Goal: Task Accomplishment & Management: Complete application form

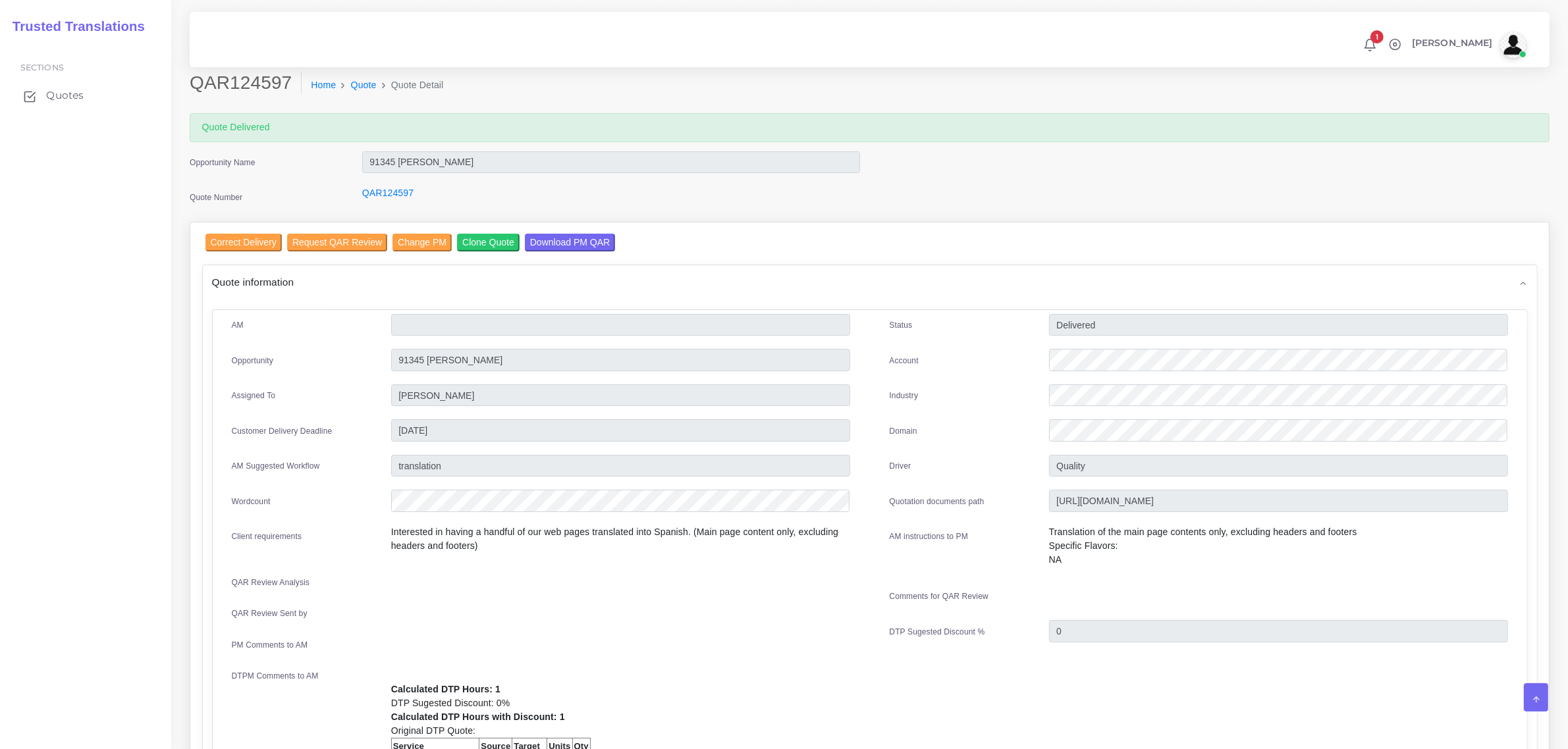
click at [58, 93] on span "Quotes" at bounding box center [65, 96] width 38 height 15
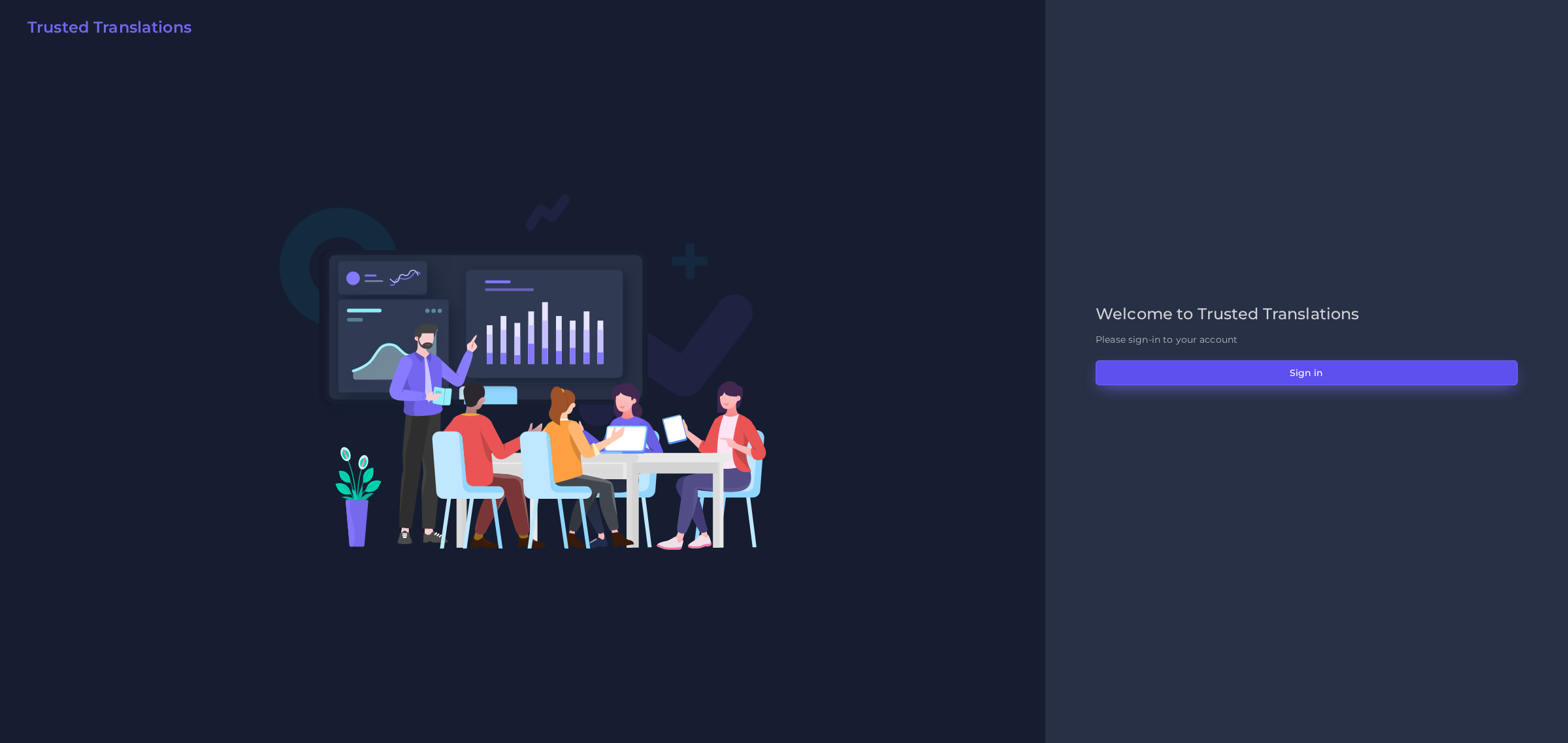
click at [1327, 377] on button "Sign in" at bounding box center [1306, 373] width 422 height 25
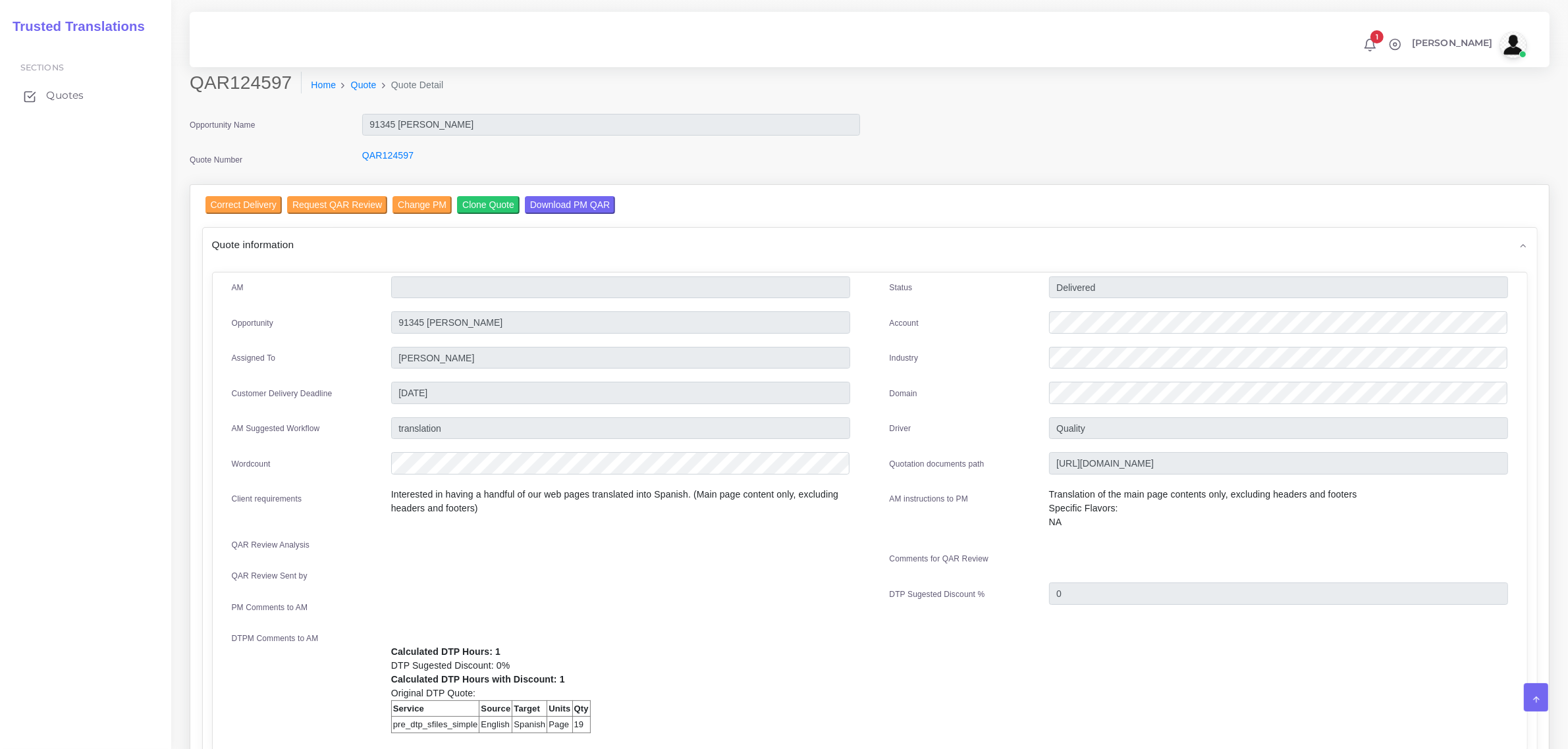
click at [53, 91] on span "Quotes" at bounding box center [65, 96] width 38 height 15
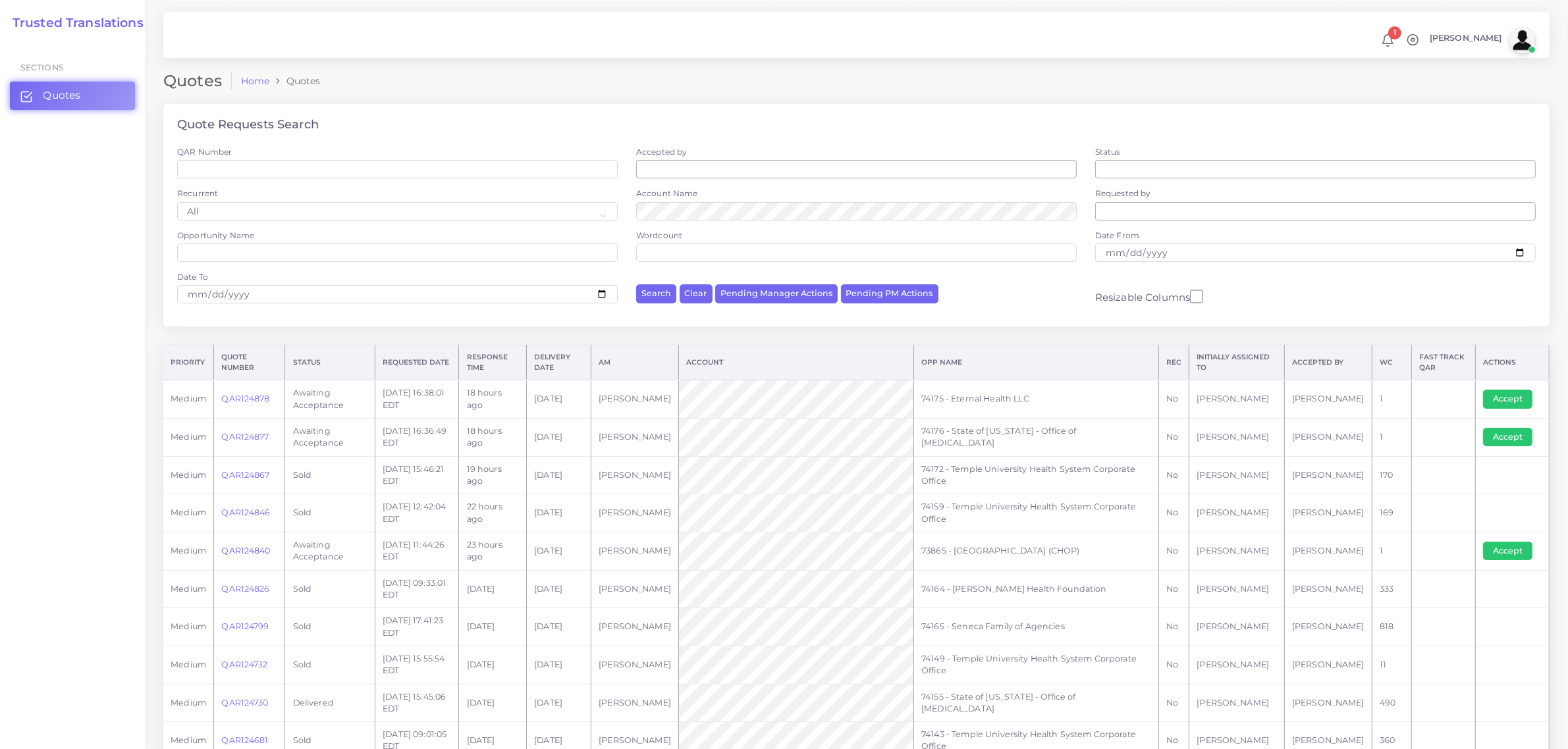
click at [248, 546] on link "QAR124840" at bounding box center [246, 551] width 49 height 10
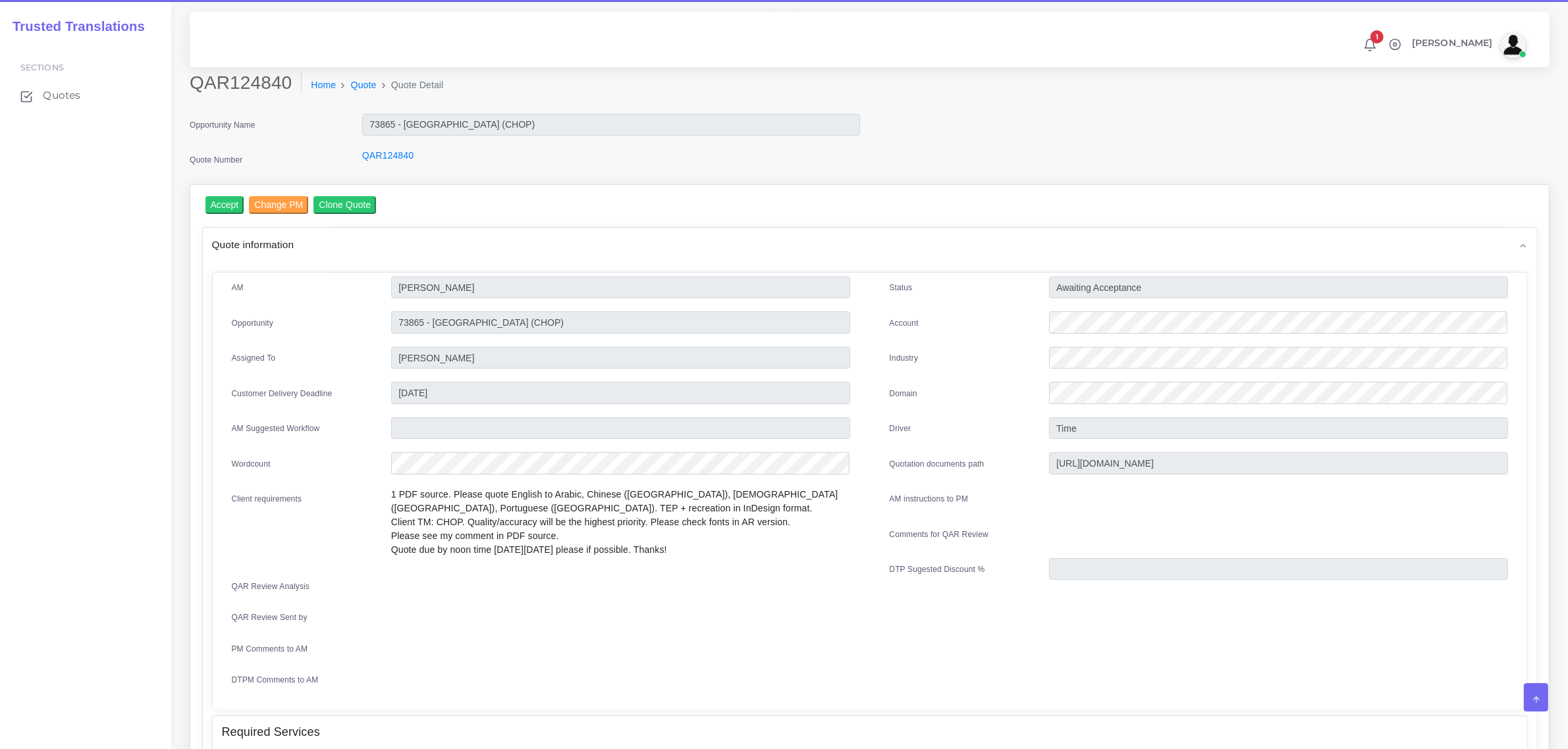
click at [188, 86] on div "QAR124840 Home Quote Quote Detail" at bounding box center [697, 90] width 1034 height 37
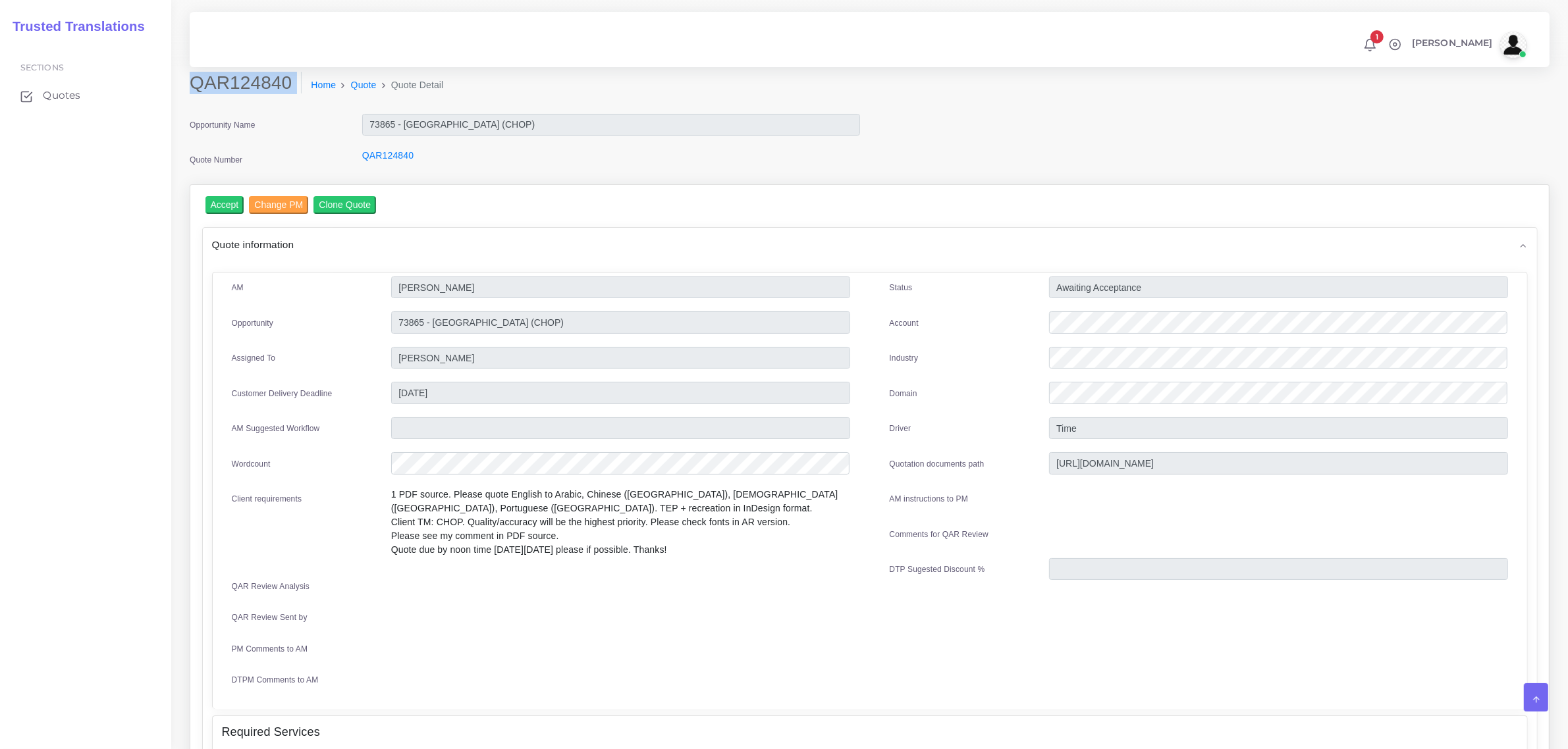
drag, startPoint x: 192, startPoint y: 84, endPoint x: 287, endPoint y: 93, distance: 95.4
click at [287, 93] on div "QAR124840 Home Quote Quote Detail" at bounding box center [697, 90] width 1034 height 37
copy div "QAR124840"
click at [222, 206] on input "Accept" at bounding box center [225, 204] width 39 height 17
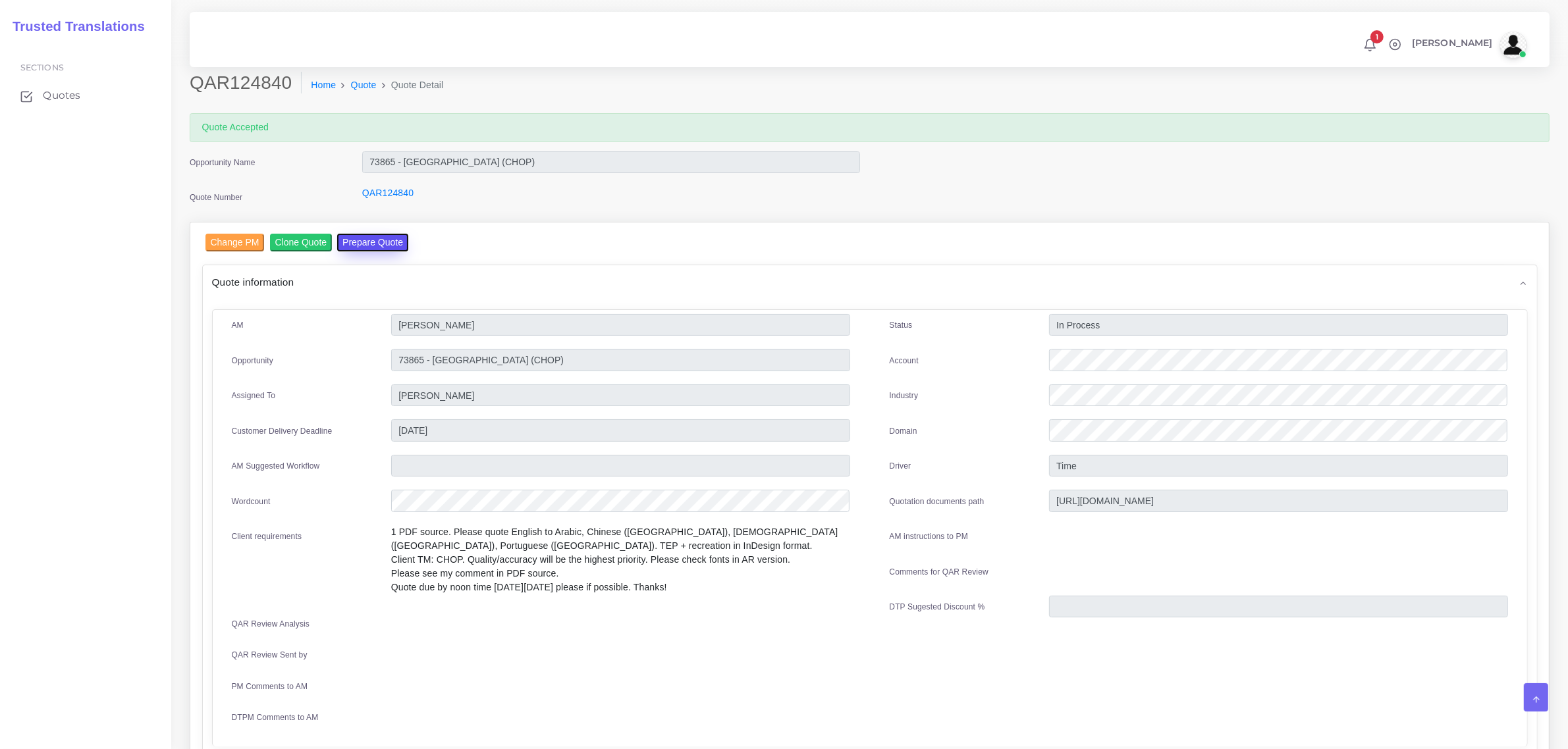
click at [373, 244] on button "Prepare Quote" at bounding box center [372, 242] width 71 height 17
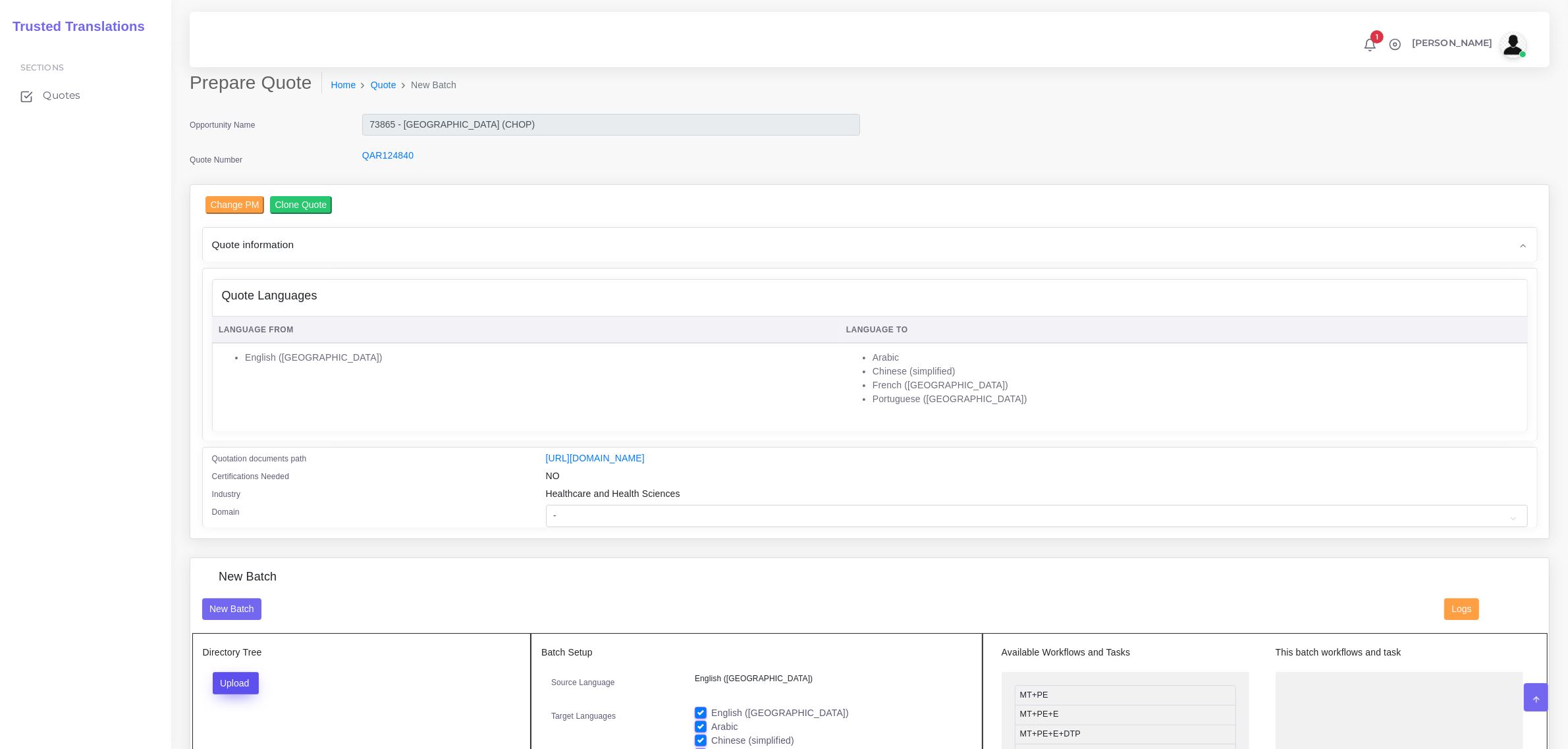
click at [241, 682] on button "Upload" at bounding box center [236, 683] width 47 height 22
click at [235, 679] on button "Upload" at bounding box center [236, 683] width 47 height 22
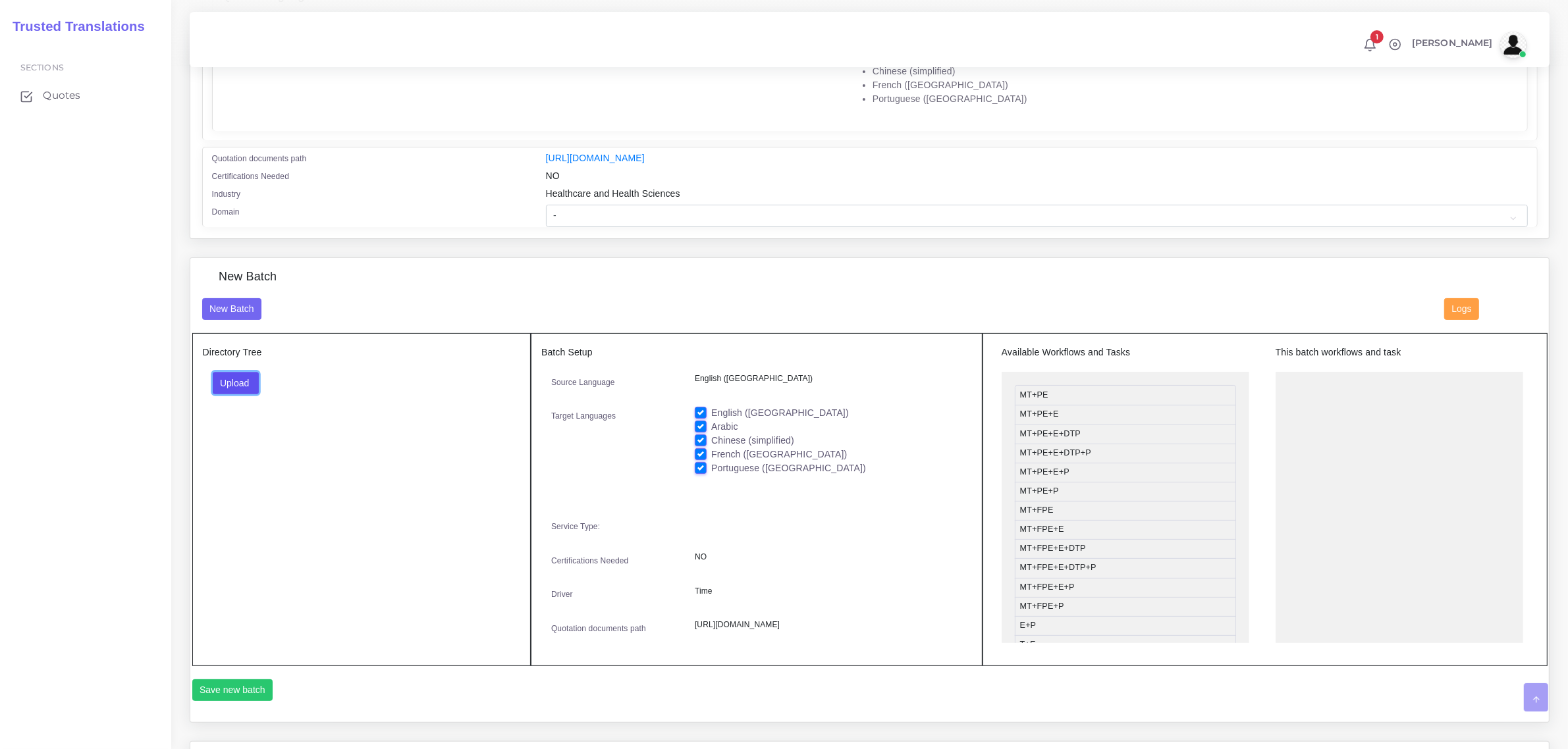
scroll to position [329, 0]
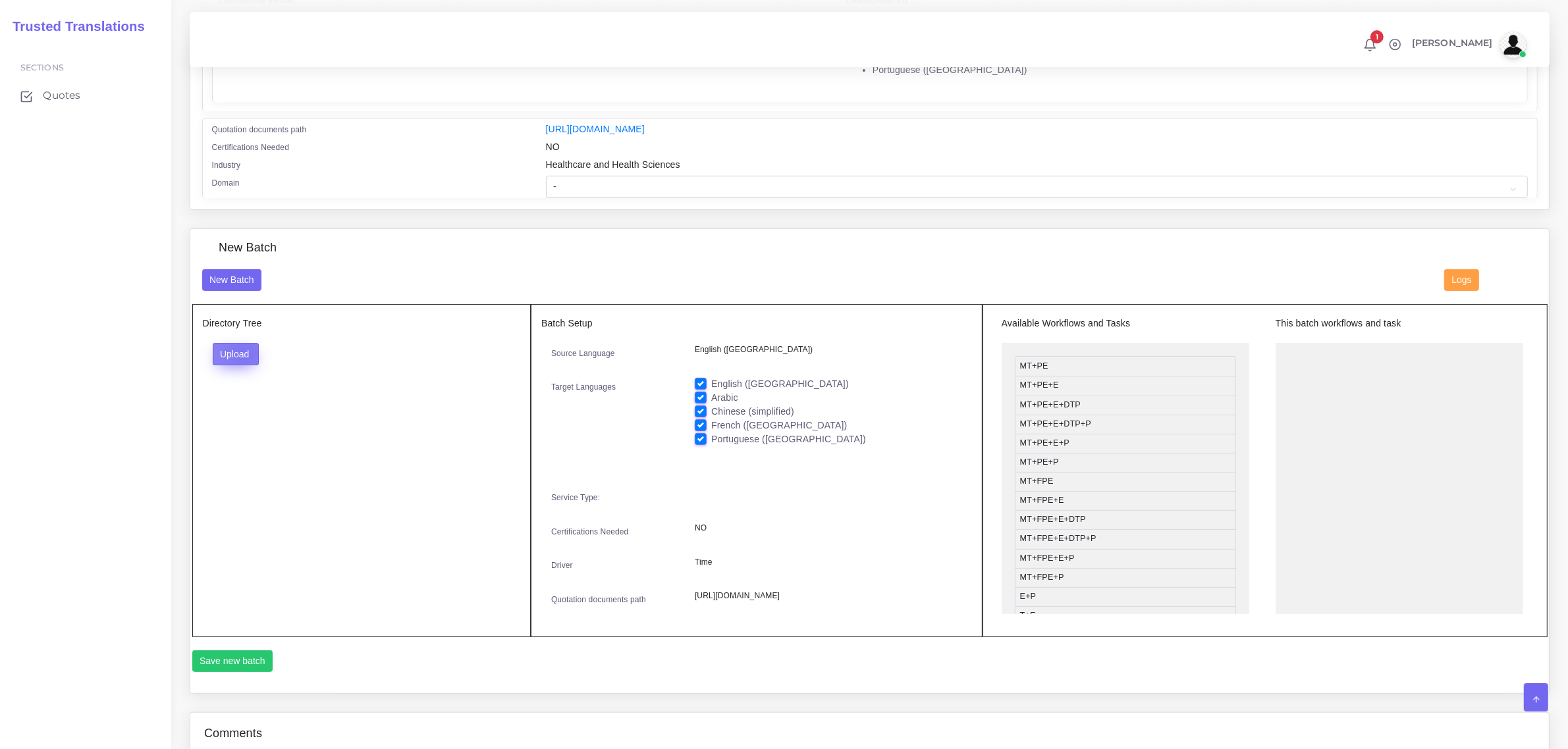
click at [242, 350] on button "Upload" at bounding box center [236, 354] width 47 height 22
click at [241, 409] on label "Files" at bounding box center [259, 404] width 91 height 17
click at [711, 379] on label "English ([GEOGRAPHIC_DATA])" at bounding box center [780, 384] width 137 height 14
click at [698, 379] on input "English ([GEOGRAPHIC_DATA])" at bounding box center [700, 383] width 12 height 12
checkbox input "false"
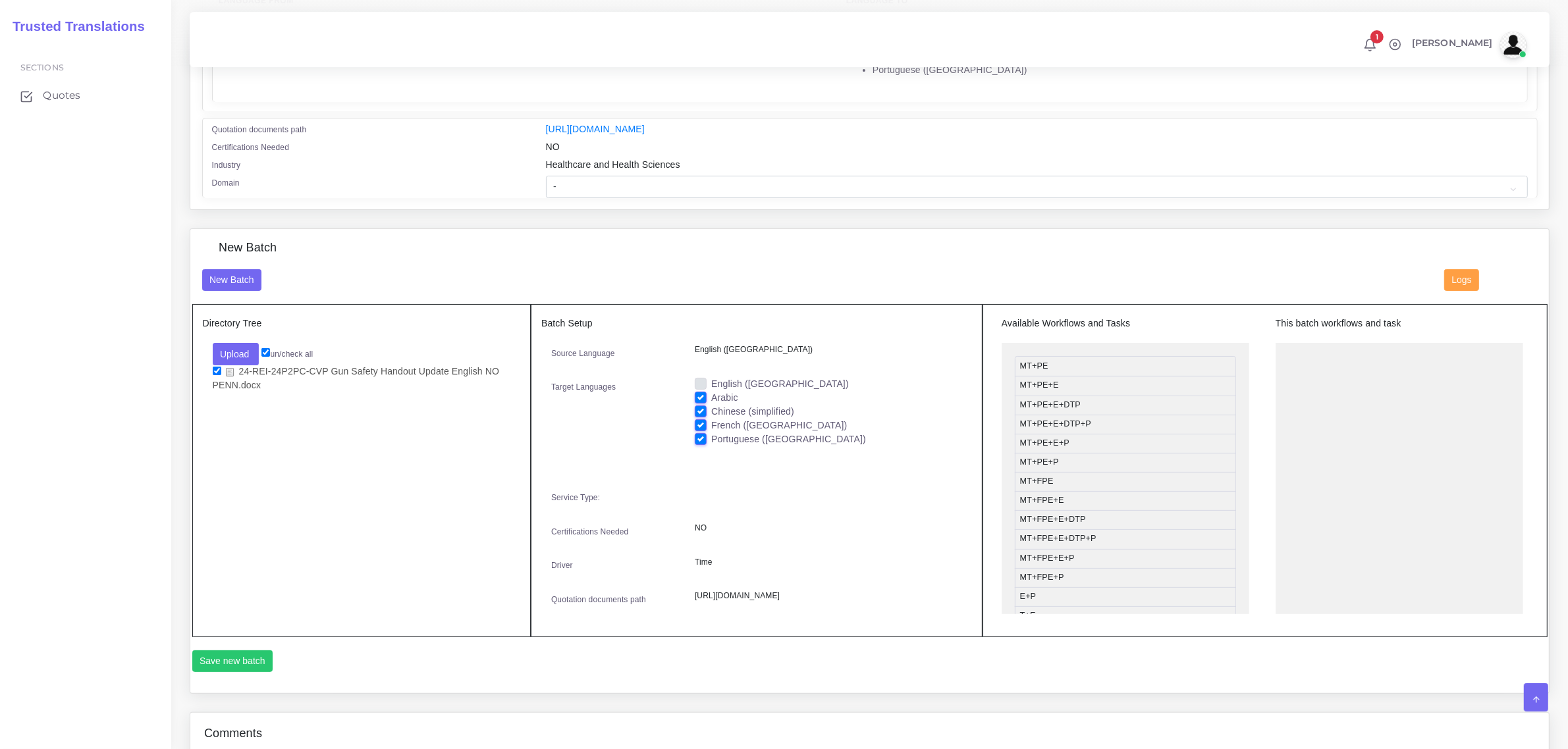
click at [711, 396] on label "Arabic" at bounding box center [725, 398] width 27 height 14
click at [695, 396] on input "Arabic" at bounding box center [700, 397] width 12 height 12
checkbox input "false"
click at [711, 409] on label "Chinese (simplified)" at bounding box center [753, 412] width 83 height 14
click at [698, 409] on input "Chinese (simplified)" at bounding box center [700, 411] width 12 height 12
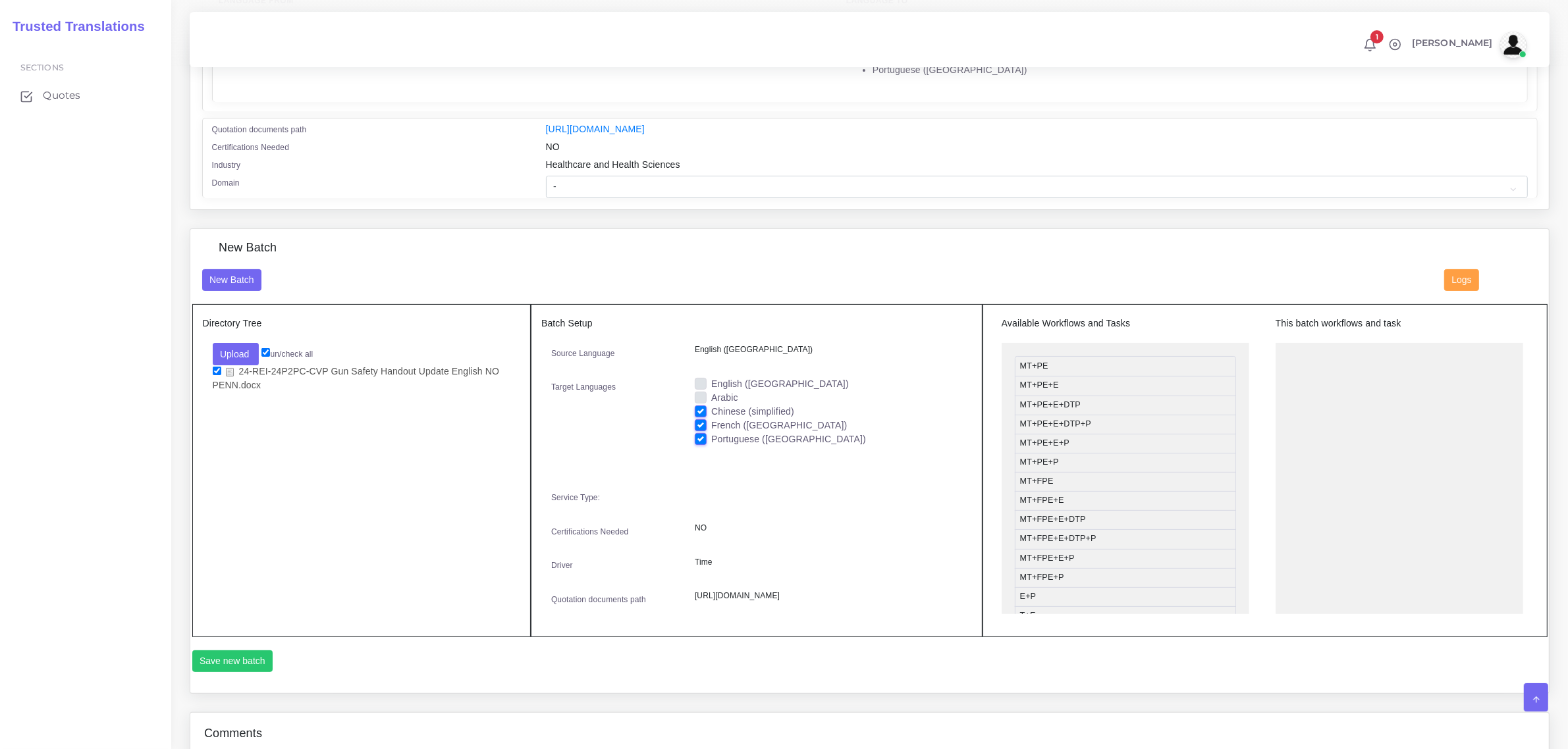
checkbox input "false"
click at [711, 422] on label "French ([GEOGRAPHIC_DATA])" at bounding box center [779, 425] width 135 height 14
click at [702, 422] on input "French ([GEOGRAPHIC_DATA])" at bounding box center [700, 424] width 12 height 12
checkbox input "false"
drag, startPoint x: 1067, startPoint y: 521, endPoint x: 1334, endPoint y: 348, distance: 318.1
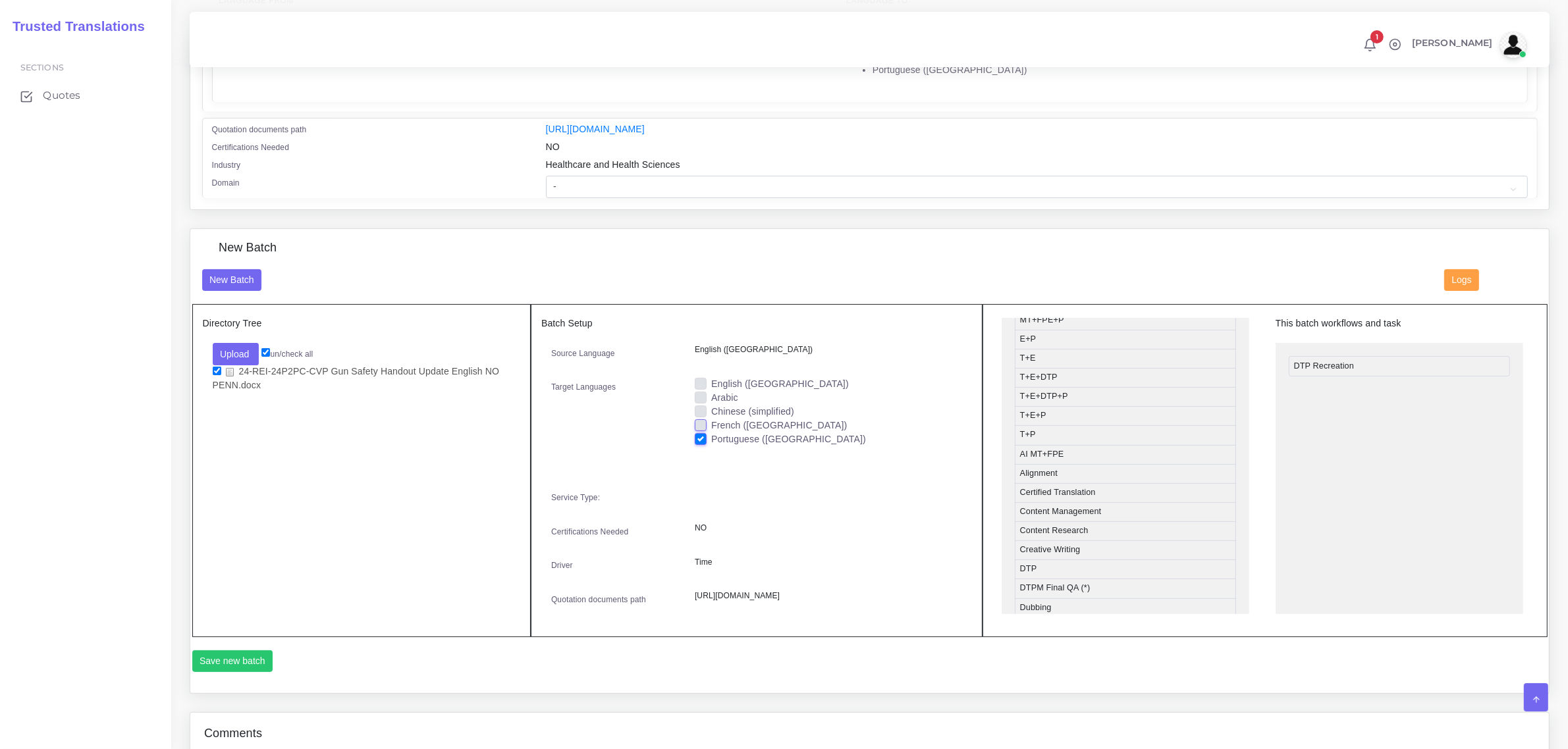
scroll to position [165, 0]
drag, startPoint x: 1093, startPoint y: 484, endPoint x: 1355, endPoint y: 384, distance: 280.4
click at [239, 673] on button "Save new batch" at bounding box center [233, 662] width 81 height 22
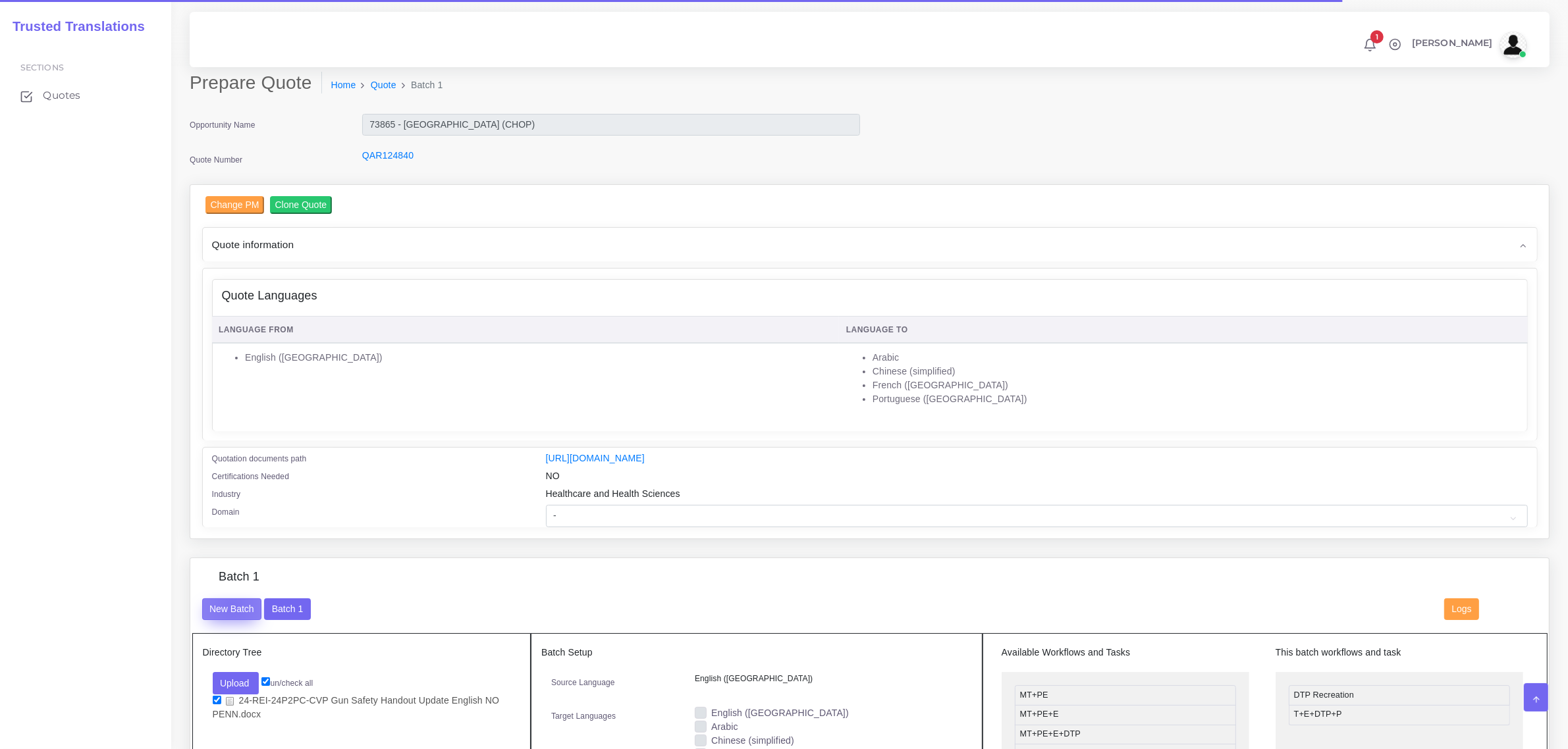
click at [232, 603] on button "New Batch" at bounding box center [232, 610] width 60 height 22
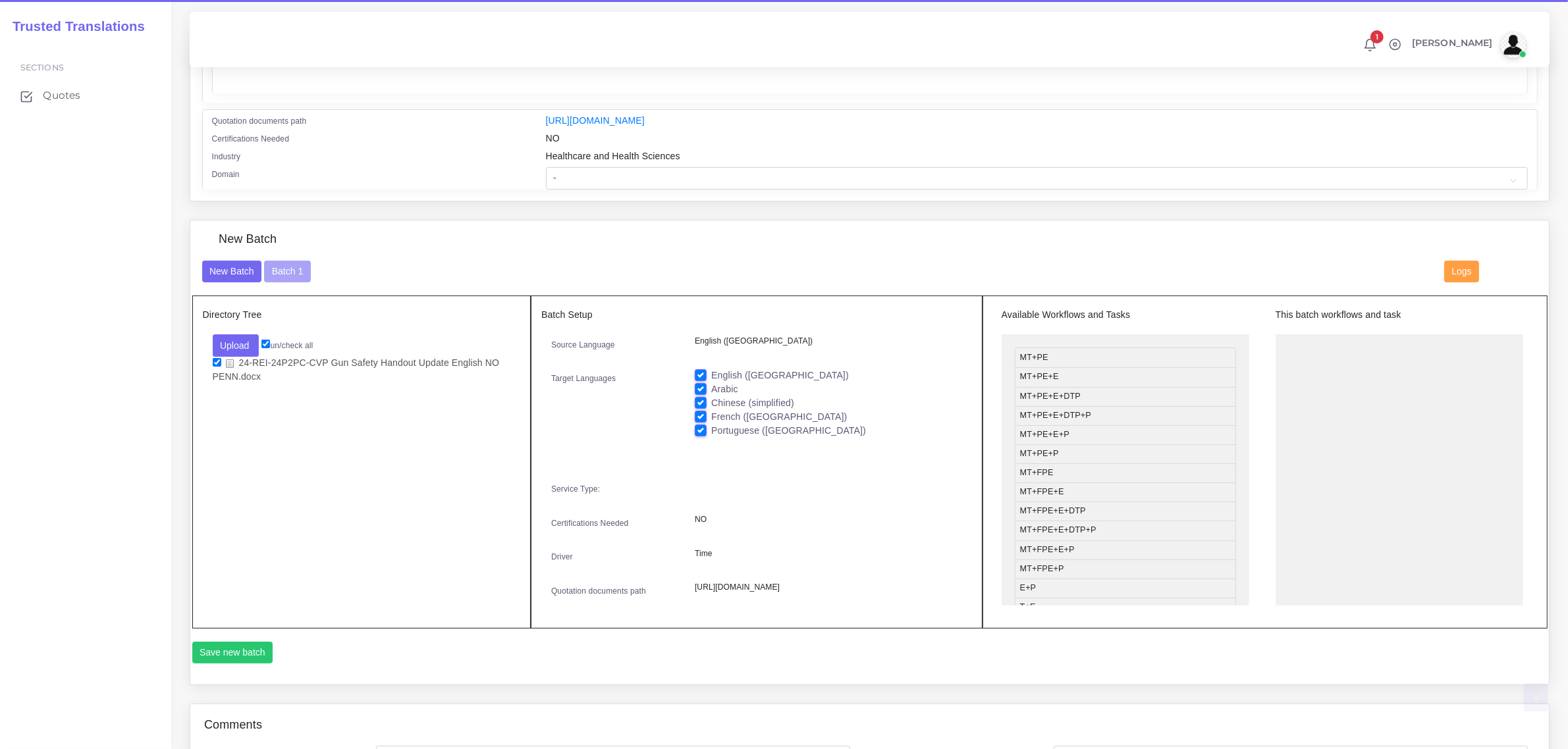
scroll to position [411, 0]
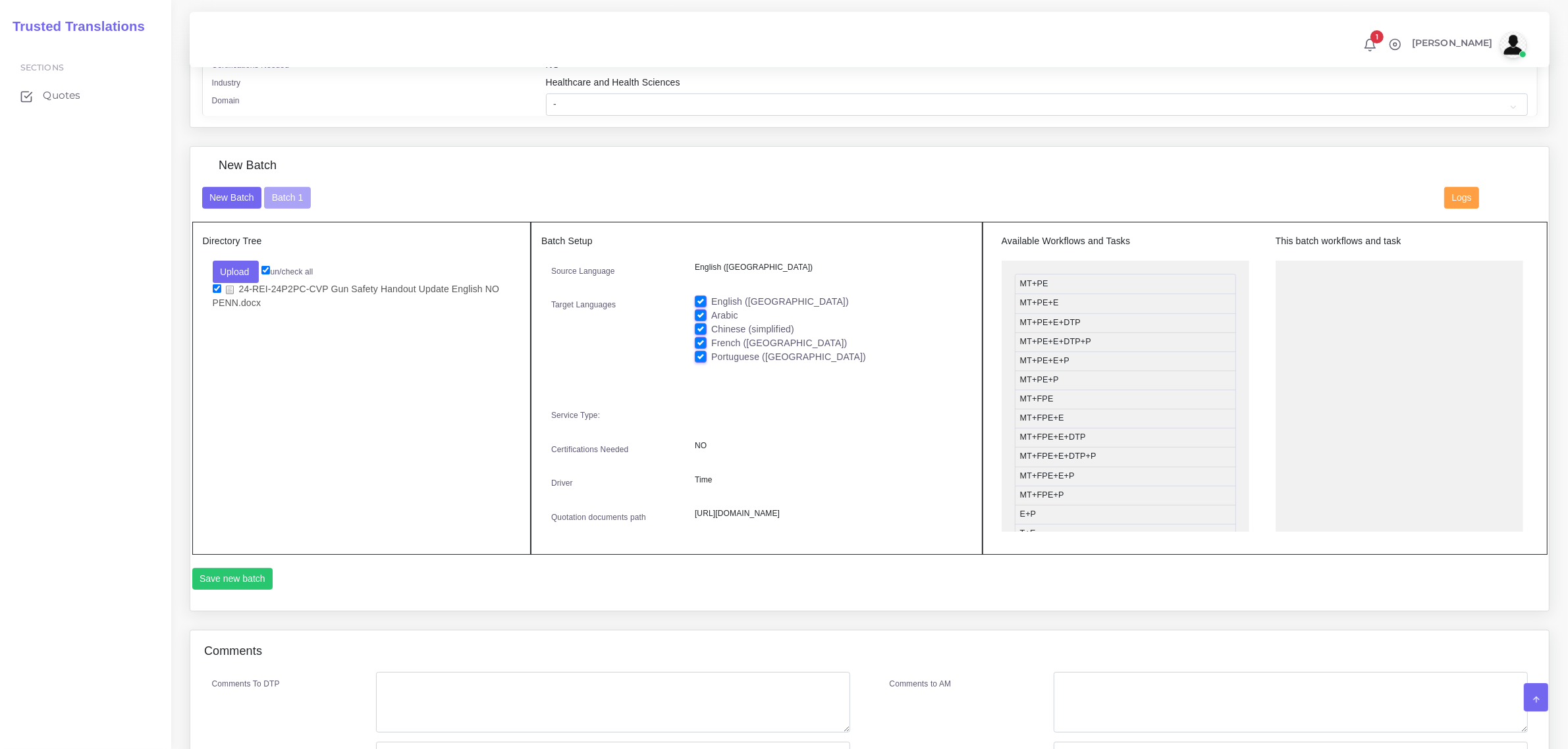
click at [711, 350] on label "Portuguese ([GEOGRAPHIC_DATA])" at bounding box center [789, 357] width 155 height 14
click at [700, 350] on input "Portuguese ([GEOGRAPHIC_DATA])" at bounding box center [700, 356] width 12 height 12
checkbox input "false"
click at [711, 295] on label "English ([GEOGRAPHIC_DATA])" at bounding box center [780, 302] width 137 height 14
click at [703, 295] on input "English ([GEOGRAPHIC_DATA])" at bounding box center [700, 301] width 12 height 12
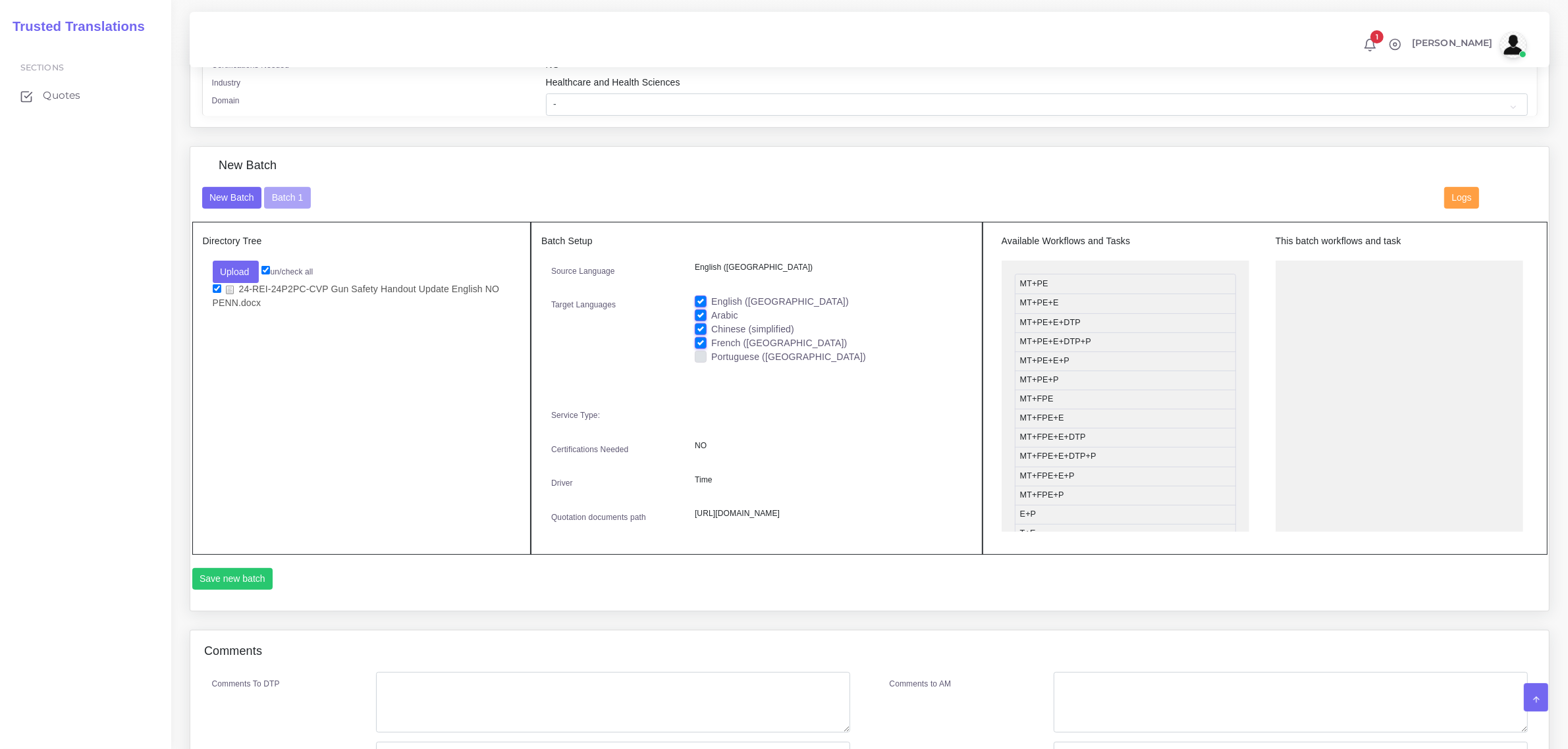
checkbox input "false"
drag, startPoint x: 1074, startPoint y: 324, endPoint x: 1341, endPoint y: 261, distance: 274.3
click at [239, 591] on button "Save new batch" at bounding box center [233, 580] width 81 height 22
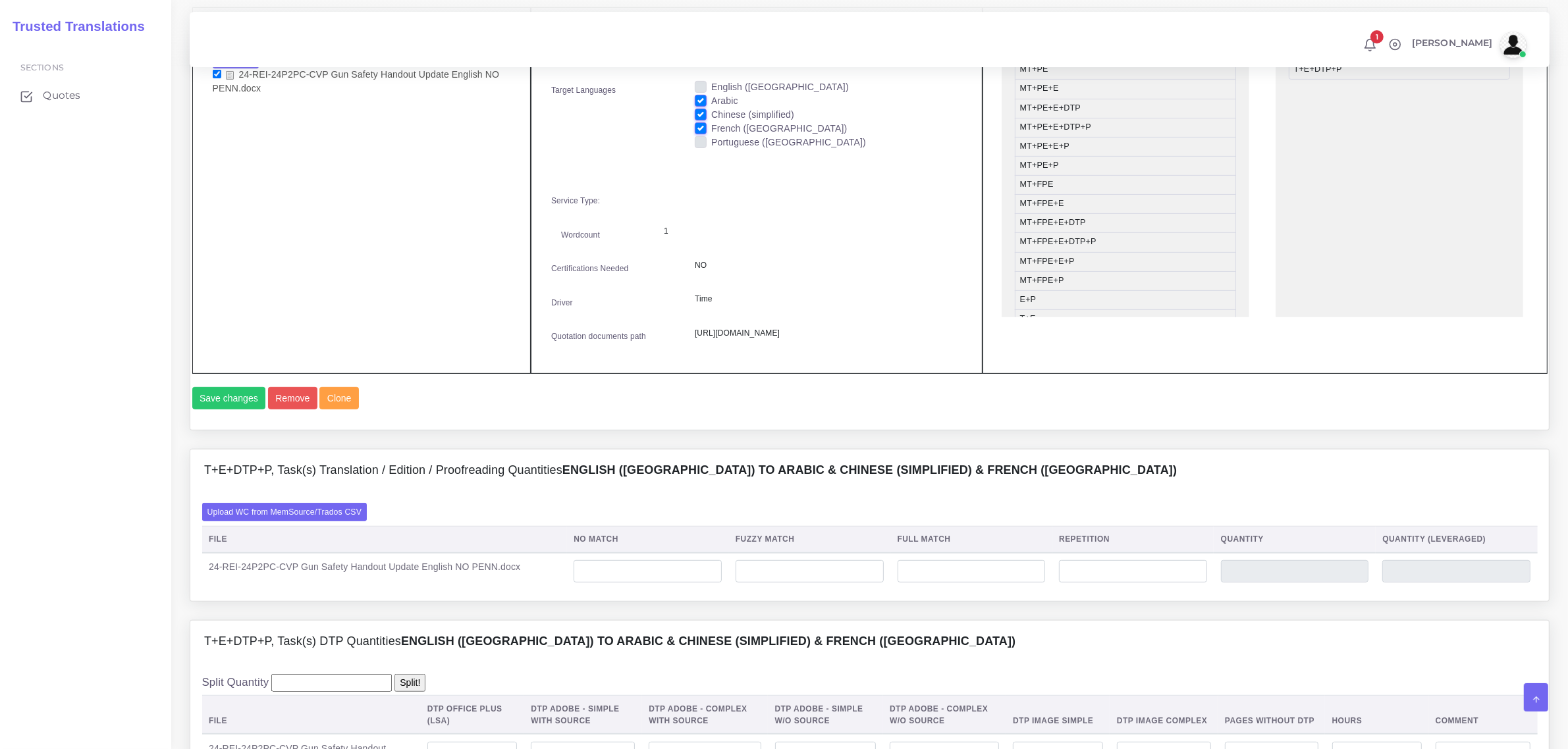
scroll to position [741, 0]
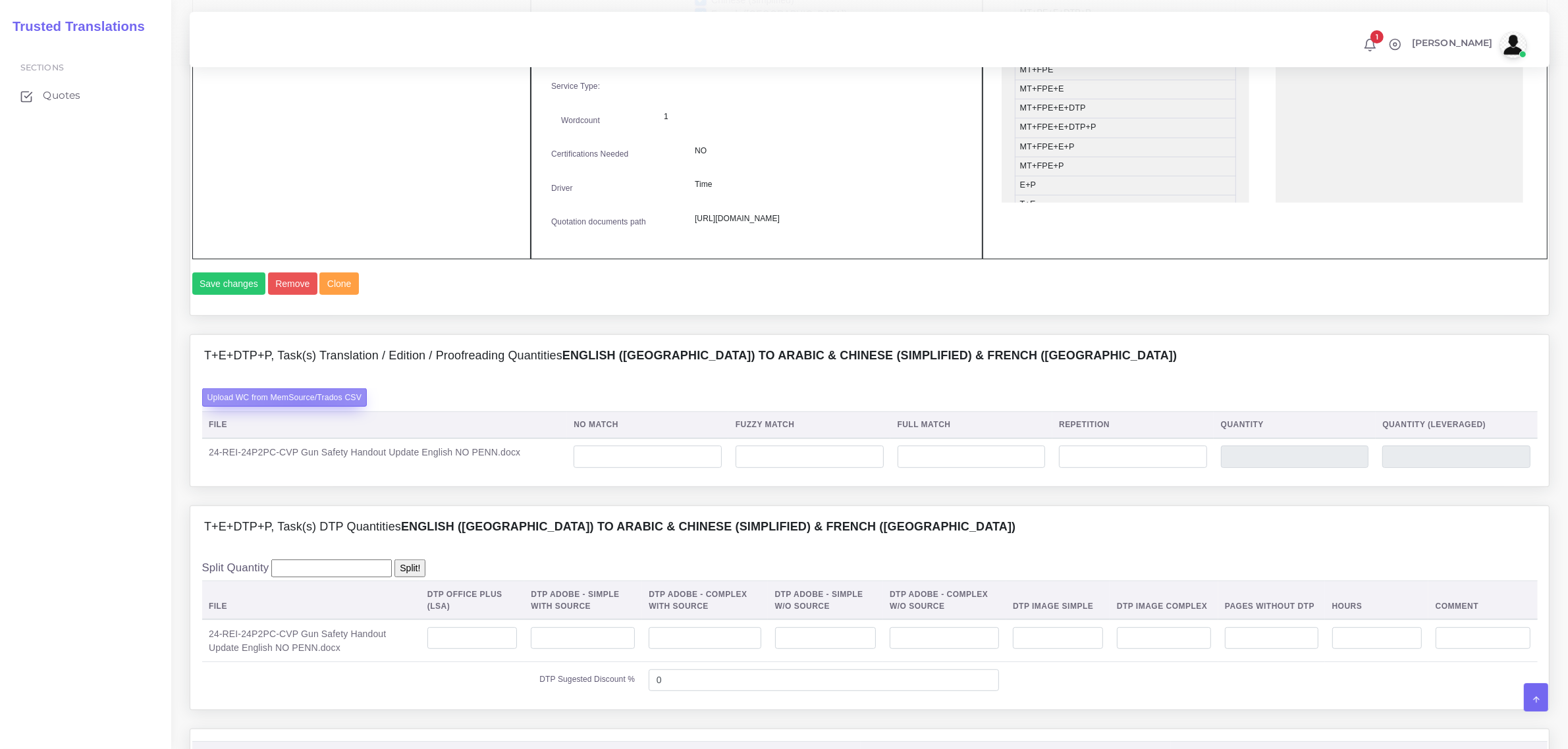
click at [301, 407] on label "Upload WC from MemSource/Trados CSV" at bounding box center [285, 397] width 165 height 17
click at [0, 0] on input "Upload WC from MemSource/Trados CSV" at bounding box center [0, 0] width 0 height 0
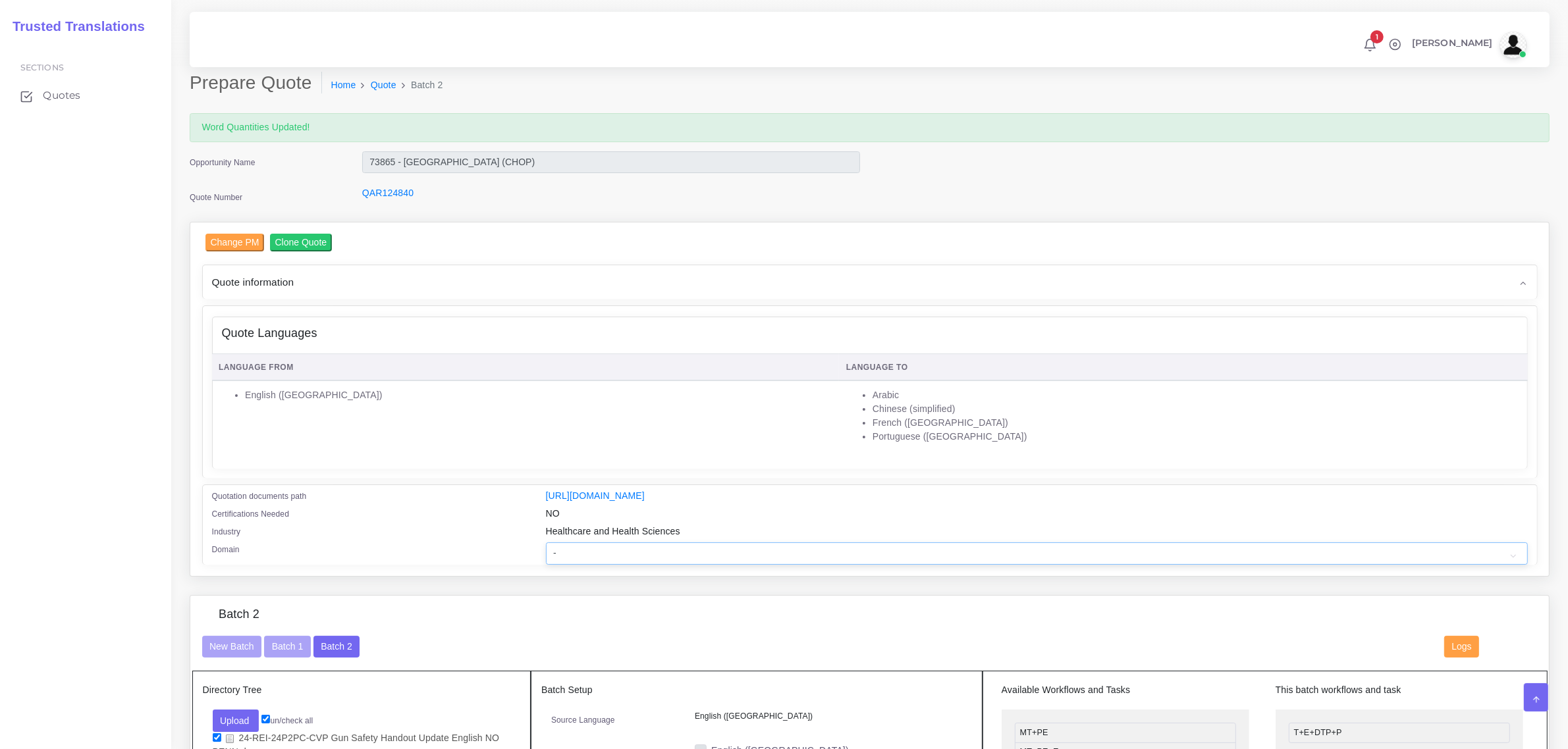
click at [581, 552] on select "- Advertising and Media Agriculture, Forestry and Fishing Architecture, Buildin…" at bounding box center [1037, 554] width 982 height 22
select select "Healthcare and Health Sciences"
click at [546, 543] on select "- Advertising and Media Agriculture, Forestry and Fishing Architecture, Buildin…" at bounding box center [1037, 554] width 982 height 22
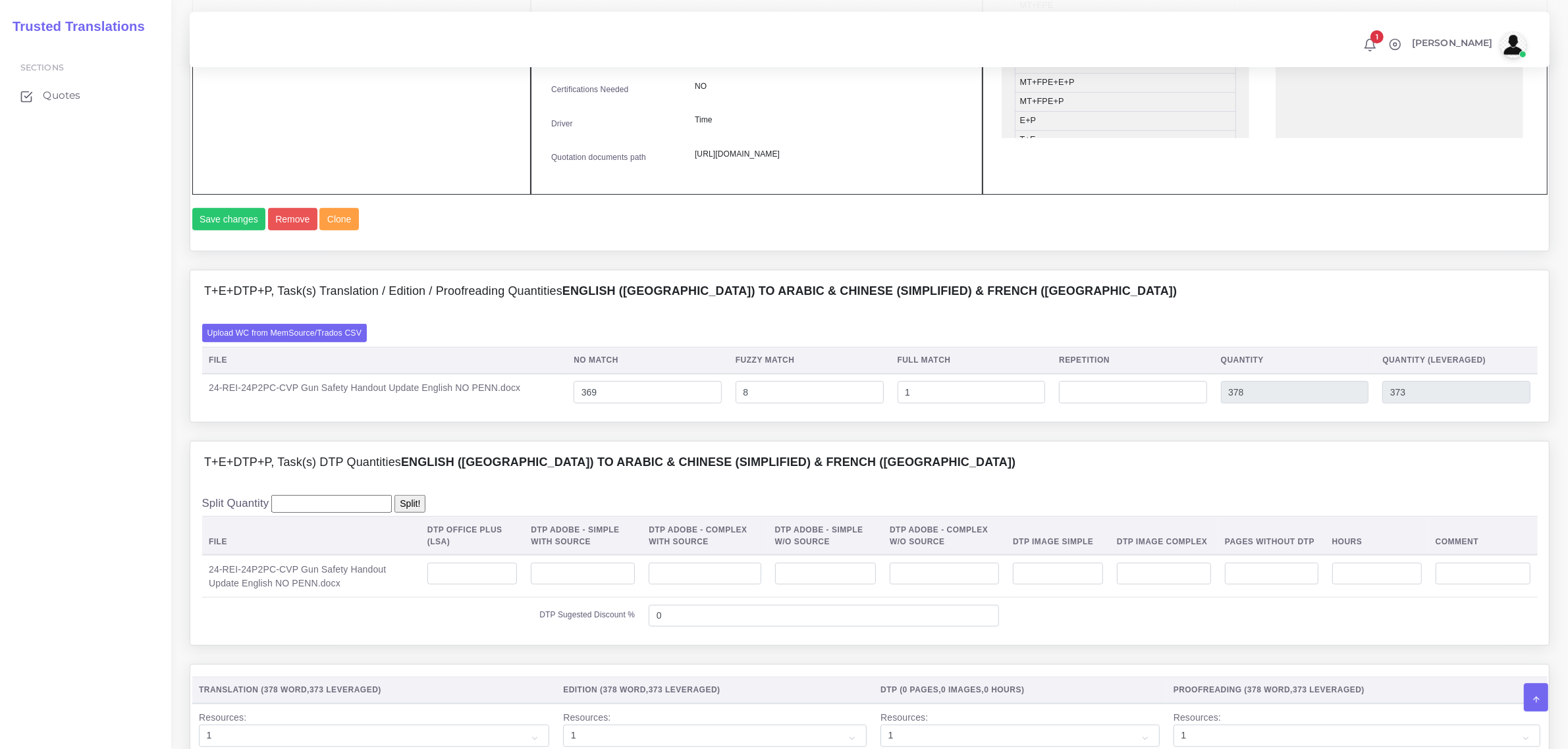
scroll to position [1070, 0]
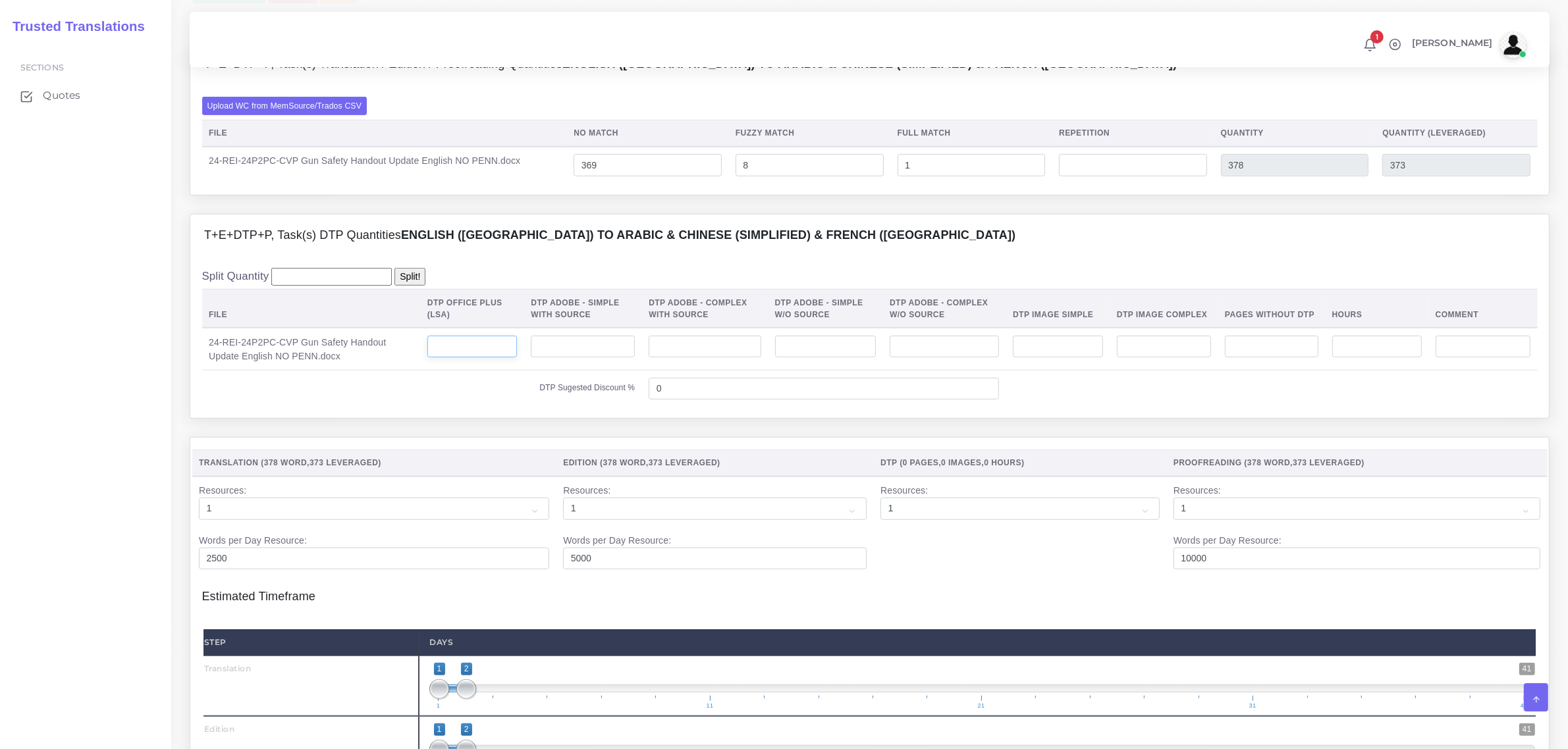
click at [472, 358] on input "number" at bounding box center [472, 347] width 90 height 22
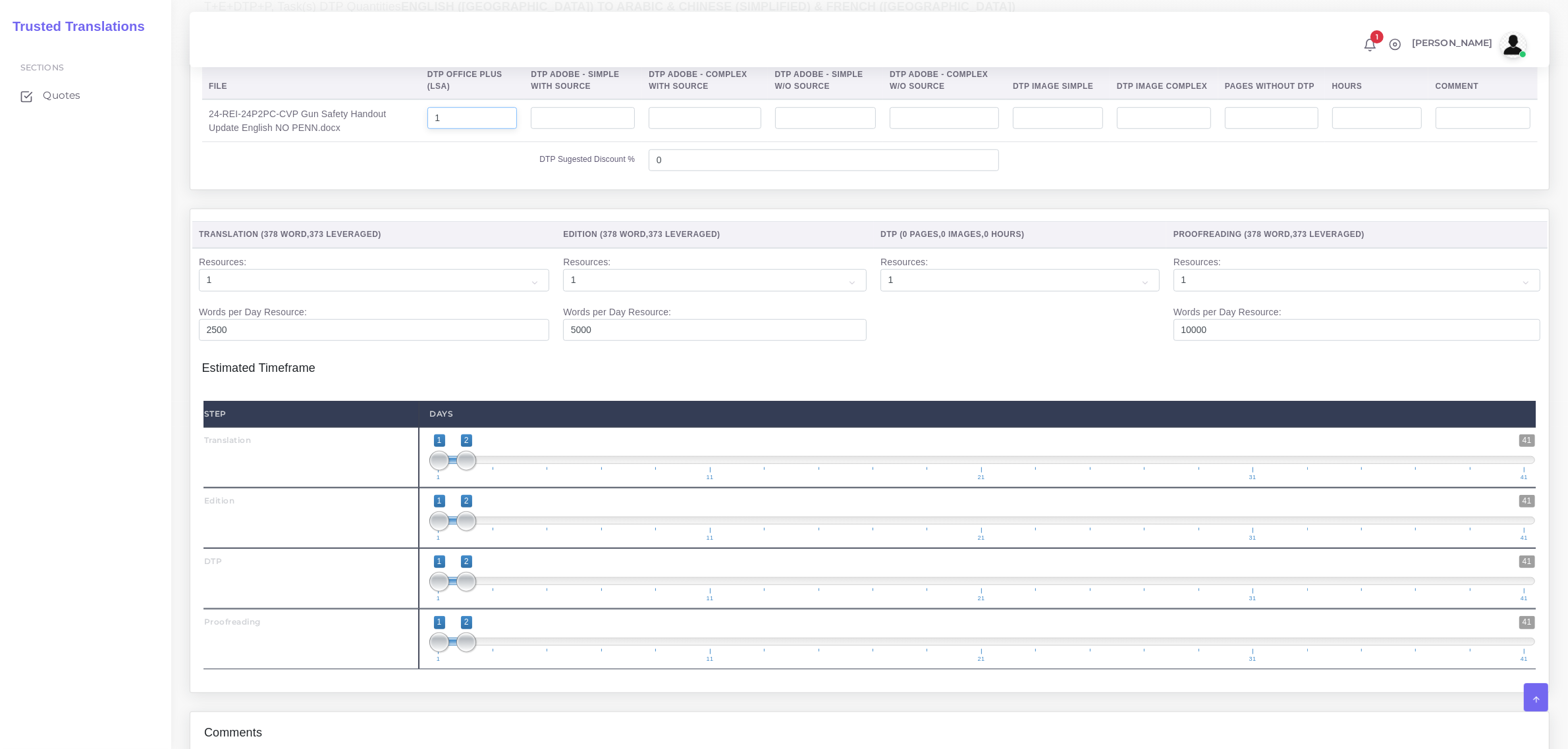
scroll to position [1317, 0]
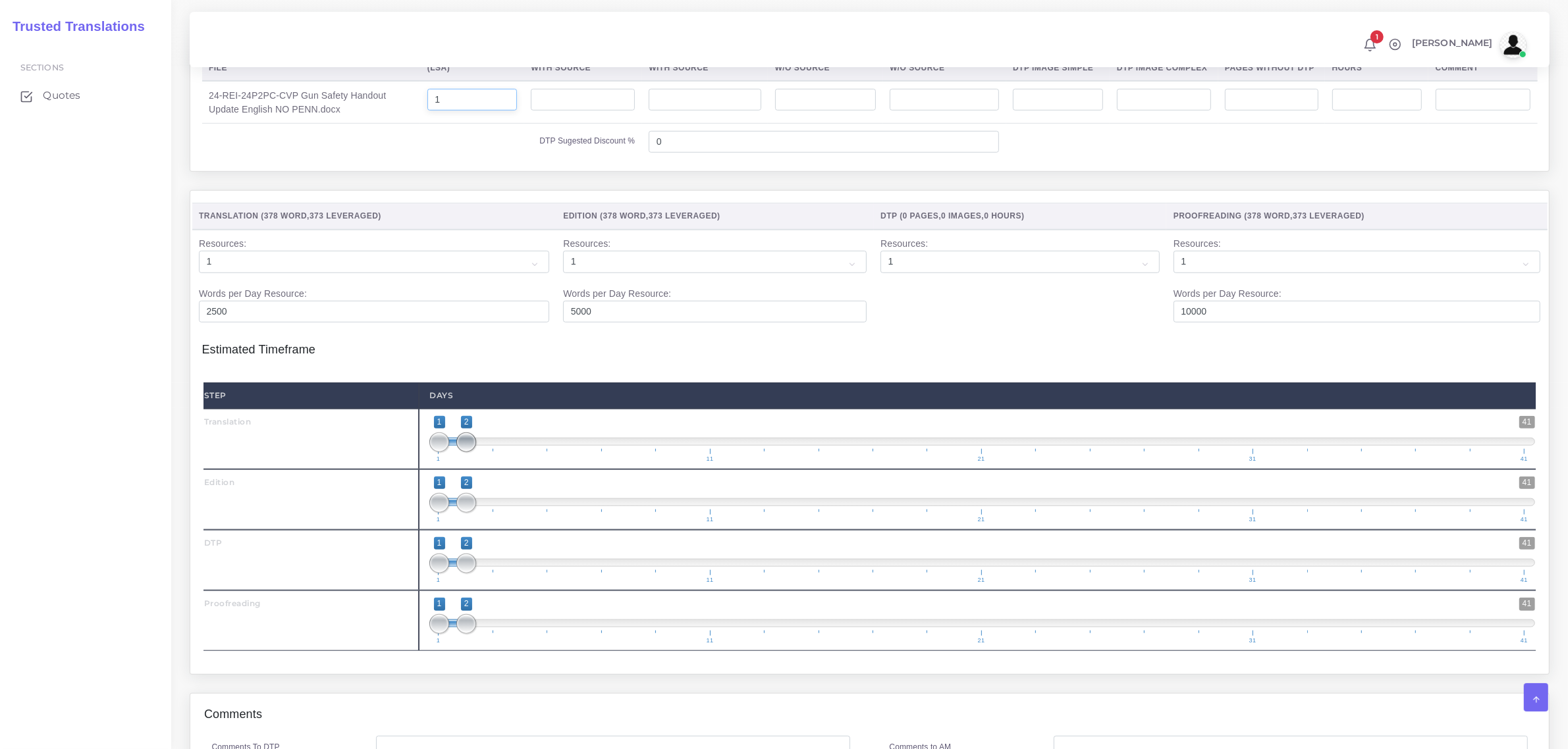
type input "1"
type input "1;1"
drag, startPoint x: 472, startPoint y: 478, endPoint x: 431, endPoint y: 507, distance: 50.2
click at [432, 462] on span "1 41 1 1 1 — 1 1 11 21 31 41" at bounding box center [982, 439] width 1106 height 46
type input "2;2"
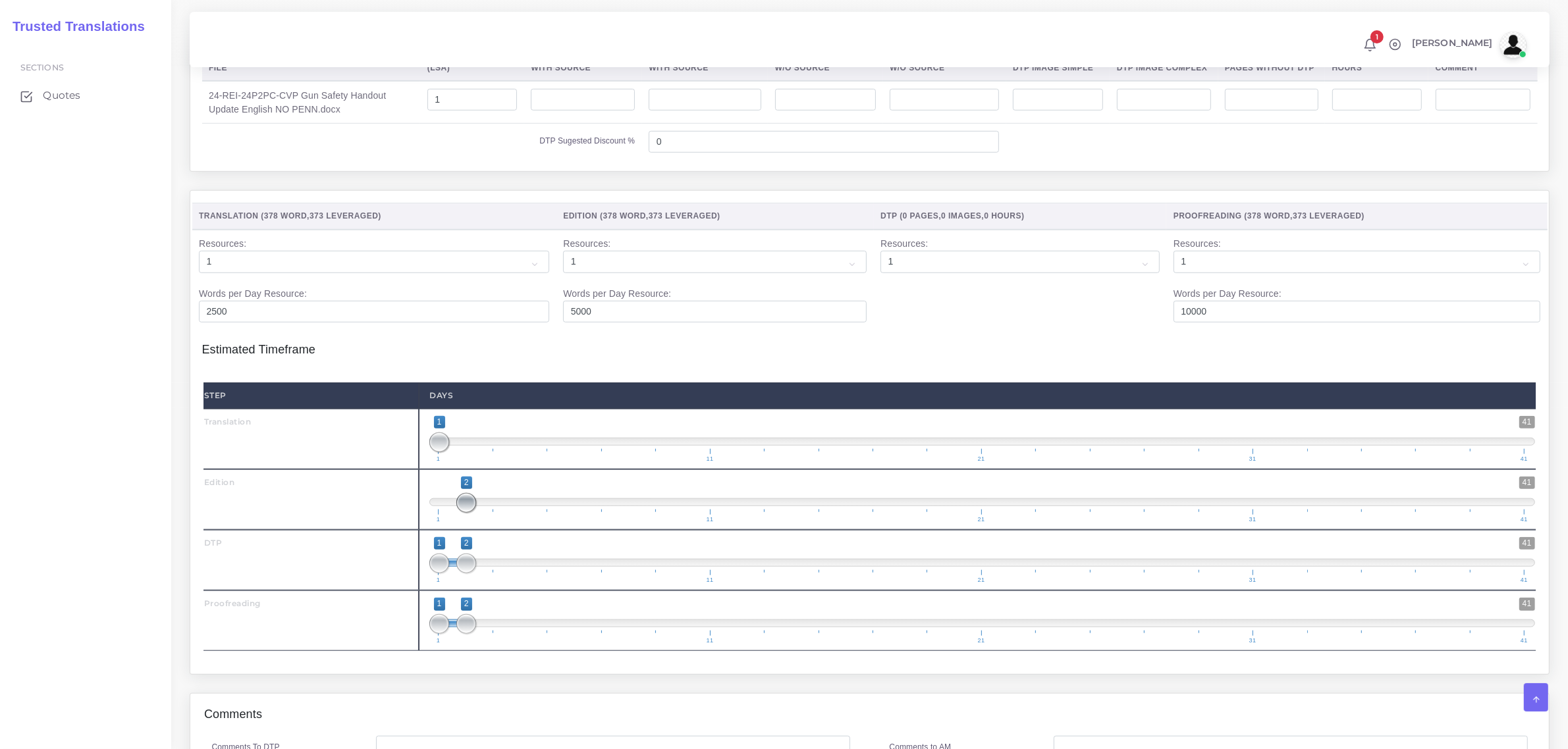
drag, startPoint x: 442, startPoint y: 542, endPoint x: 469, endPoint y: 587, distance: 52.5
click at [469, 577] on div "Step Days Translation 1 41 1 1 1 — 1 1 11 21 31 41 1;1 1 41" at bounding box center [870, 517] width 1332 height 268
drag, startPoint x: 466, startPoint y: 599, endPoint x: 485, endPoint y: 600, distance: 19.0
click at [476, 573] on span at bounding box center [466, 563] width 20 height 20
type input "3;3"
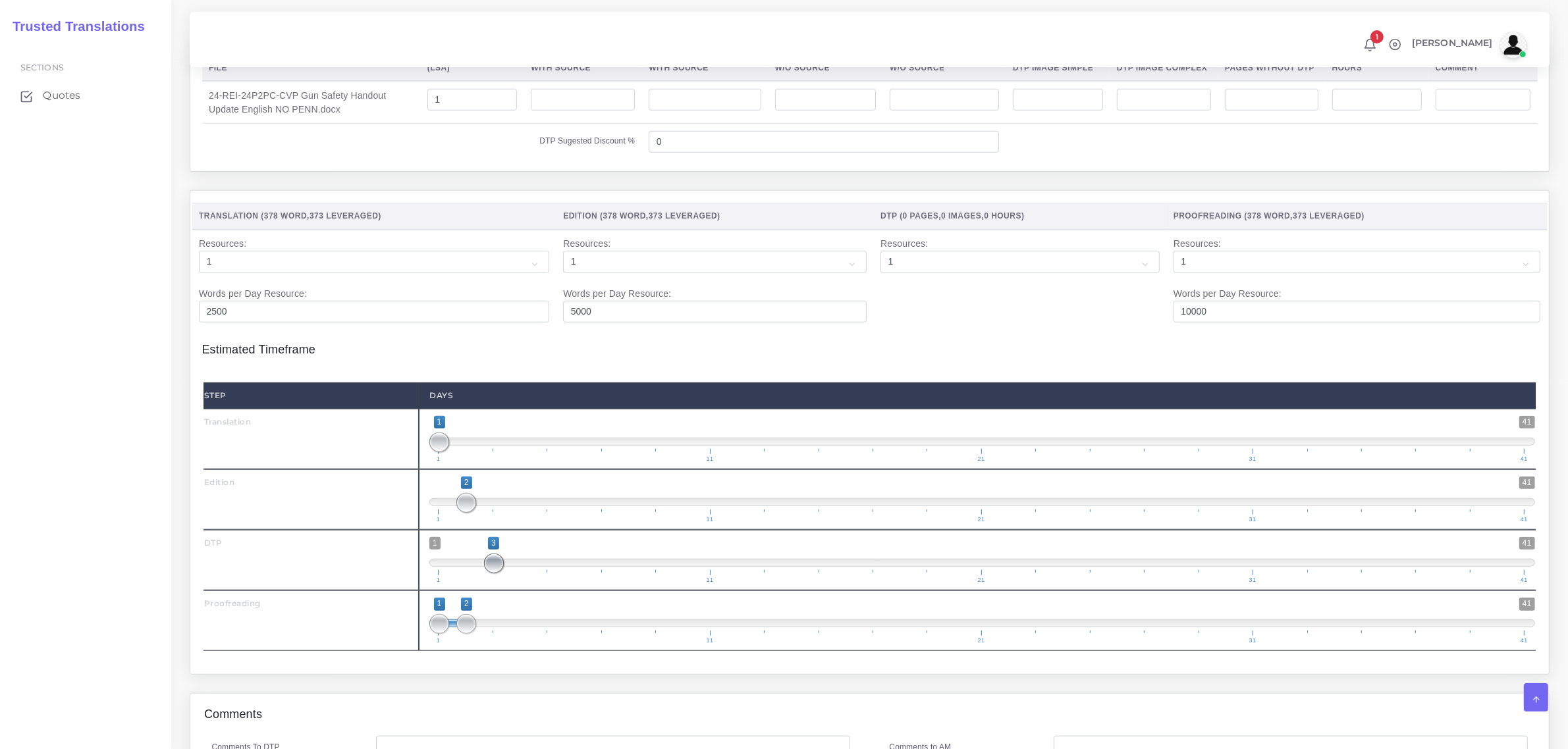
drag, startPoint x: 442, startPoint y: 607, endPoint x: 481, endPoint y: 637, distance: 49.2
click at [490, 591] on div "1 41 3 3 3 — 3 1 11 21 31 41 3;3" at bounding box center [981, 560] width 1126 height 61
drag, startPoint x: 472, startPoint y: 659, endPoint x: 534, endPoint y: 660, distance: 62.0
click at [534, 644] on span "1 41 1 5 1 — 5 1 11 21 31 41" at bounding box center [982, 621] width 1106 height 46
drag, startPoint x: 442, startPoint y: 664, endPoint x: 551, endPoint y: 669, distance: 109.1
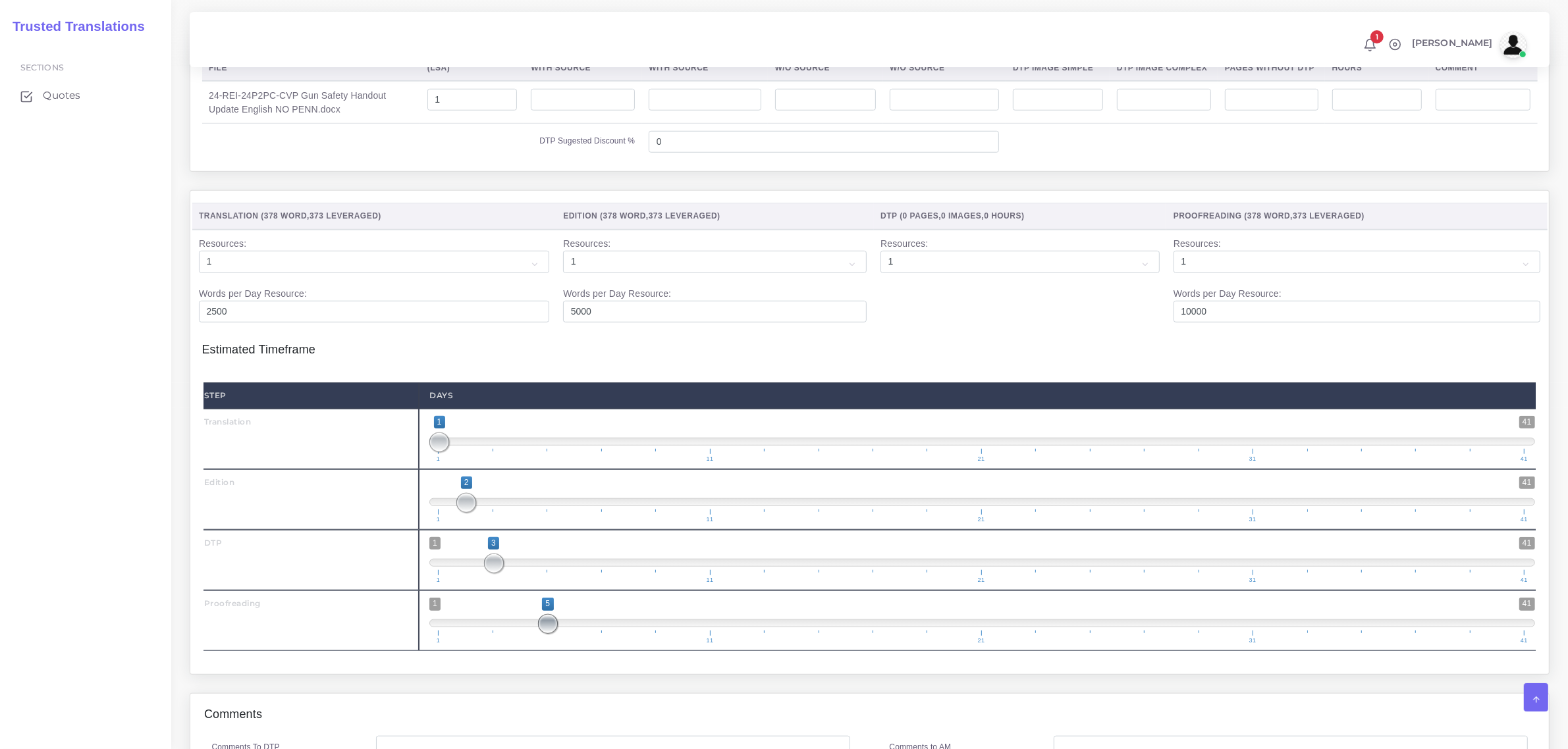
click at [551, 634] on span at bounding box center [548, 624] width 20 height 20
click at [538, 644] on span "1 41 4 5 4 — 5 1 11 21 31 41" at bounding box center [982, 621] width 1106 height 46
drag, startPoint x: 541, startPoint y: 666, endPoint x: 519, endPoint y: 665, distance: 22.0
click at [538, 634] on span at bounding box center [548, 624] width 20 height 20
drag, startPoint x: 551, startPoint y: 665, endPoint x: 563, endPoint y: 665, distance: 12.0
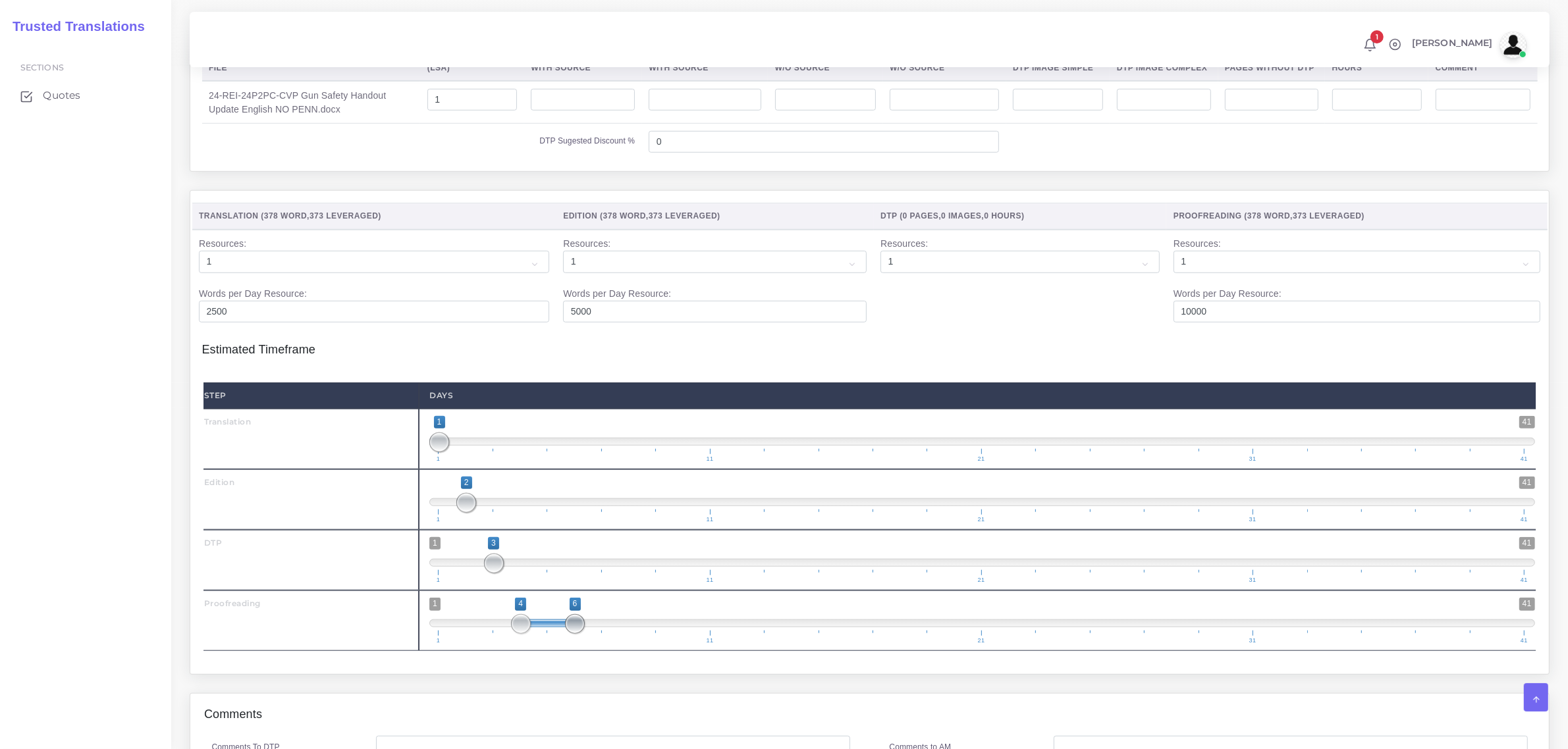
click at [563, 644] on span "1 41 4 6 4 — 6 1 11 21 31 41" at bounding box center [982, 621] width 1106 height 46
type input "6;6"
drag, startPoint x: 529, startPoint y: 663, endPoint x: 582, endPoint y: 669, distance: 53.3
click at [582, 634] on span at bounding box center [575, 624] width 20 height 20
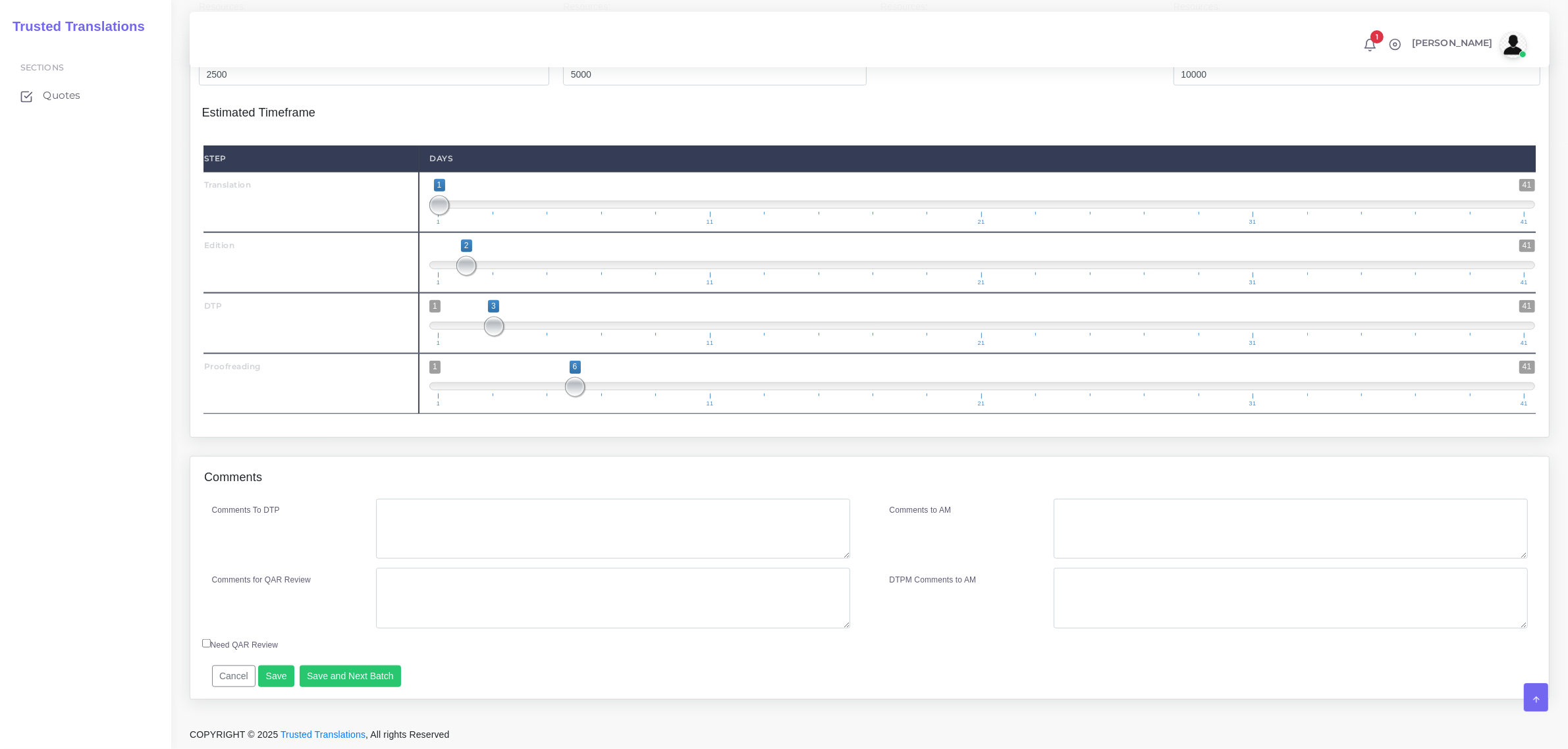
scroll to position [1594, 0]
click at [350, 677] on button "Save and Next Batch" at bounding box center [351, 677] width 102 height 22
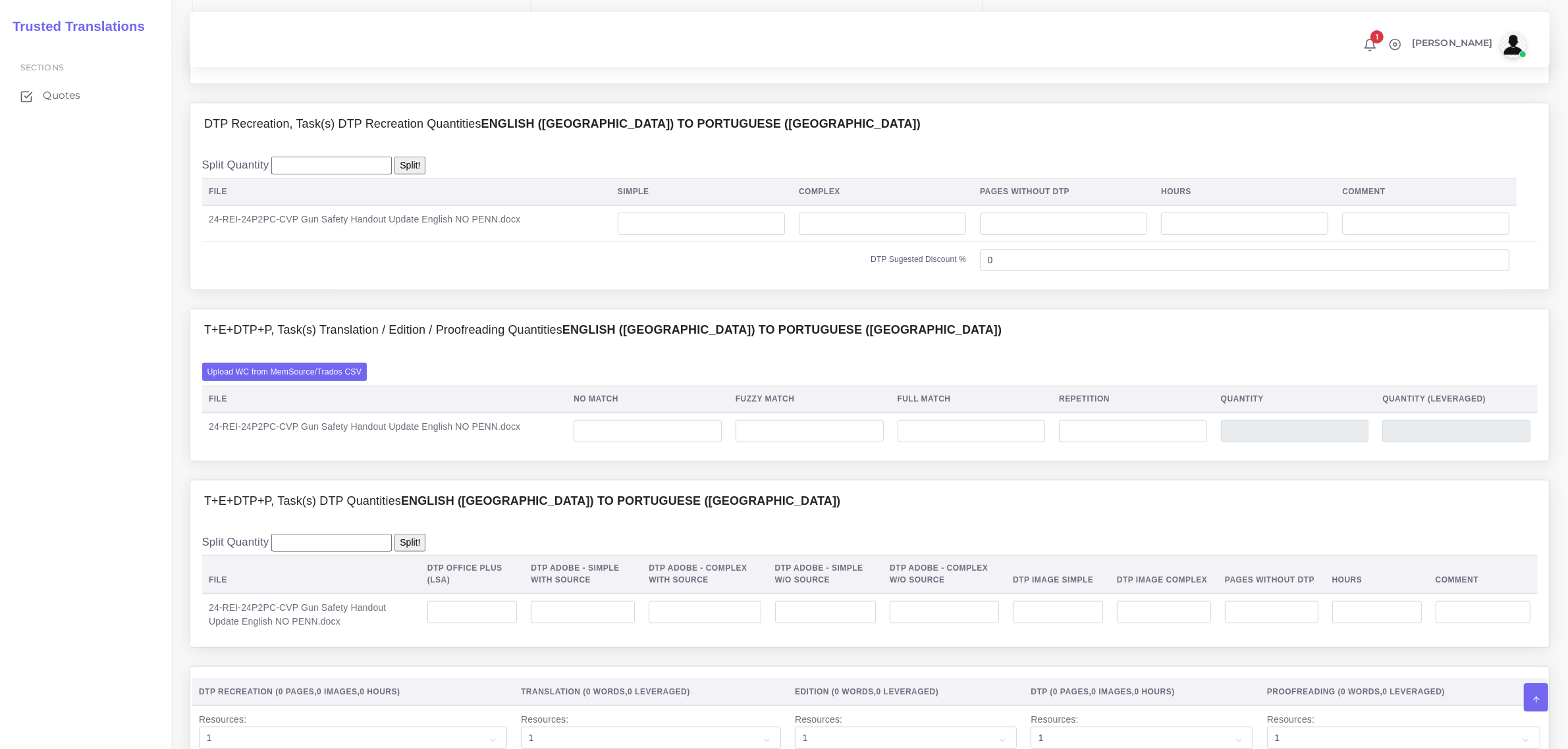
scroll to position [988, 0]
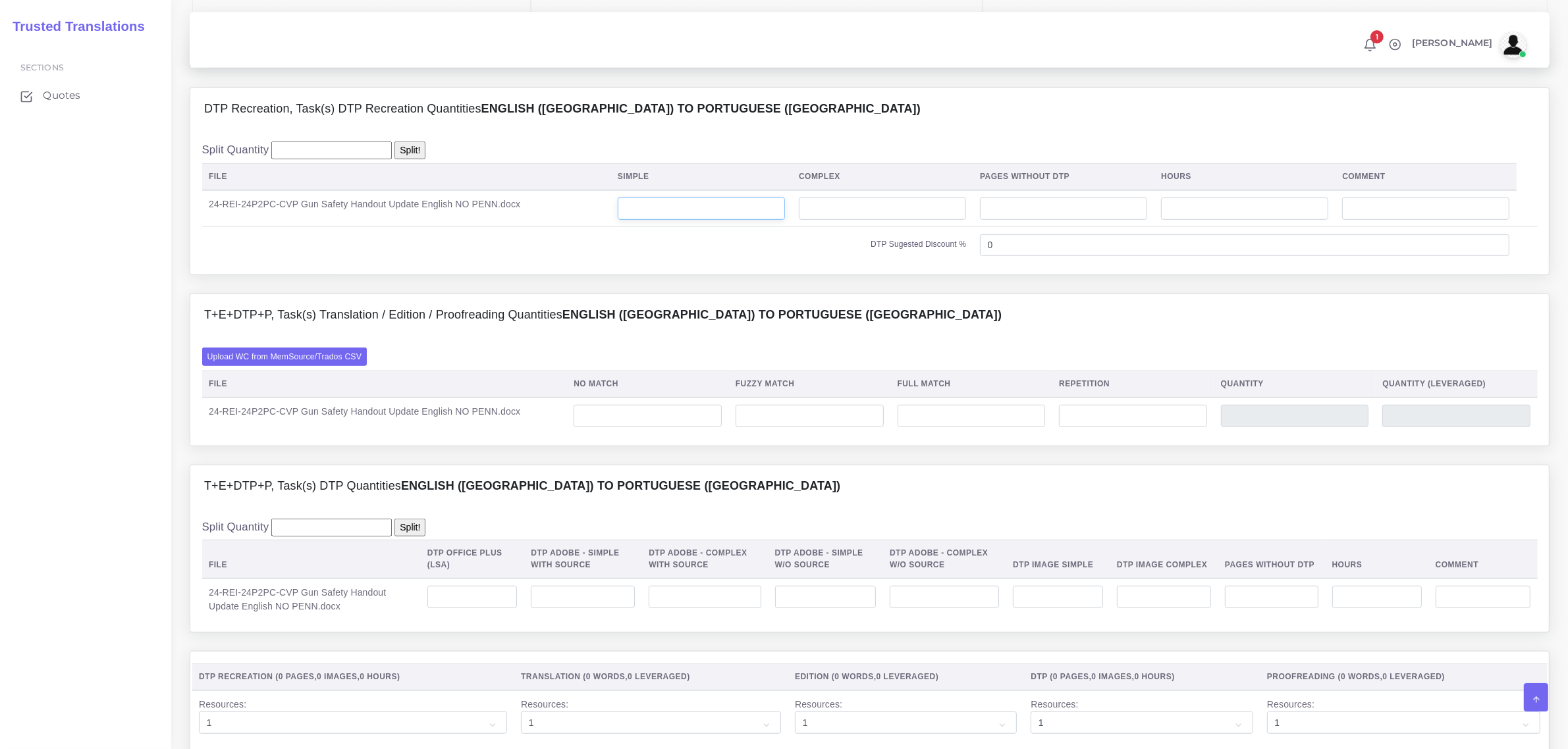
click at [692, 220] on input "number" at bounding box center [702, 209] width 167 height 22
type input "1"
click at [295, 365] on label "Upload WC from MemSource/Trados CSV" at bounding box center [285, 356] width 165 height 17
click at [0, 0] on input "Upload WC from MemSource/Trados CSV" at bounding box center [0, 0] width 0 height 0
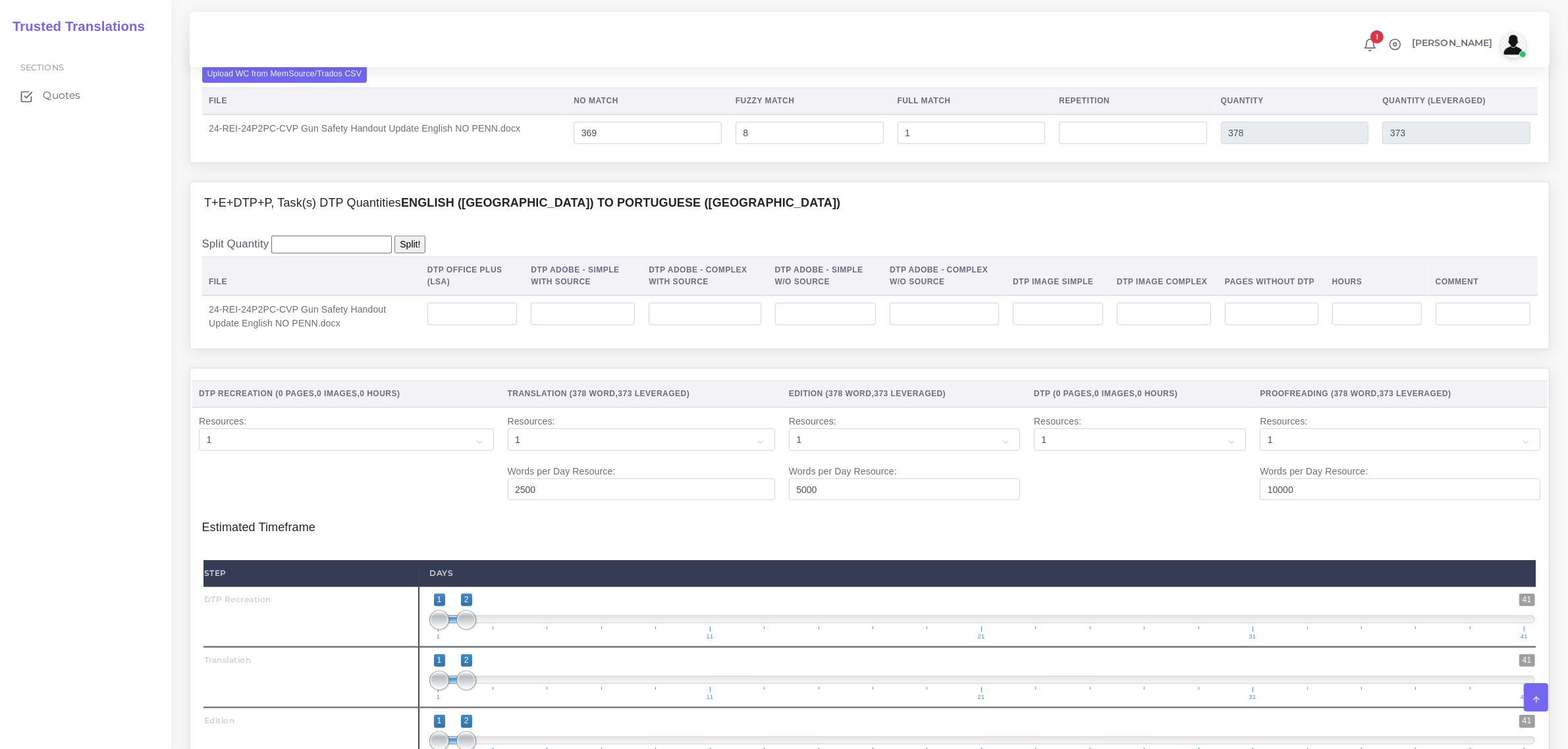
scroll to position [1317, 0]
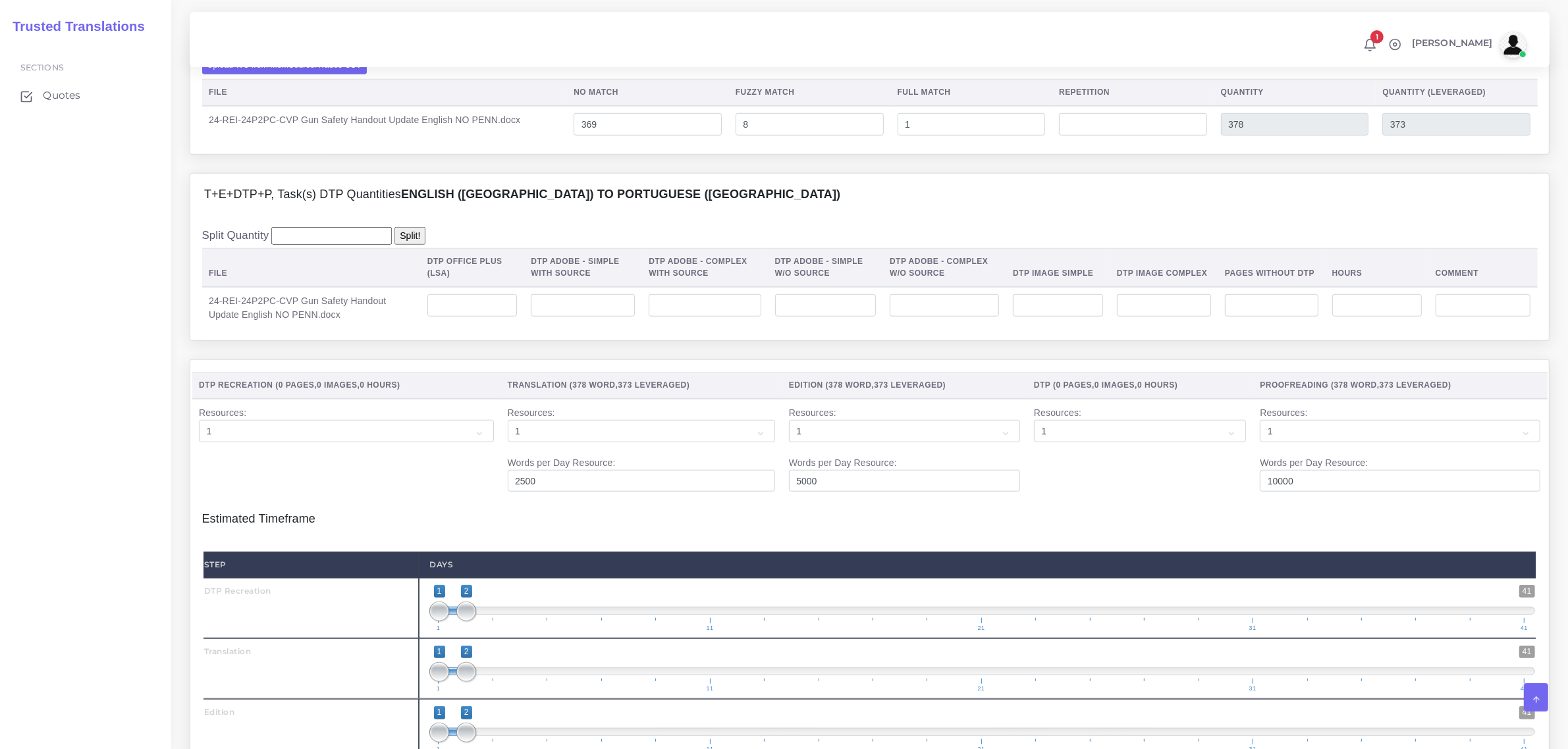
click at [337, 245] on input "number" at bounding box center [331, 236] width 121 height 17
click at [446, 317] on input "number" at bounding box center [472, 305] width 90 height 22
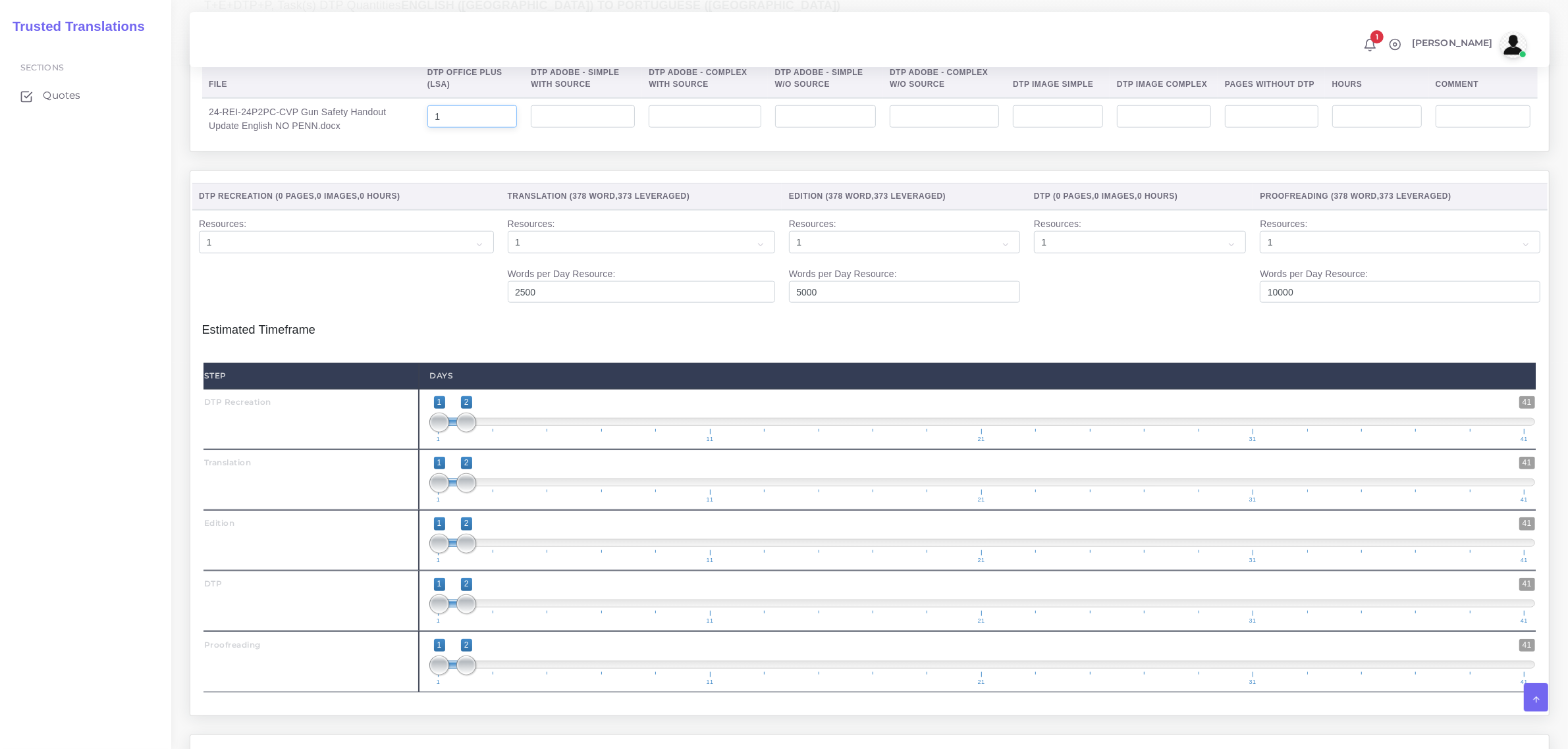
scroll to position [1728, 0]
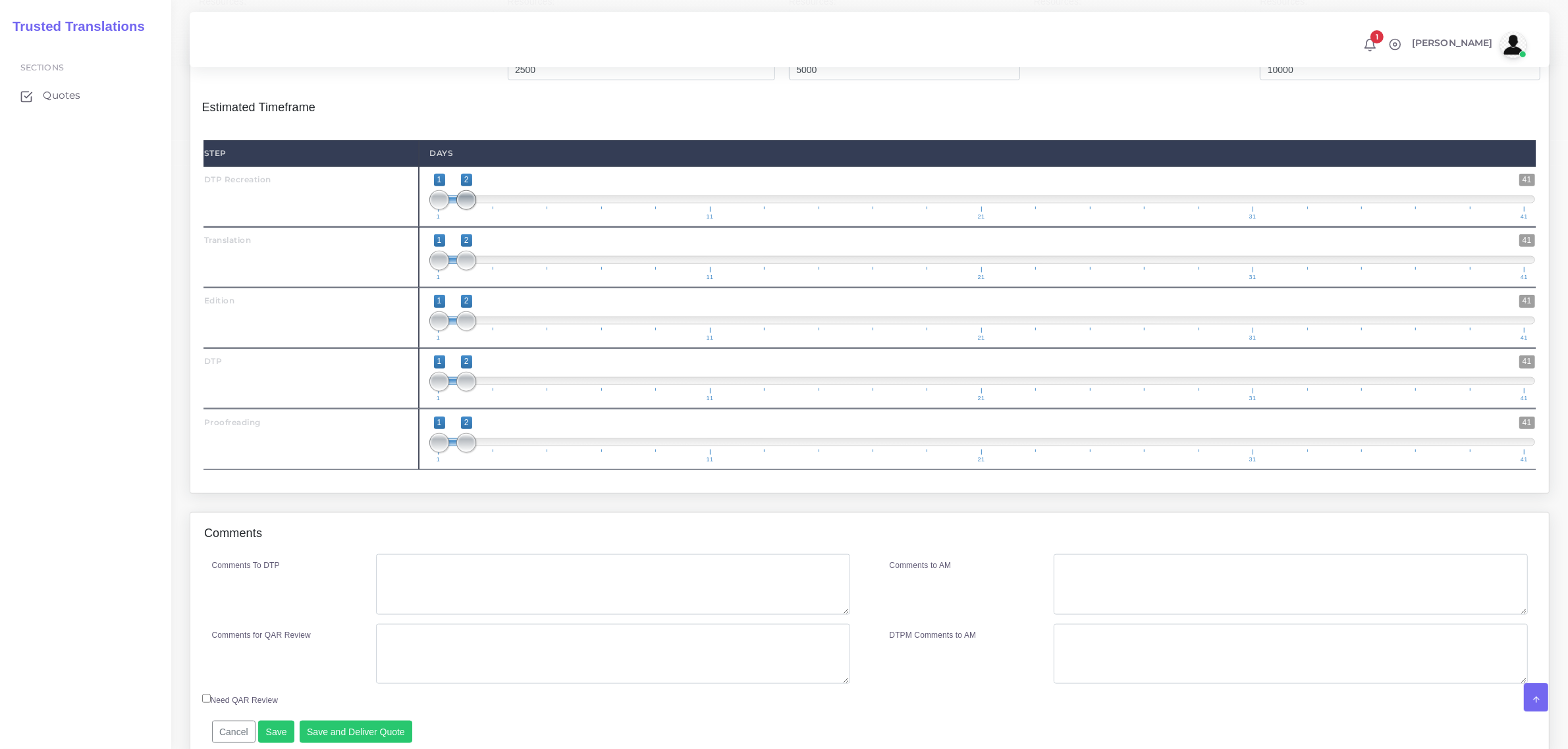
type input "1"
type input "1;1"
drag, startPoint x: 467, startPoint y: 242, endPoint x: 427, endPoint y: 277, distance: 53.2
click at [427, 227] on div "1 41 1 1 1 — 1 1 11 21 31 41 1;1" at bounding box center [981, 197] width 1126 height 61
type input "2;2"
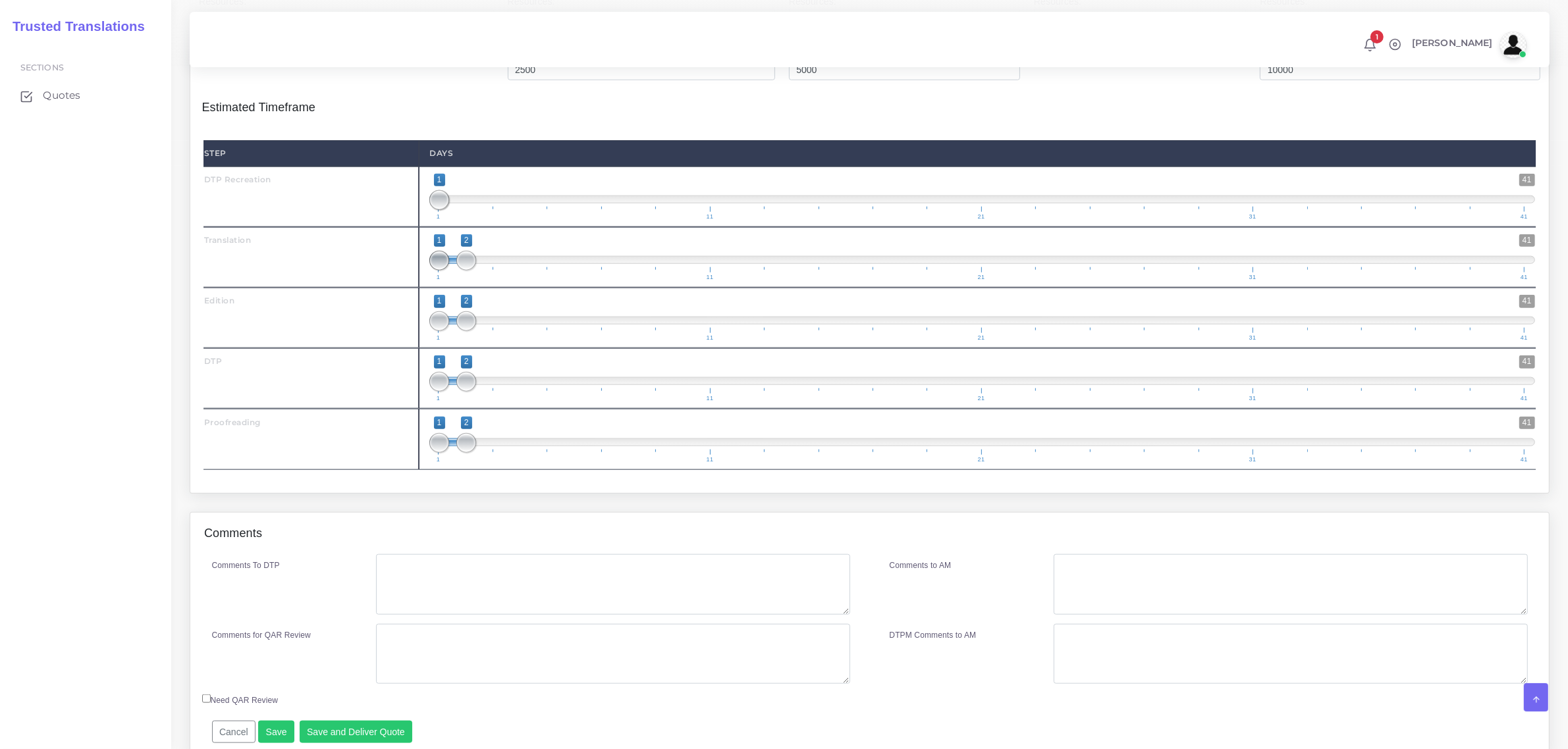
drag, startPoint x: 444, startPoint y: 296, endPoint x: 462, endPoint y: 338, distance: 45.7
click at [468, 288] on div "1 41 1 2 1 — 2 1 11 21 31 41 2;2" at bounding box center [981, 257] width 1126 height 61
drag, startPoint x: 462, startPoint y: 360, endPoint x: 463, endPoint y: 370, distance: 10.0
click at [492, 331] on span at bounding box center [494, 321] width 20 height 20
drag, startPoint x: 448, startPoint y: 354, endPoint x: 505, endPoint y: 358, distance: 57.1
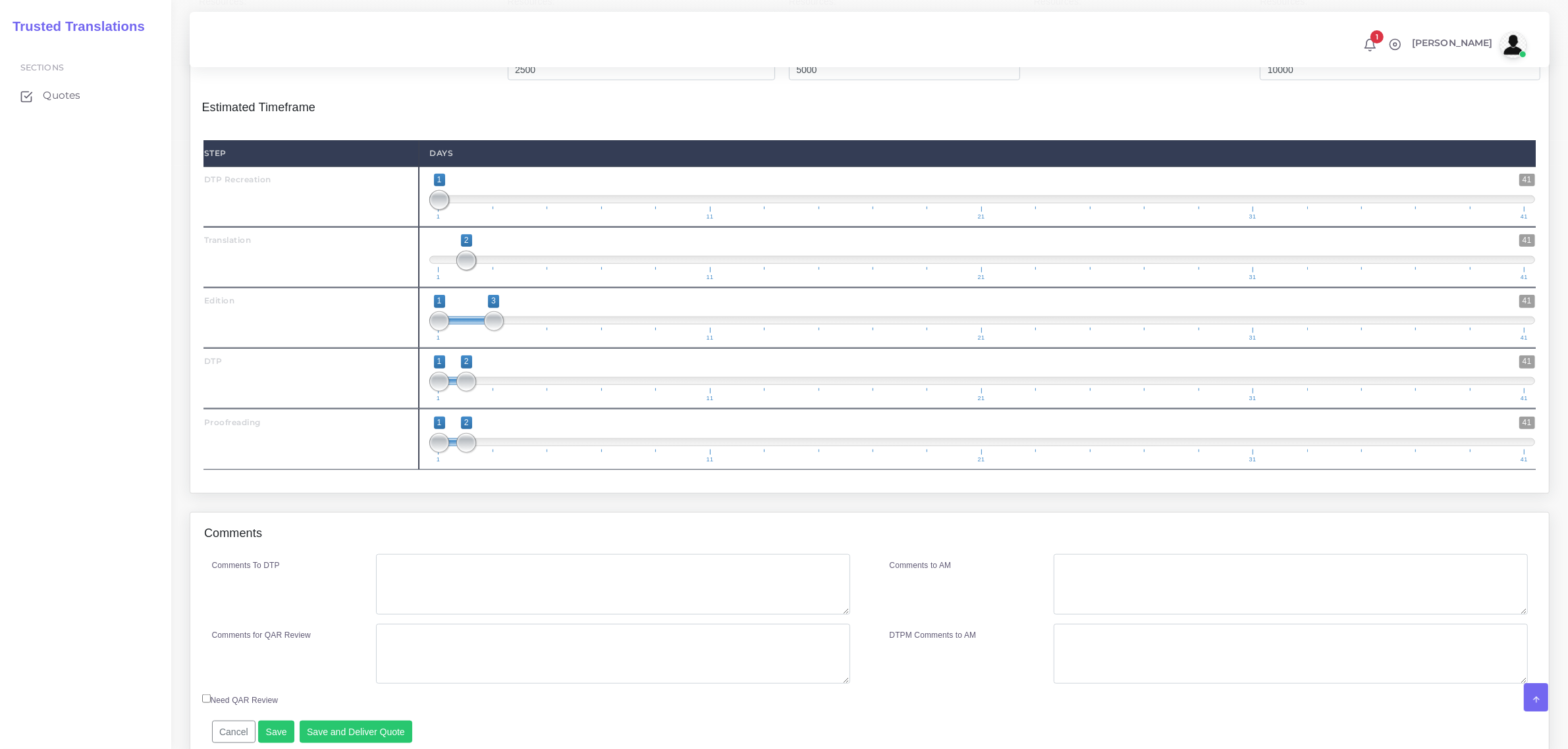
click at [505, 341] on span "1 41 1 3 1 — 3 1 11 21 31 41" at bounding box center [982, 318] width 1106 height 46
type input "3;3"
drag, startPoint x: 437, startPoint y: 360, endPoint x: 497, endPoint y: 363, distance: 60.1
click at [449, 331] on span at bounding box center [439, 321] width 20 height 20
drag, startPoint x: 466, startPoint y: 418, endPoint x: 484, endPoint y: 423, distance: 18.7
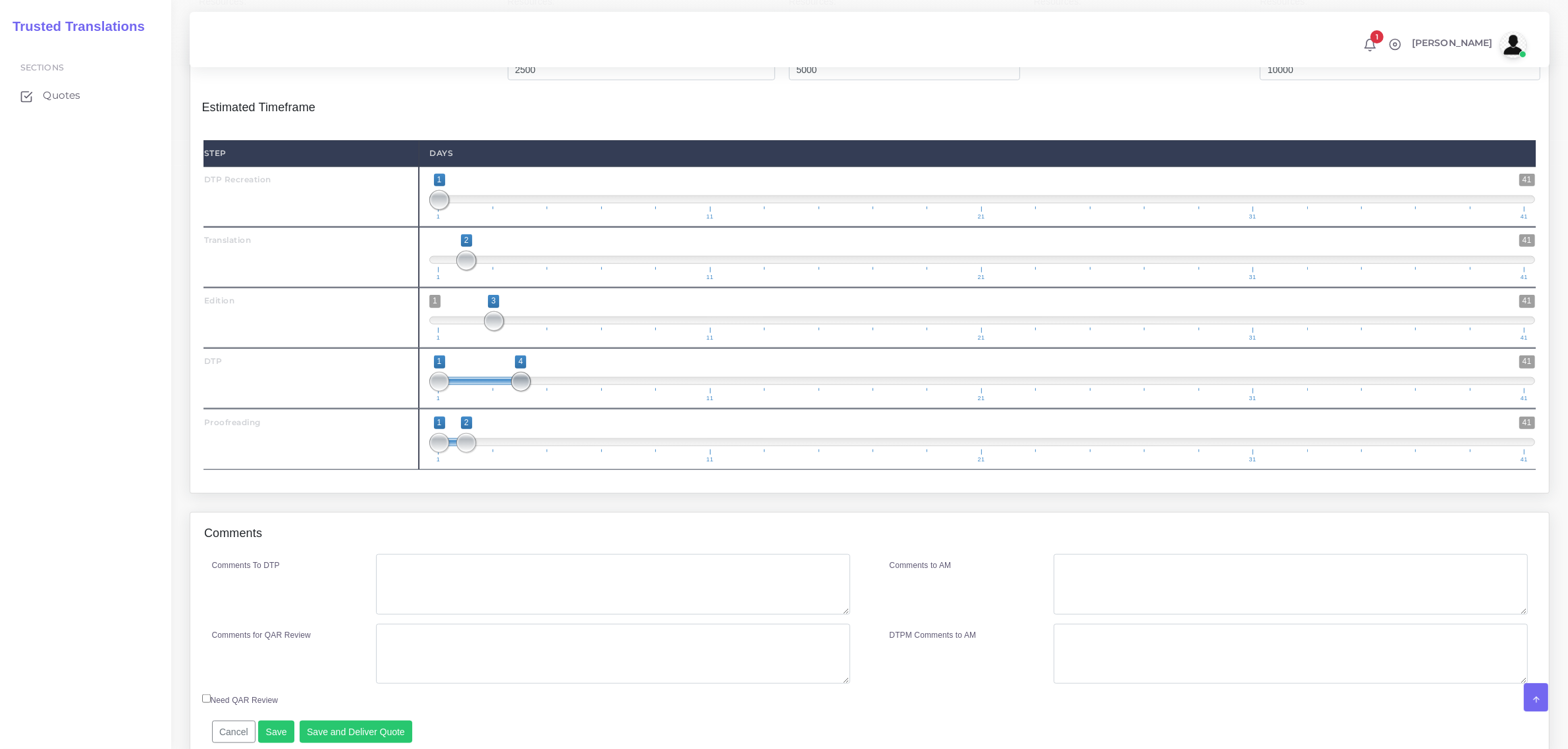
click at [514, 392] on span at bounding box center [521, 381] width 20 height 20
drag, startPoint x: 442, startPoint y: 418, endPoint x: 478, endPoint y: 465, distance: 59.2
click at [508, 402] on span "1 41 4 4 4 — 4 1 11 21 31 41" at bounding box center [982, 379] width 1106 height 46
type input "4;4"
drag, startPoint x: 494, startPoint y: 417, endPoint x: 532, endPoint y: 420, distance: 38.1
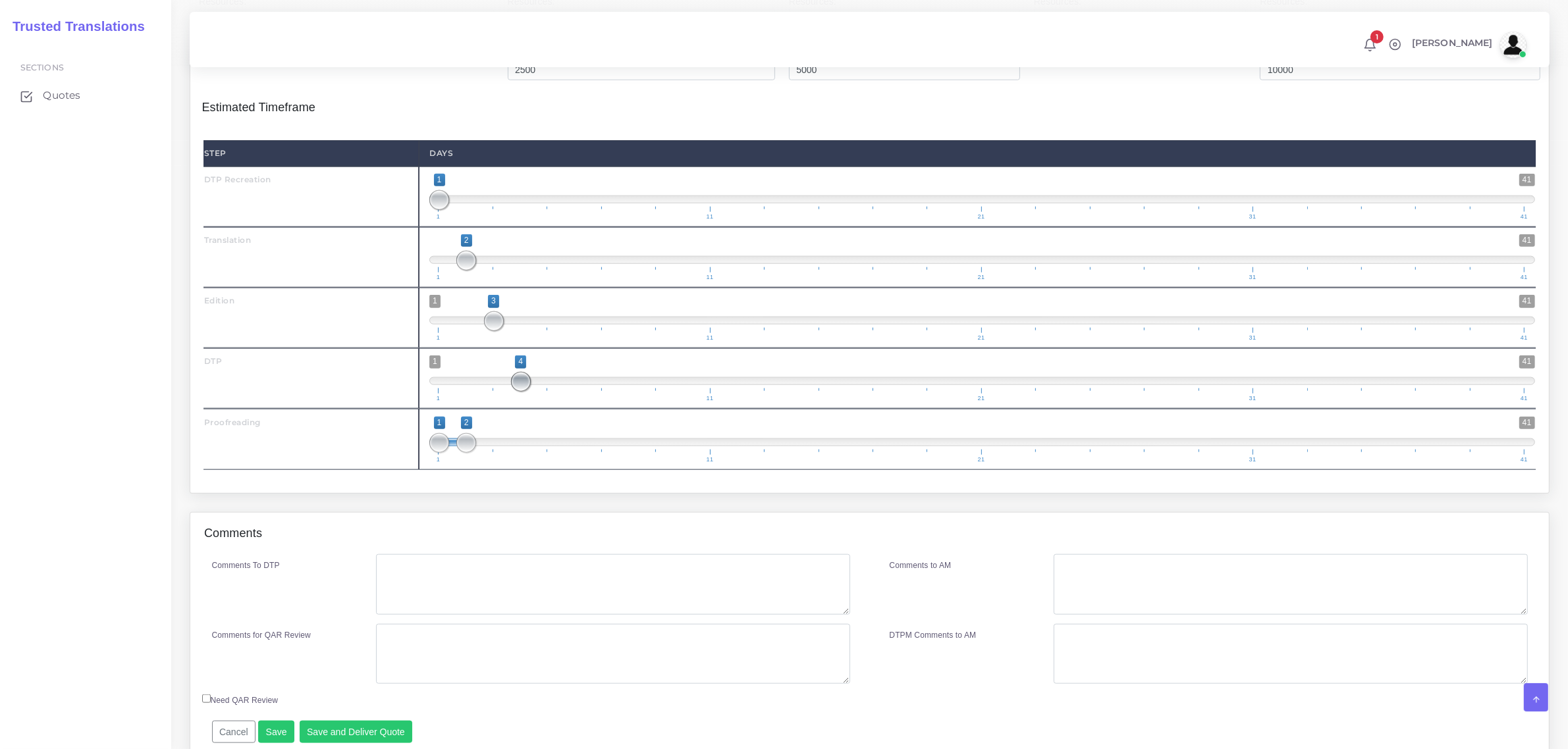
click at [534, 402] on span "1 41 4 4 4 — 4 1 11 21 31 41" at bounding box center [982, 379] width 1106 height 46
drag, startPoint x: 467, startPoint y: 479, endPoint x: 570, endPoint y: 467, distance: 103.7
click at [570, 463] on span "1 41 1 6 1 — 6 1 11 21 31 41" at bounding box center [982, 440] width 1106 height 46
type input "6;6"
drag, startPoint x: 442, startPoint y: 485, endPoint x: 564, endPoint y: 524, distance: 128.1
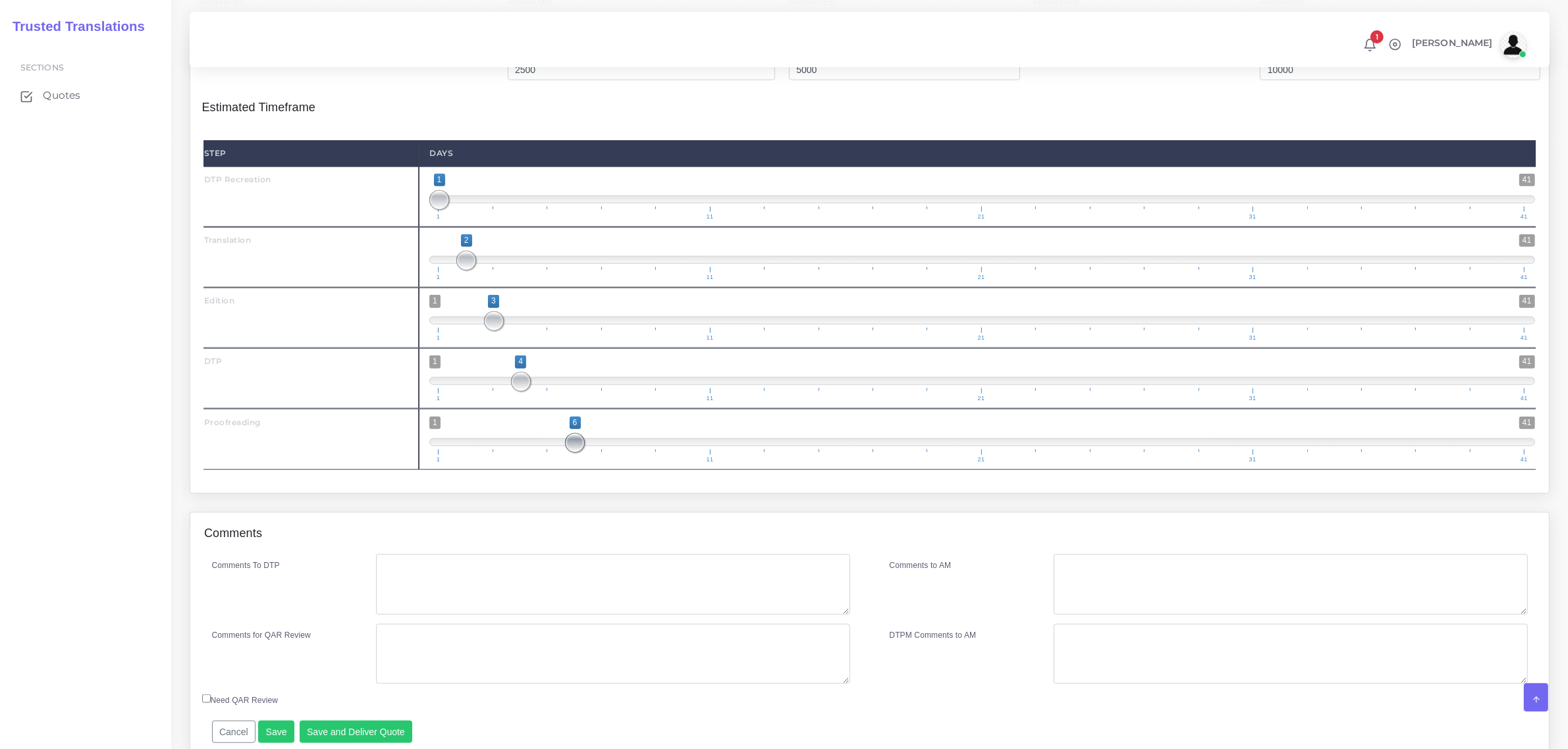
click at [574, 481] on div "Step Days DTP Recreation 1 41" at bounding box center [870, 305] width 1336 height 352
click at [501, 615] on textarea "Comments To DTP" at bounding box center [612, 584] width 474 height 61
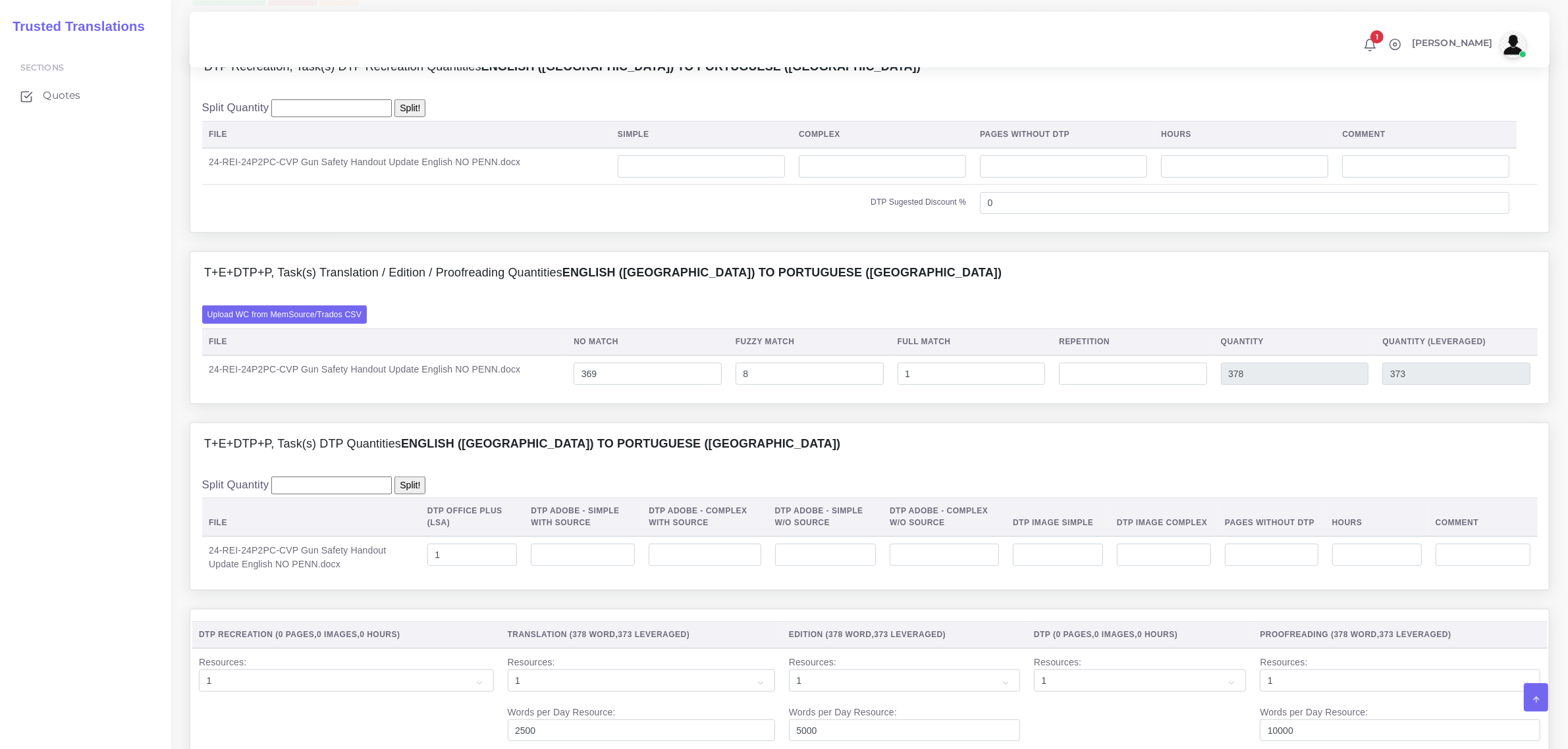
scroll to position [1001, 0]
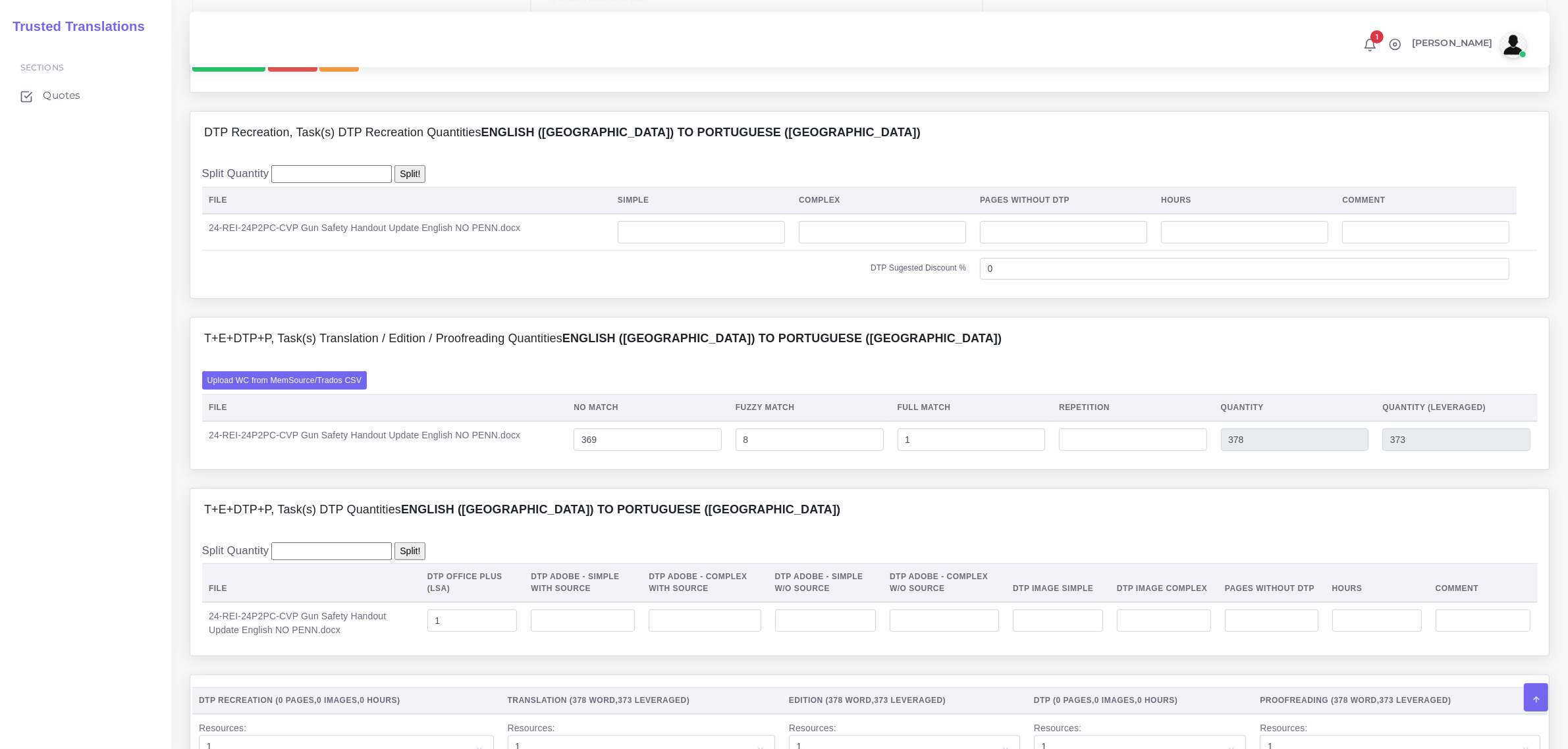
type textarea "no specific instructions"
click at [729, 243] on input "number" at bounding box center [702, 232] width 167 height 22
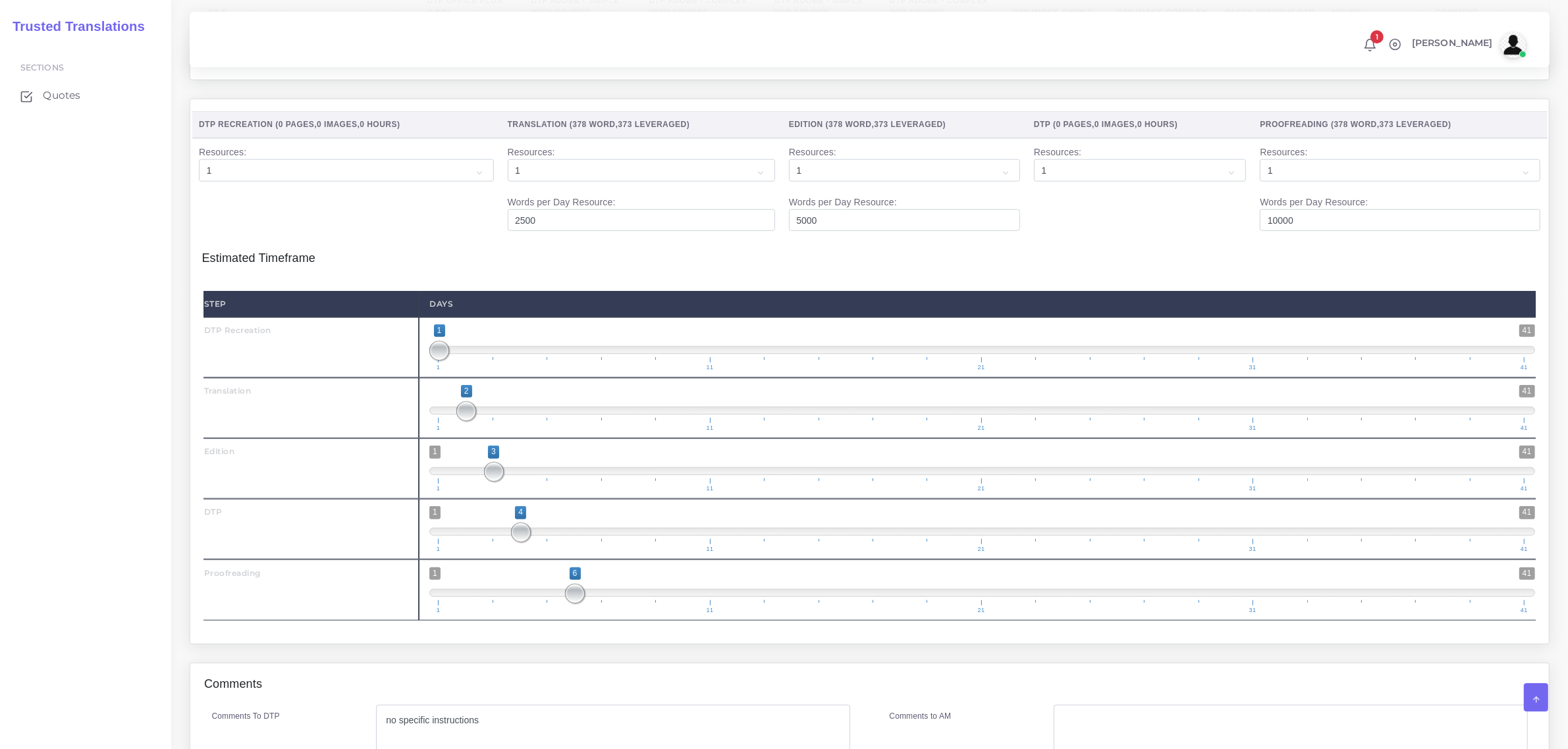
scroll to position [1824, 0]
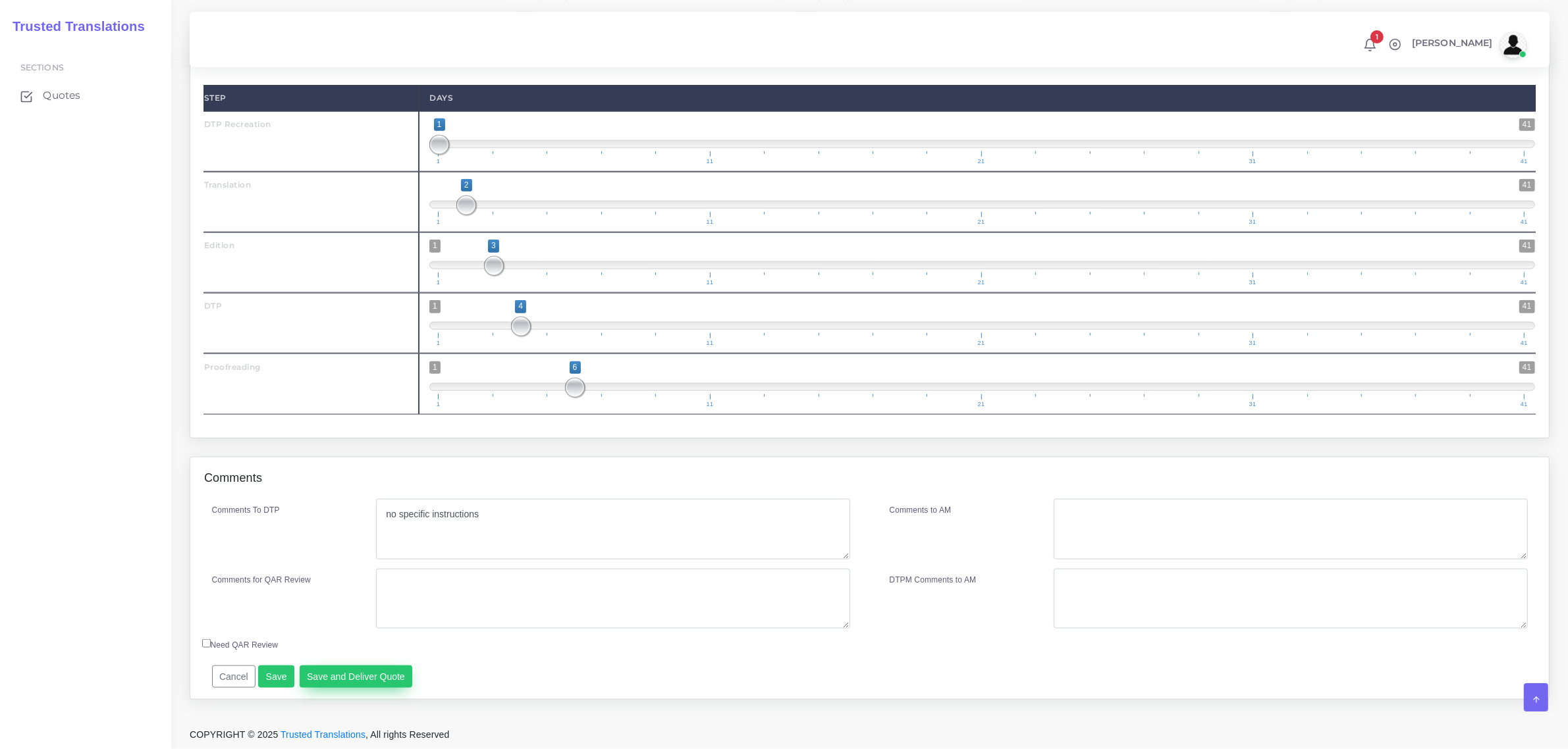
type input "1"
click at [348, 681] on button "Save and Deliver Quote" at bounding box center [356, 677] width 113 height 22
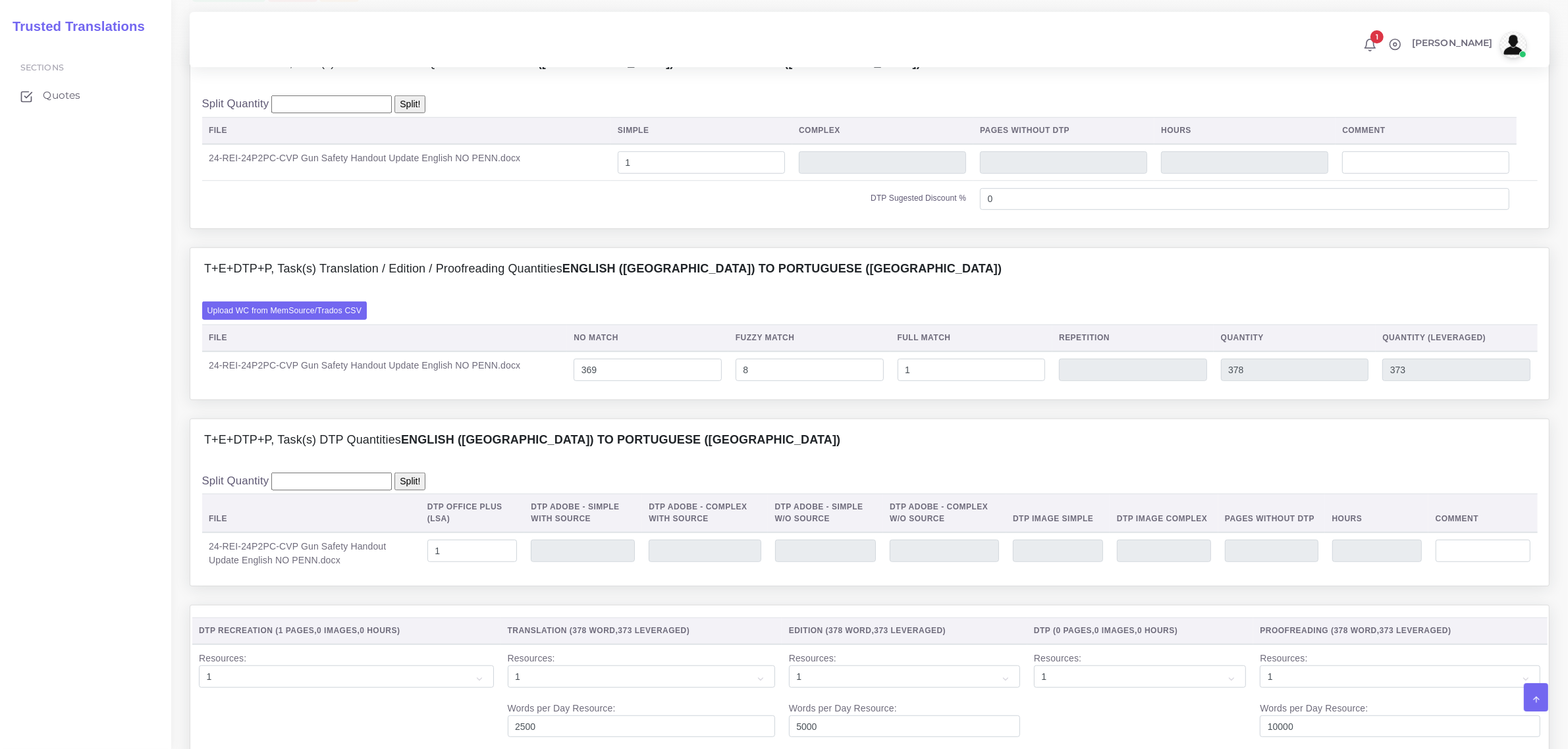
scroll to position [1248, 0]
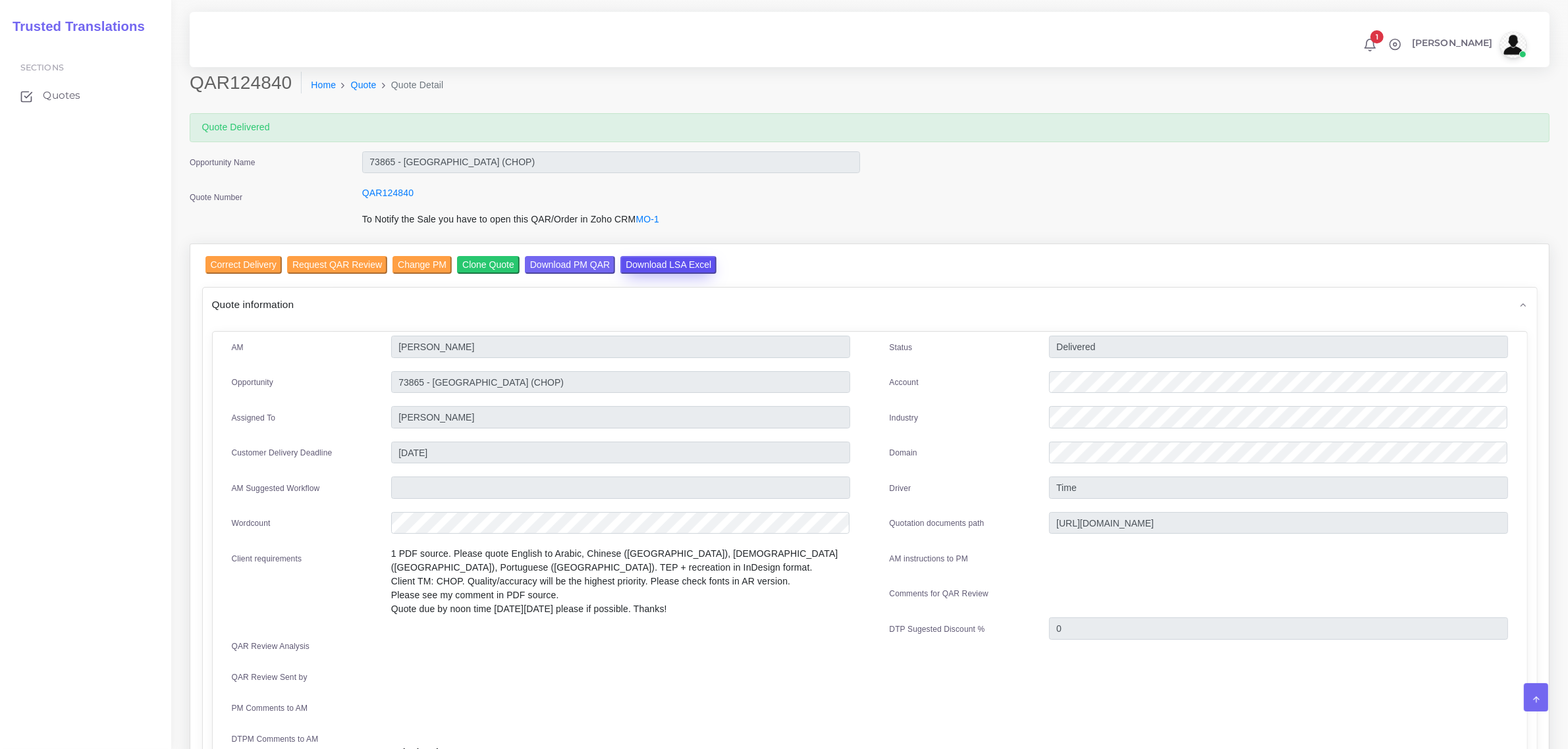
click at [646, 259] on input "Download LSA Excel" at bounding box center [668, 264] width 96 height 17
click at [229, 259] on input "Correct Delivery" at bounding box center [244, 264] width 77 height 17
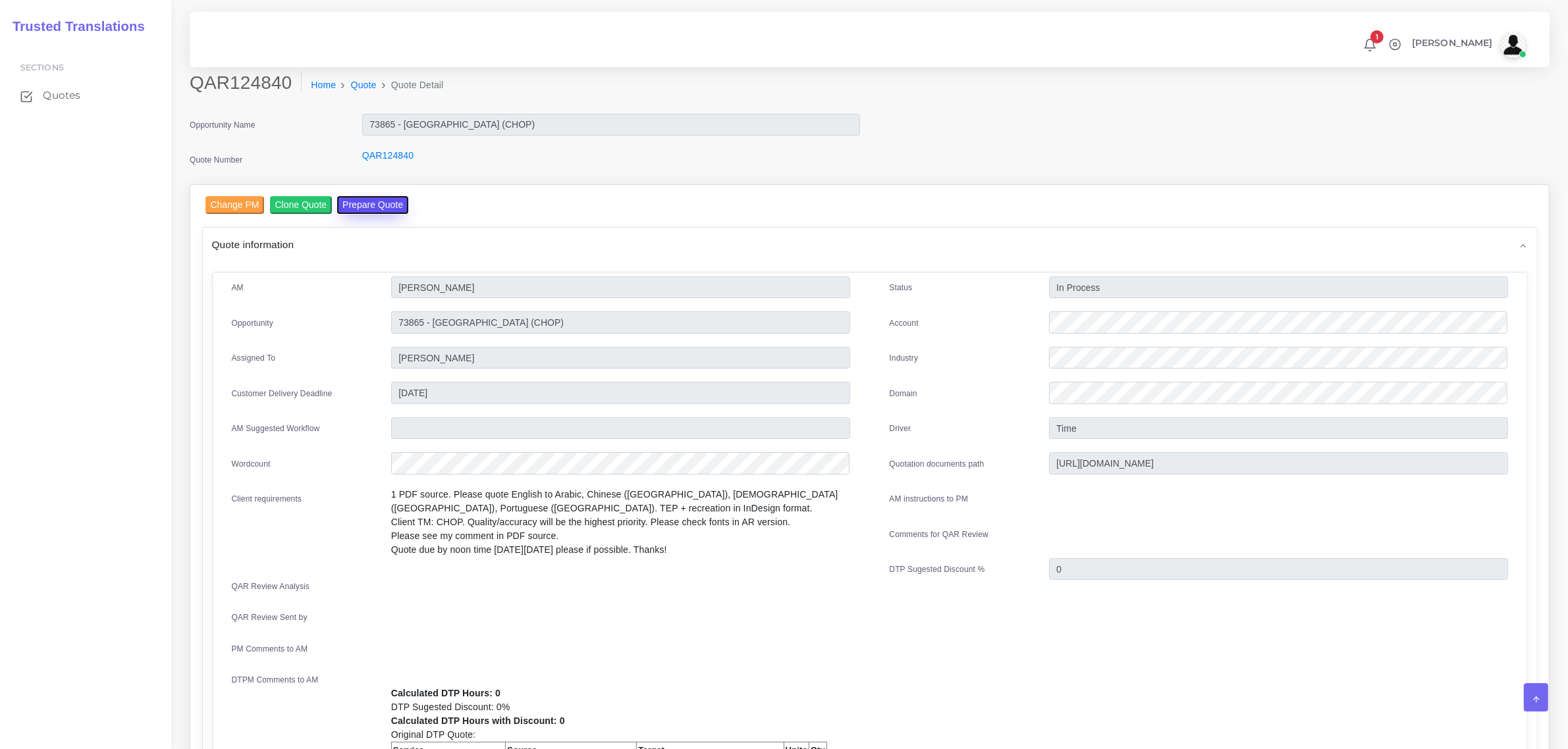
click at [368, 204] on button "Prepare Quote" at bounding box center [372, 204] width 71 height 17
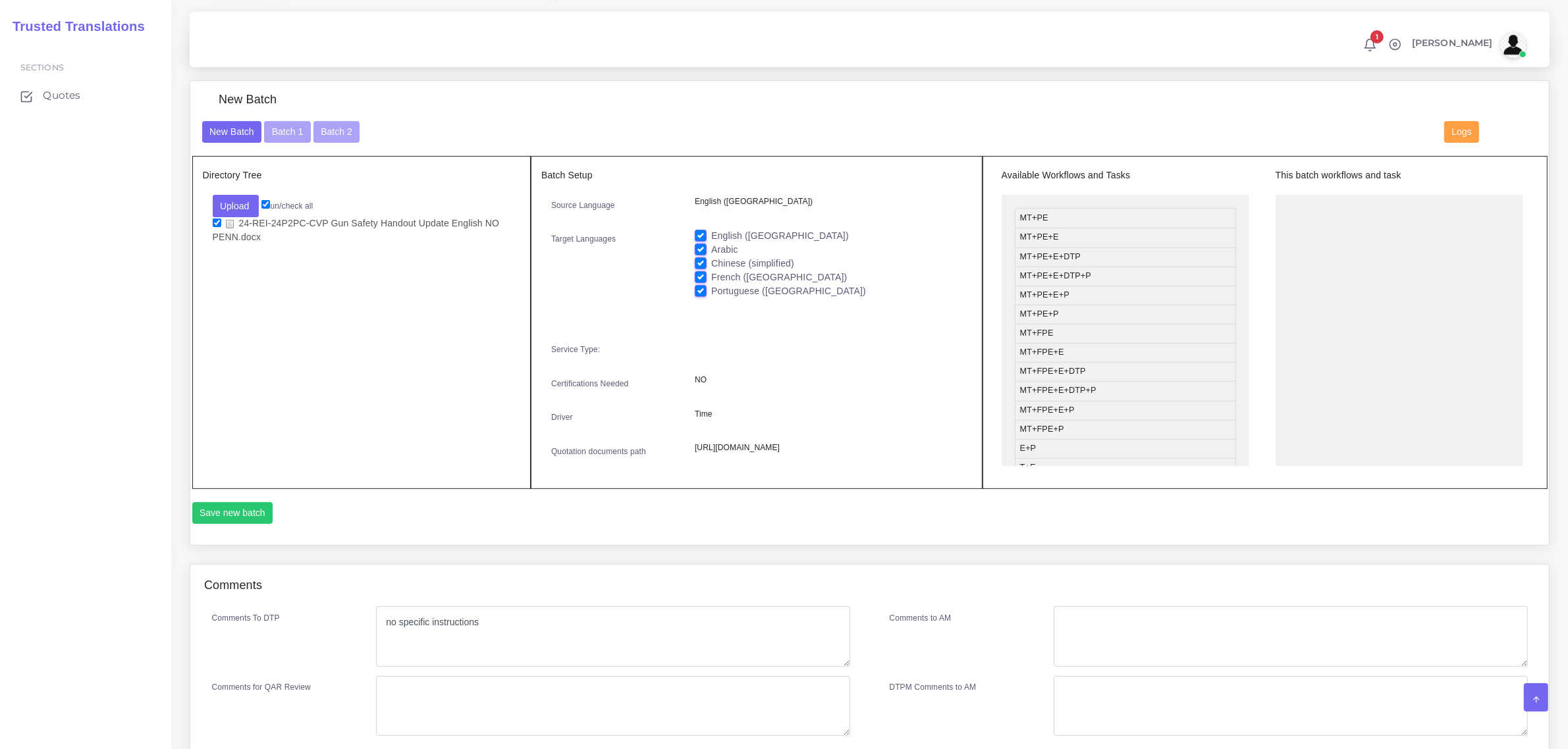
scroll to position [461, 0]
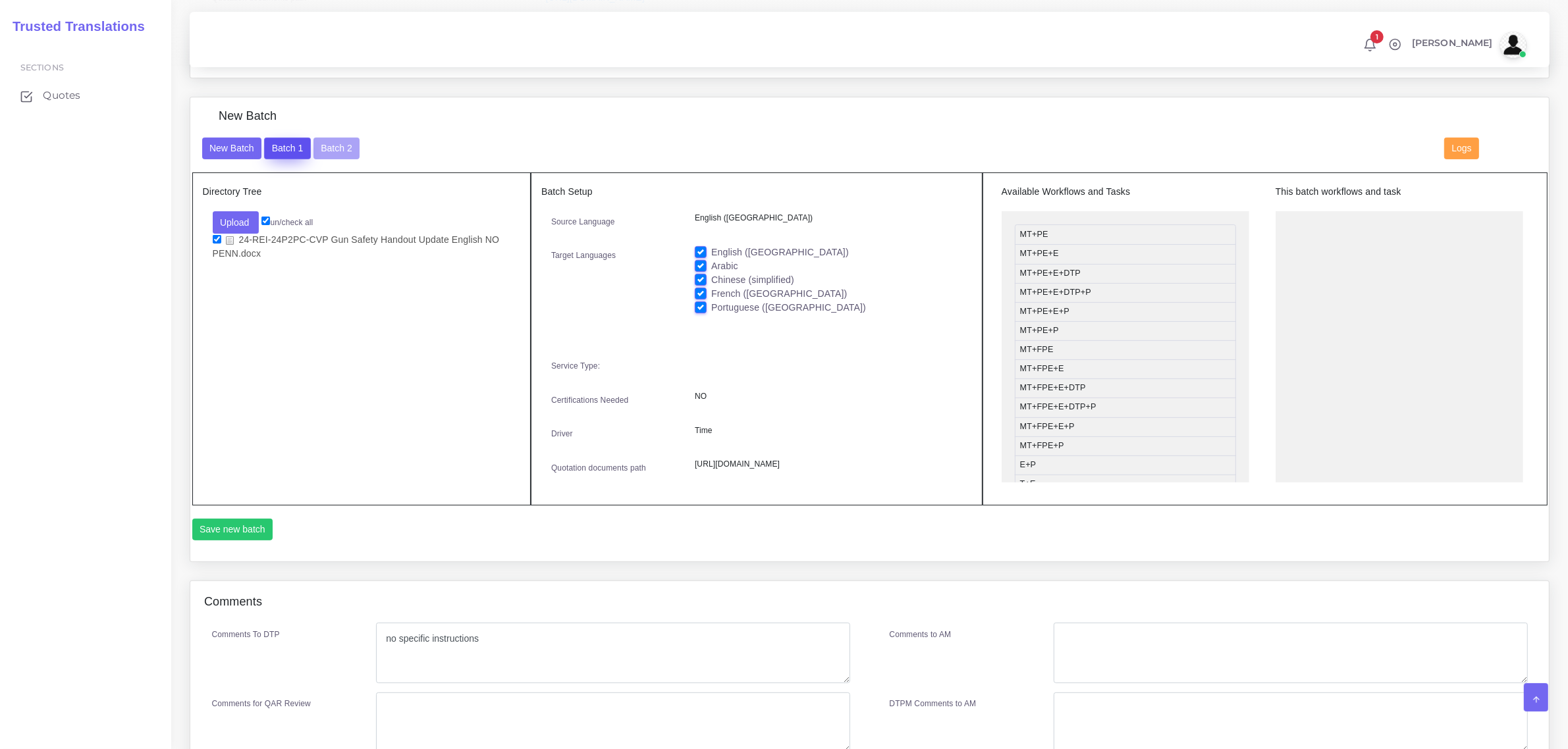
click at [287, 147] on button "Batch 1" at bounding box center [287, 149] width 46 height 22
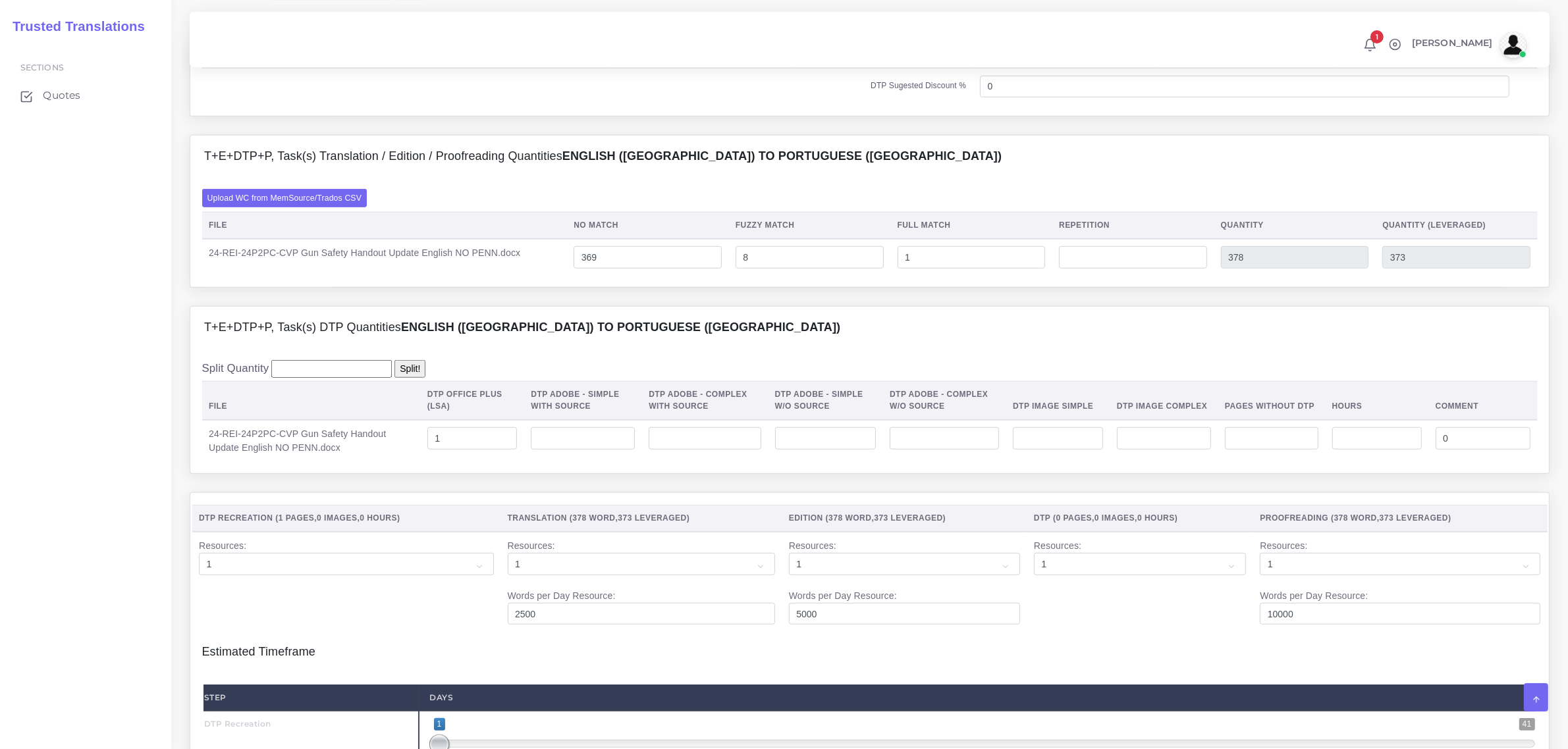
scroll to position [1152, 0]
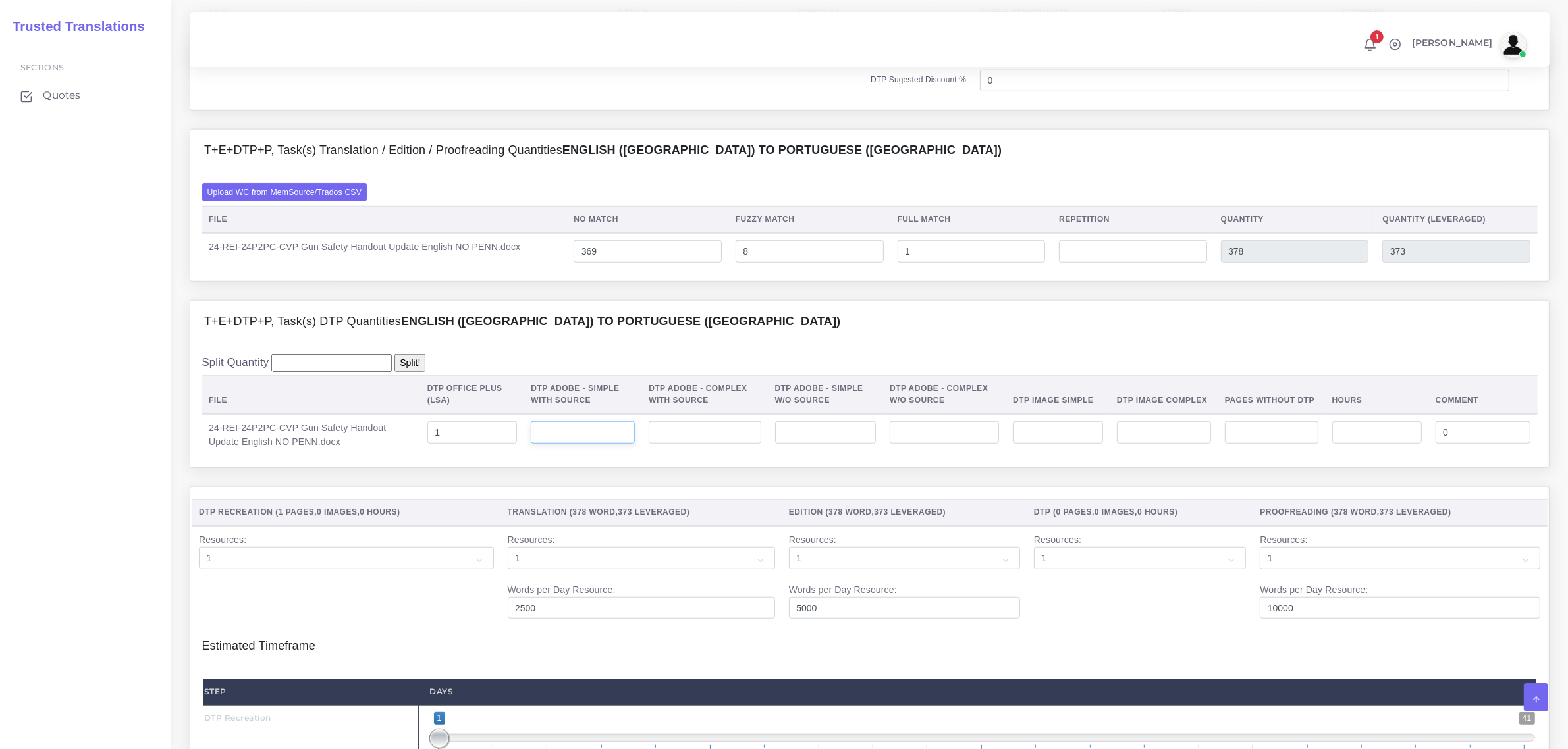
click at [580, 444] on input "number" at bounding box center [582, 432] width 104 height 22
type input "1"
drag, startPoint x: 448, startPoint y: 467, endPoint x: 439, endPoint y: 468, distance: 9.1
click at [439, 444] on input "1" at bounding box center [472, 432] width 90 height 22
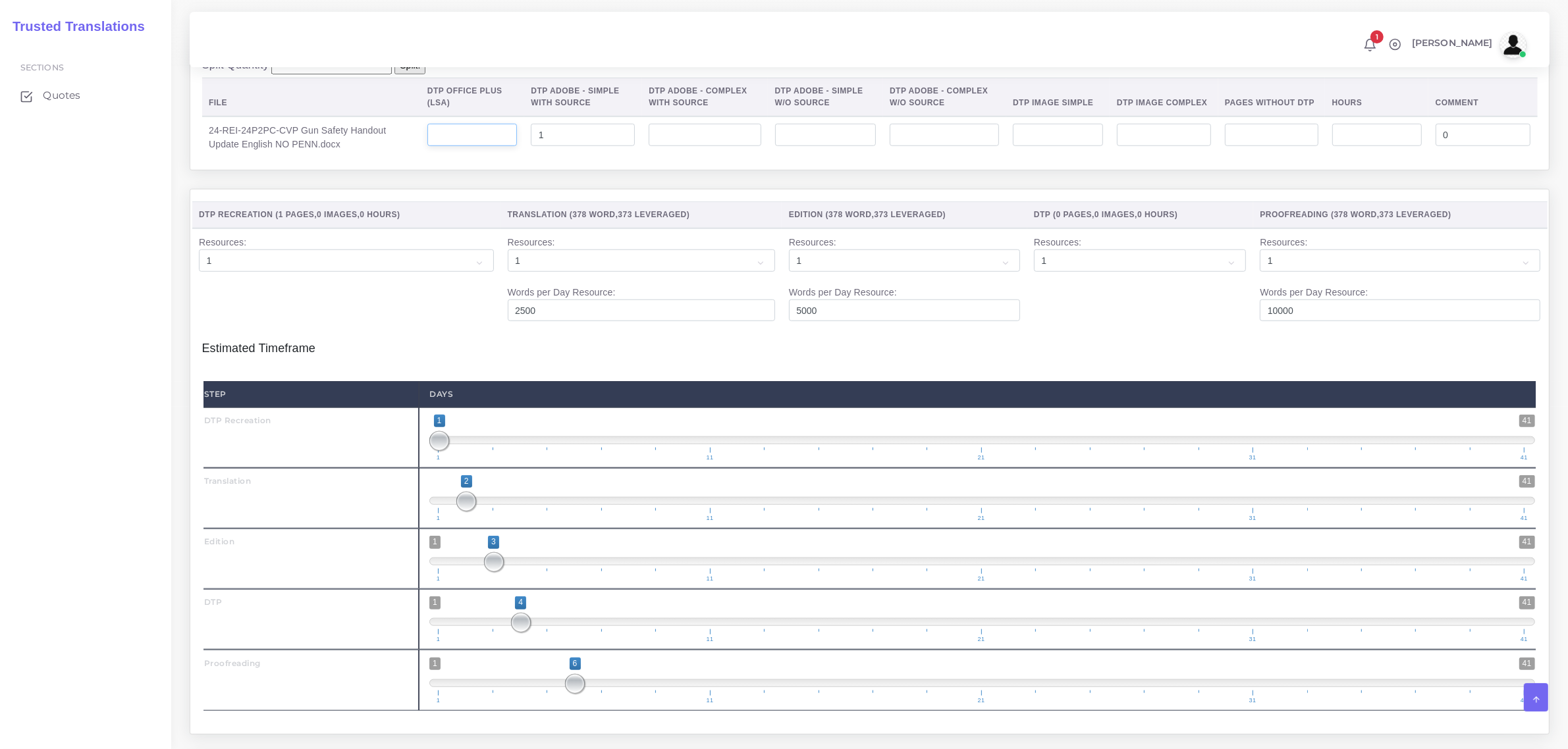
scroll to position [1646, 0]
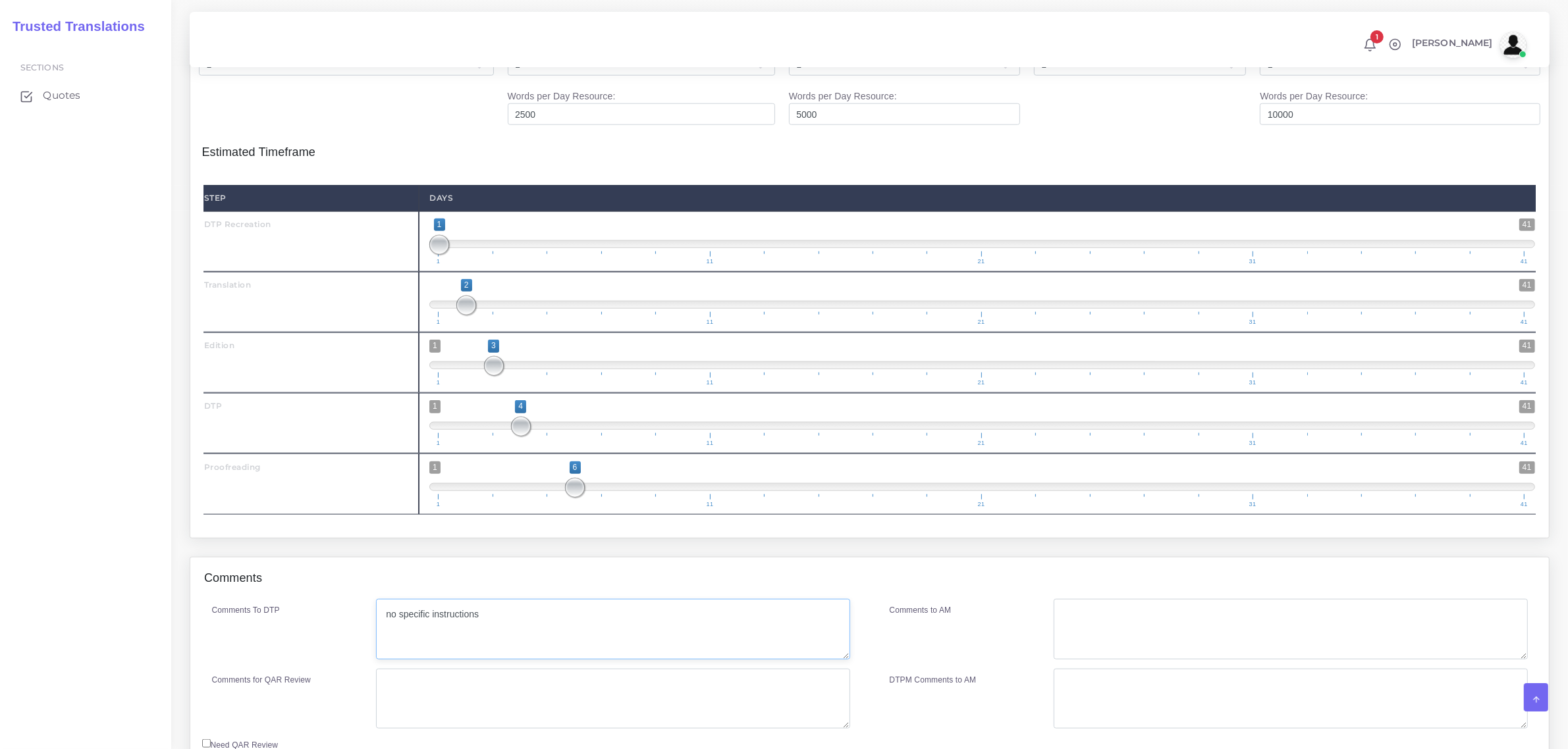
drag, startPoint x: 372, startPoint y: 651, endPoint x: 362, endPoint y: 649, distance: 10.2
click at [362, 649] on div "Comments To DTP no specific instructions" at bounding box center [531, 629] width 658 height 61
paste textarea "TEP + recreation in InDesign format."
drag, startPoint x: 412, startPoint y: 657, endPoint x: 379, endPoint y: 659, distance: 33.1
click at [379, 659] on textarea "no specific instructions" at bounding box center [612, 629] width 474 height 61
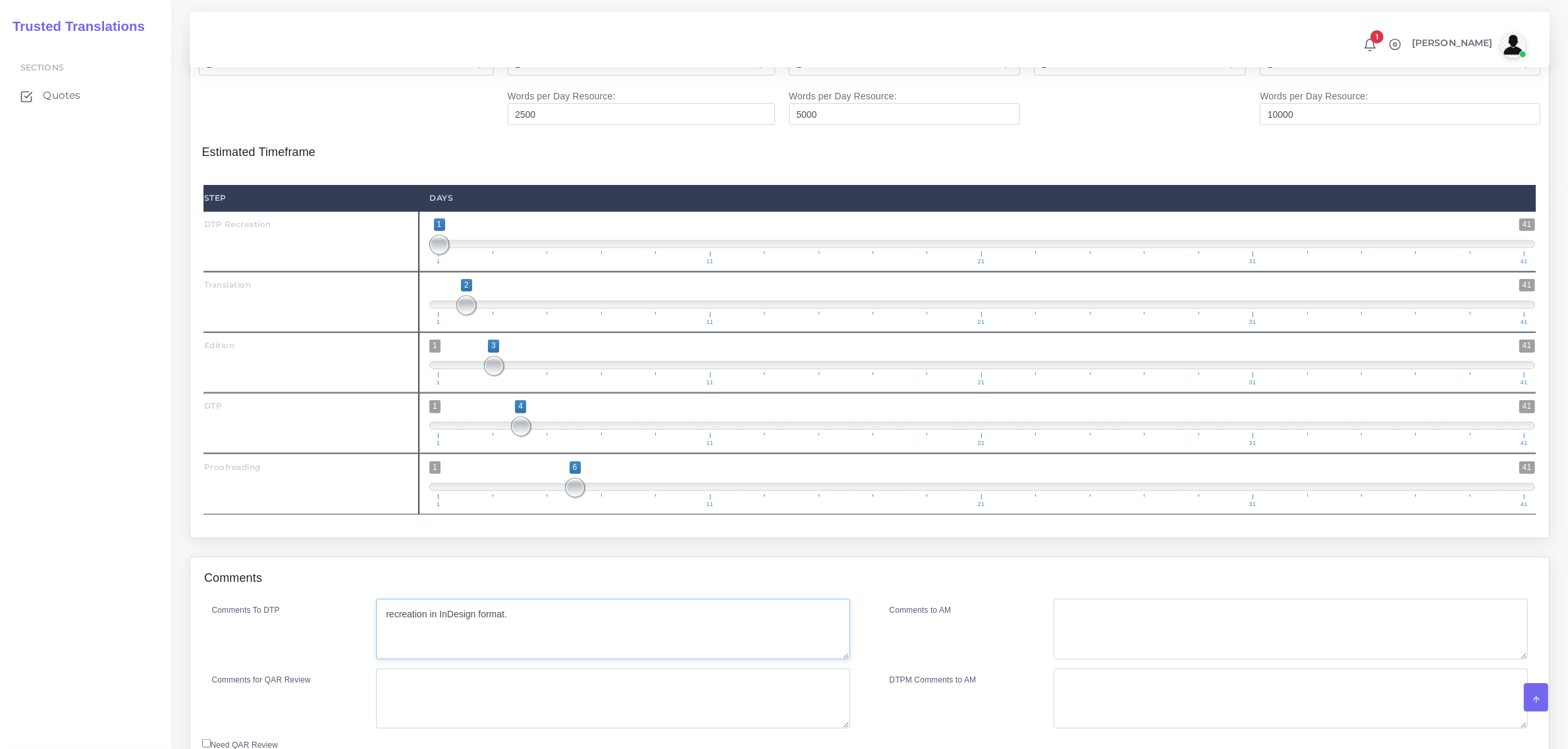
click at [531, 653] on textarea "no specific instructions" at bounding box center [612, 629] width 474 height 61
type textarea "recreation in InDesign format."
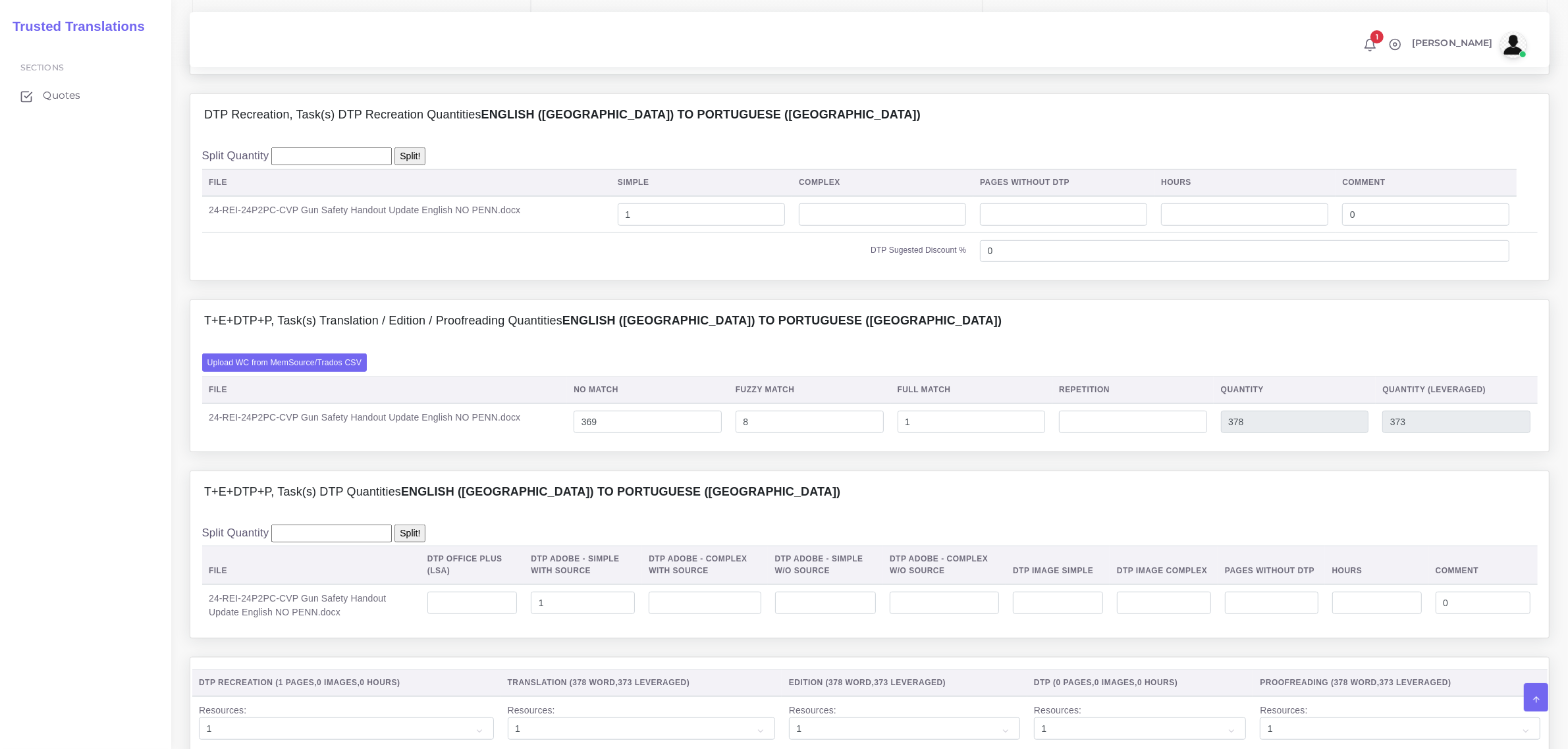
scroll to position [905, 0]
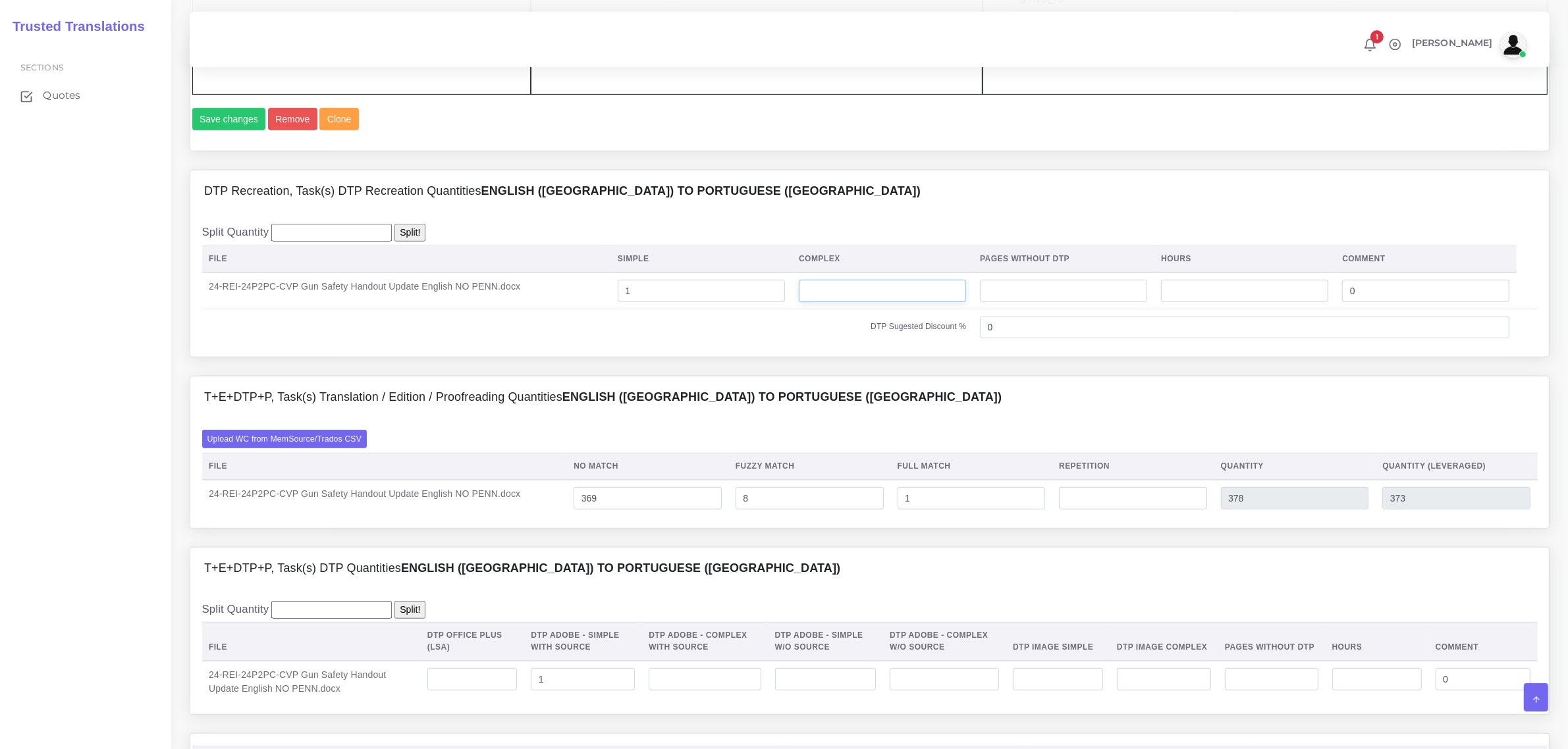
click at [827, 302] on input "number" at bounding box center [882, 291] width 167 height 22
type input "1"
drag, startPoint x: 643, startPoint y: 331, endPoint x: 674, endPoint y: 410, distance: 84.9
click at [599, 346] on tbody "24-REI-24P2PC-CVP Gun Safety Handout Update English NO PENN.docx 1 1 0 DTP Suge…" at bounding box center [870, 309] width 1336 height 73
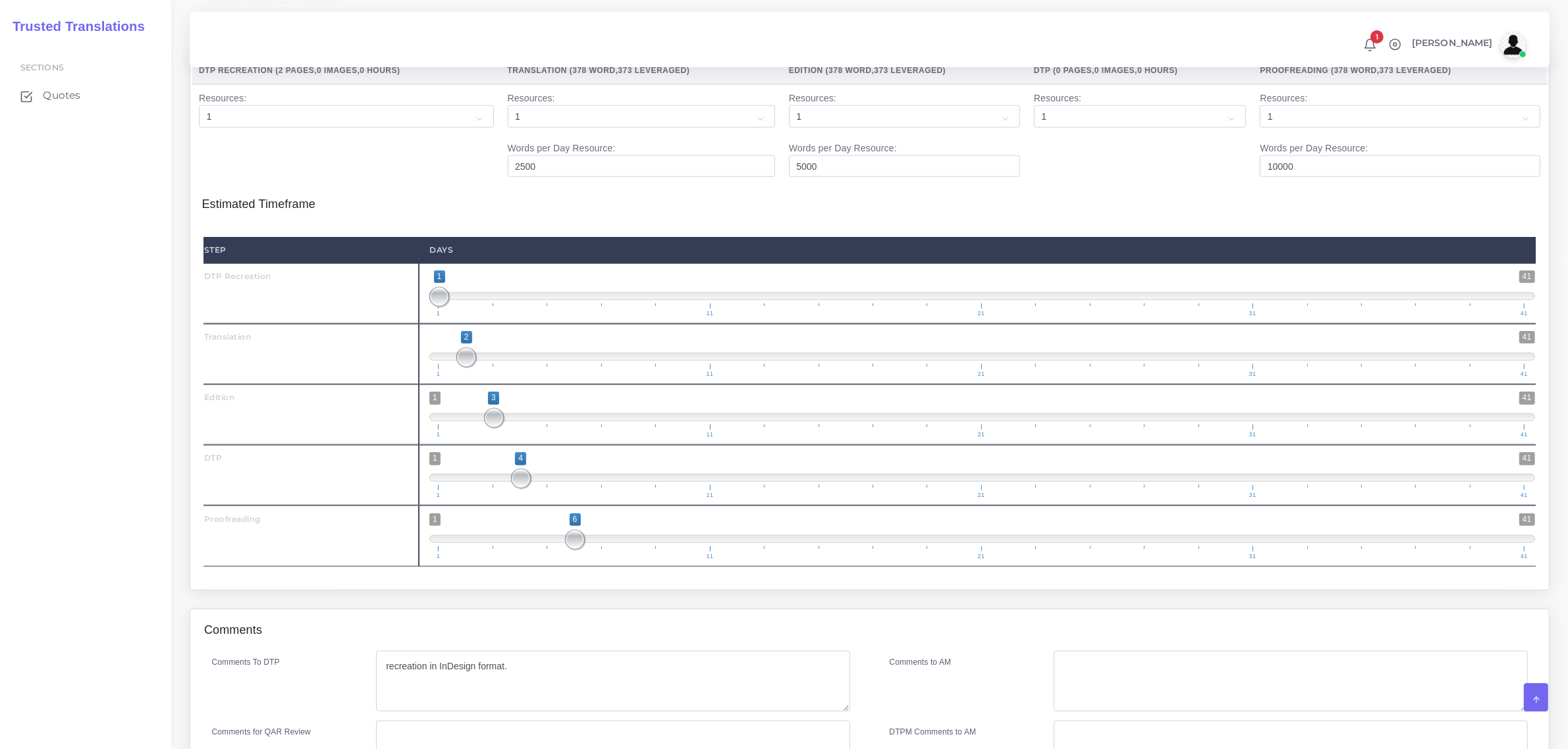
scroll to position [1787, 0]
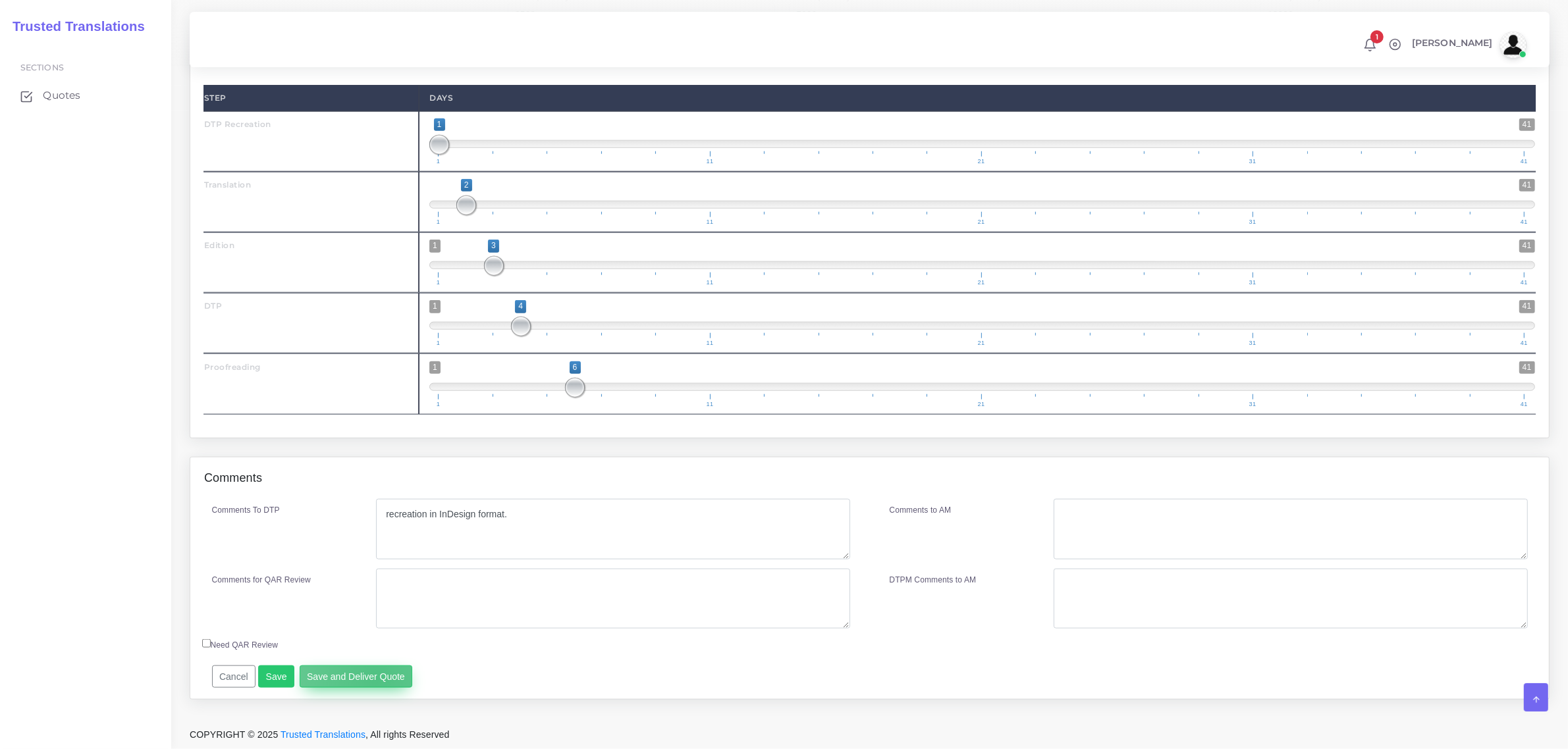
click at [372, 677] on button "Save and Deliver Quote" at bounding box center [356, 677] width 113 height 22
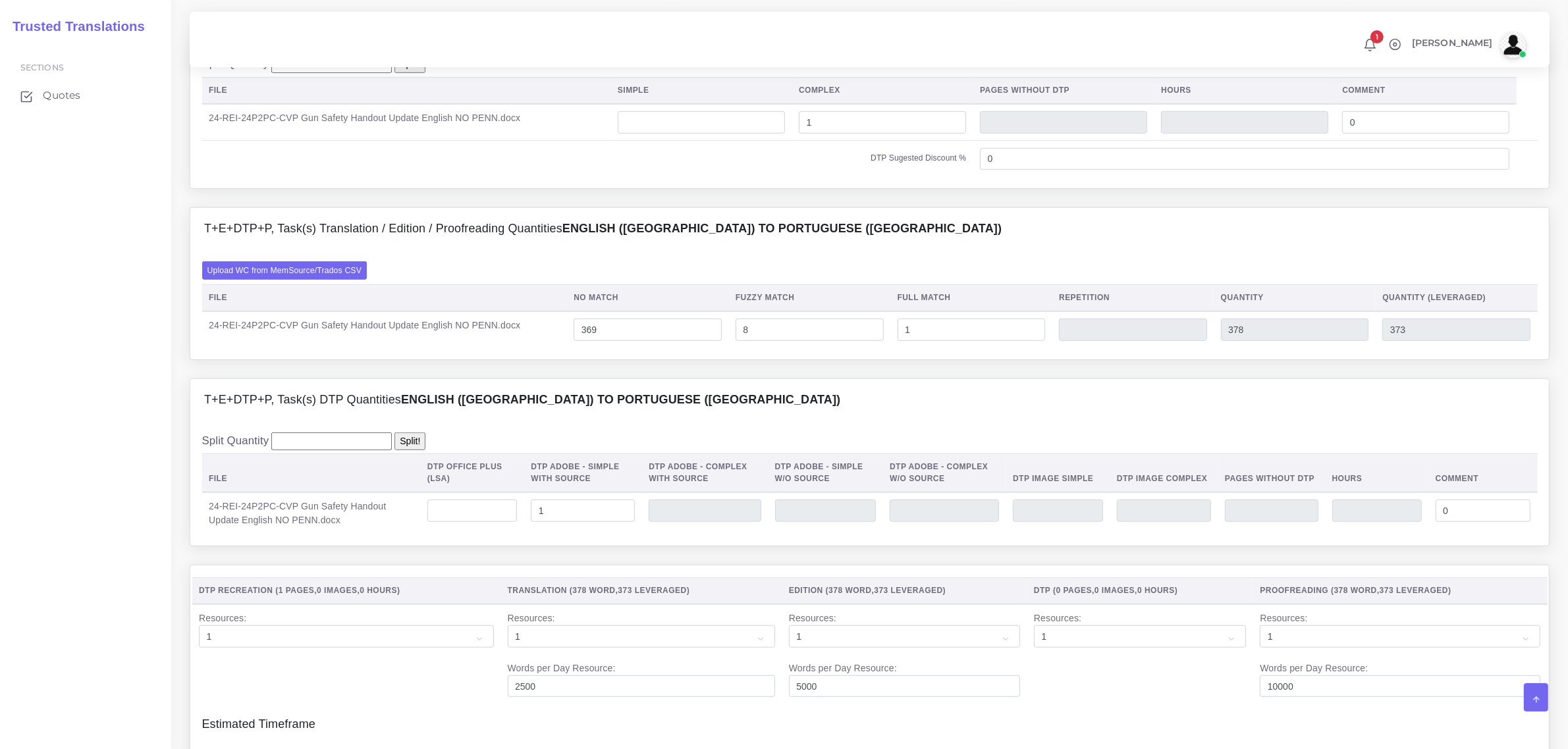
scroll to position [1045, 0]
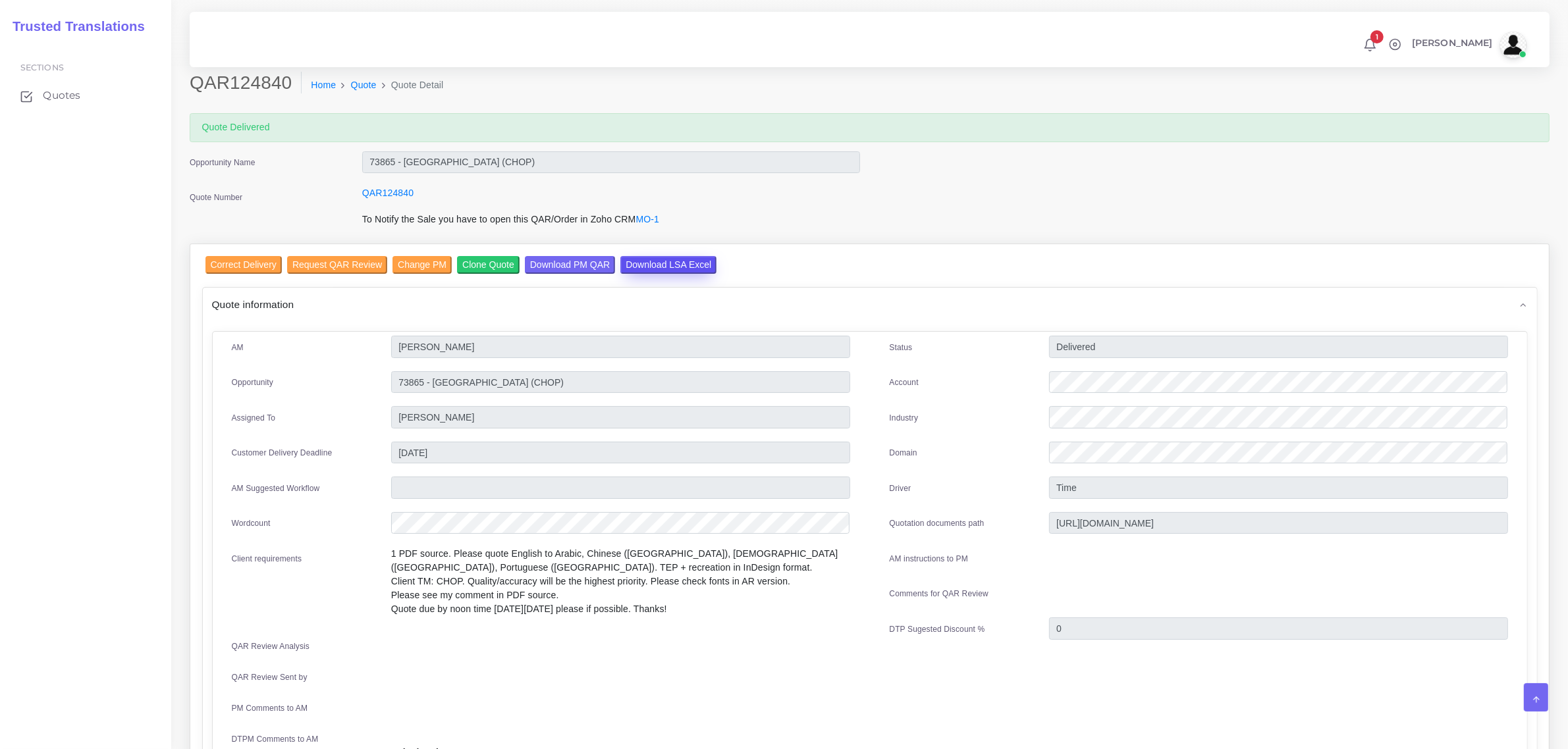
click at [652, 264] on input "Download LSA Excel" at bounding box center [668, 264] width 96 height 17
click at [59, 100] on span "Quotes" at bounding box center [65, 96] width 38 height 15
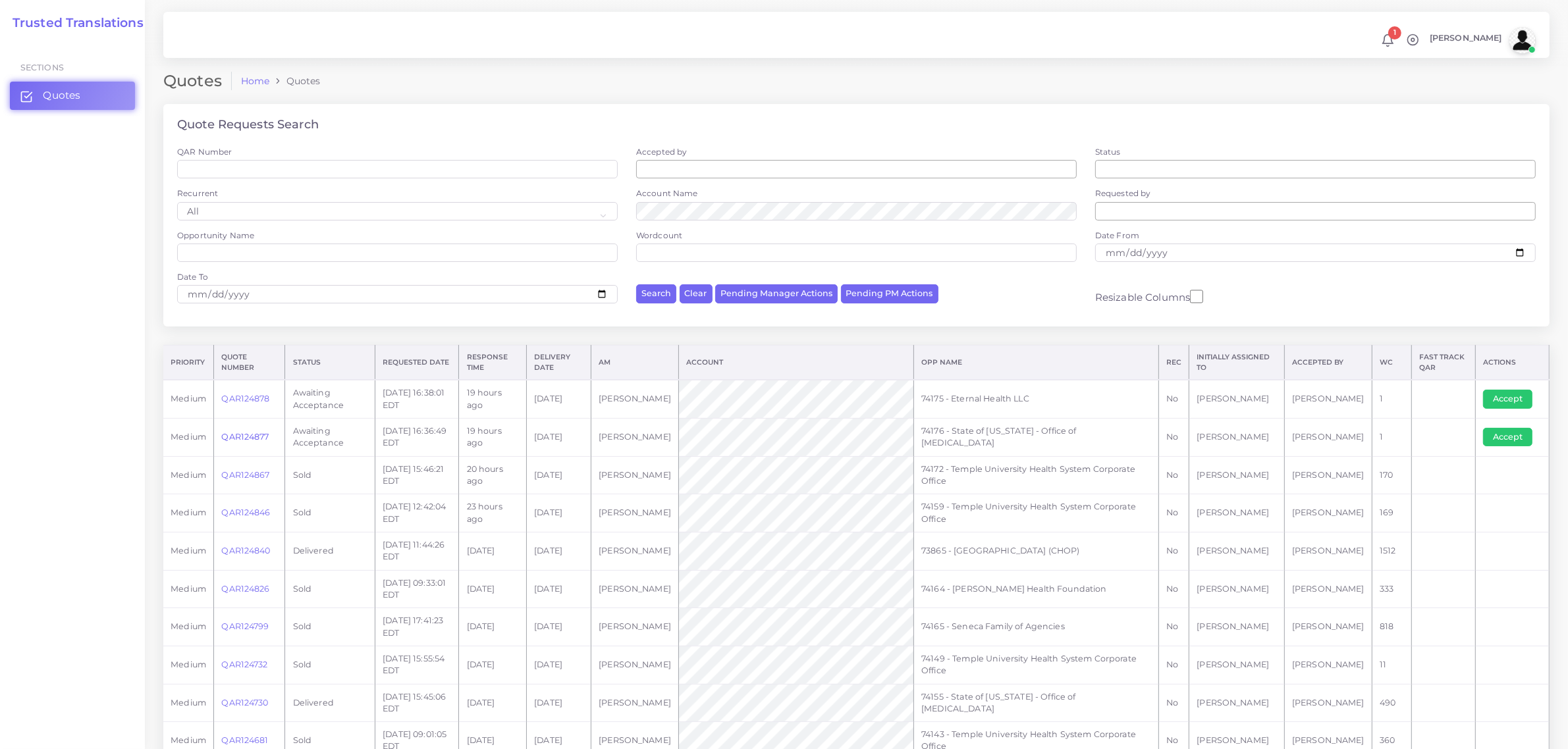
click at [254, 435] on link "QAR124877" at bounding box center [245, 437] width 47 height 10
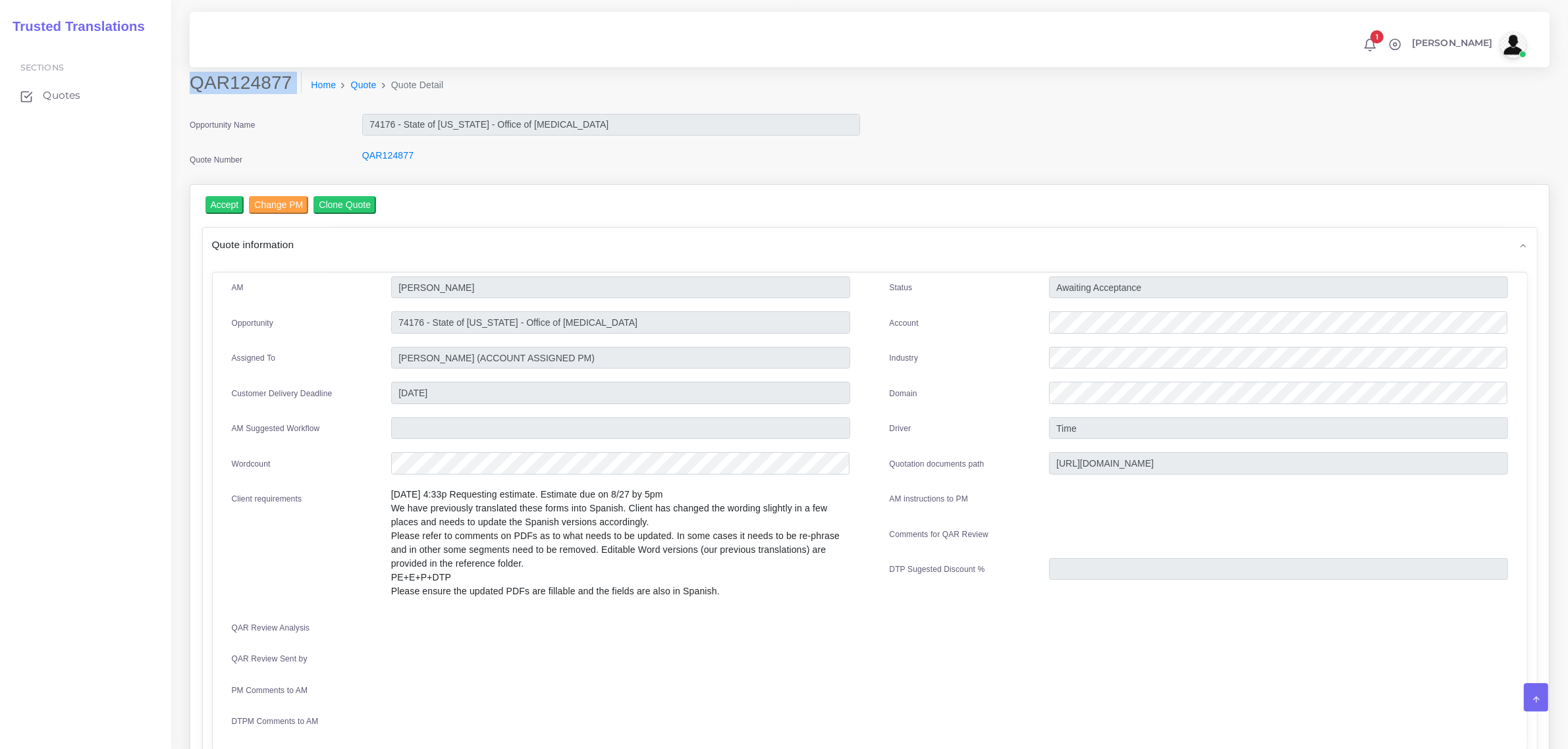
drag, startPoint x: 193, startPoint y: 86, endPoint x: 282, endPoint y: 96, distance: 89.6
click at [282, 96] on div "QAR124877 Home Quote Quote Detail" at bounding box center [697, 90] width 1034 height 37
copy div "QAR124877"
click at [226, 199] on input "Accept" at bounding box center [225, 204] width 39 height 17
